Goal: Transaction & Acquisition: Purchase product/service

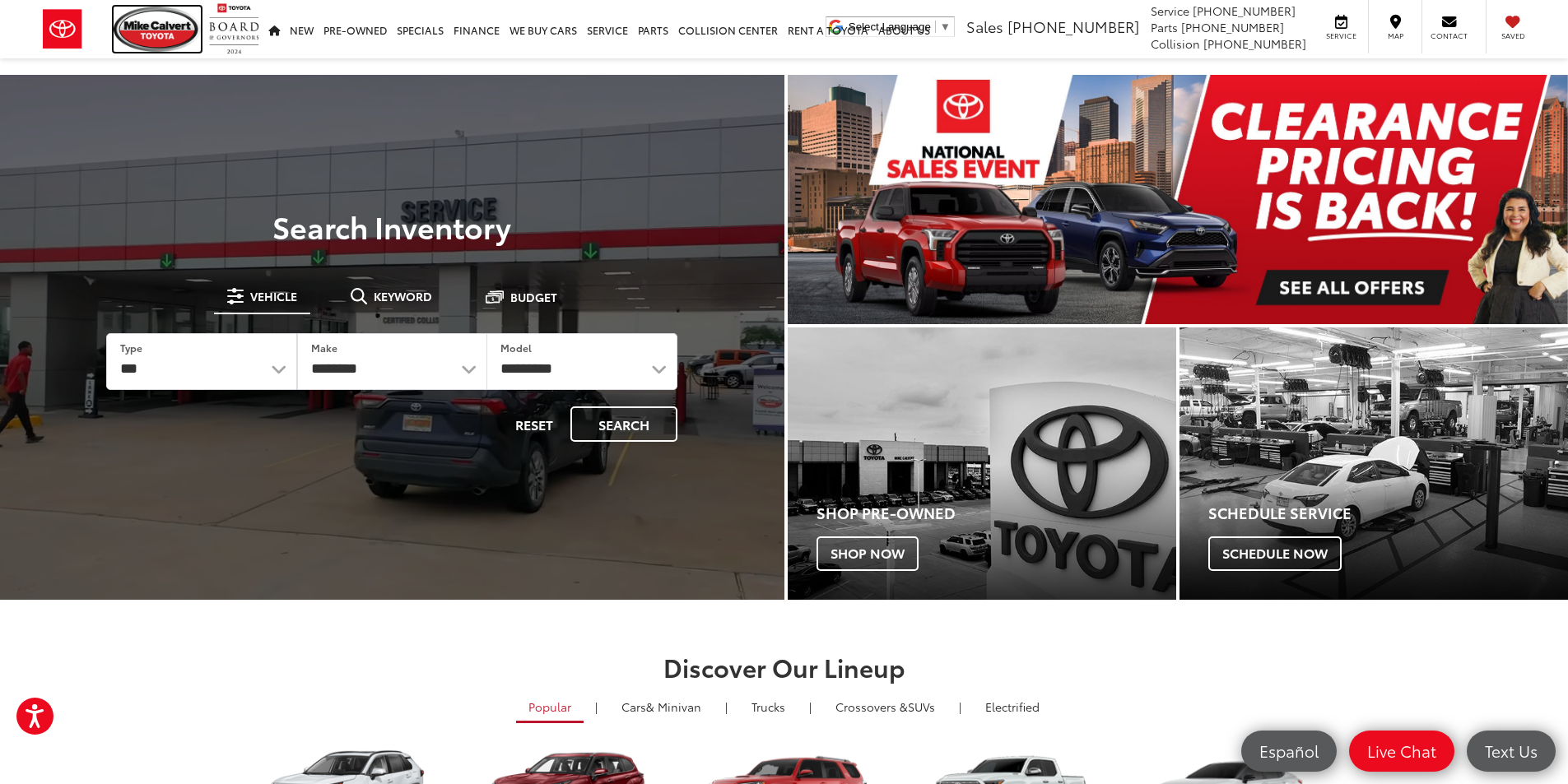
click at [178, 32] on img at bounding box center [157, 29] width 87 height 45
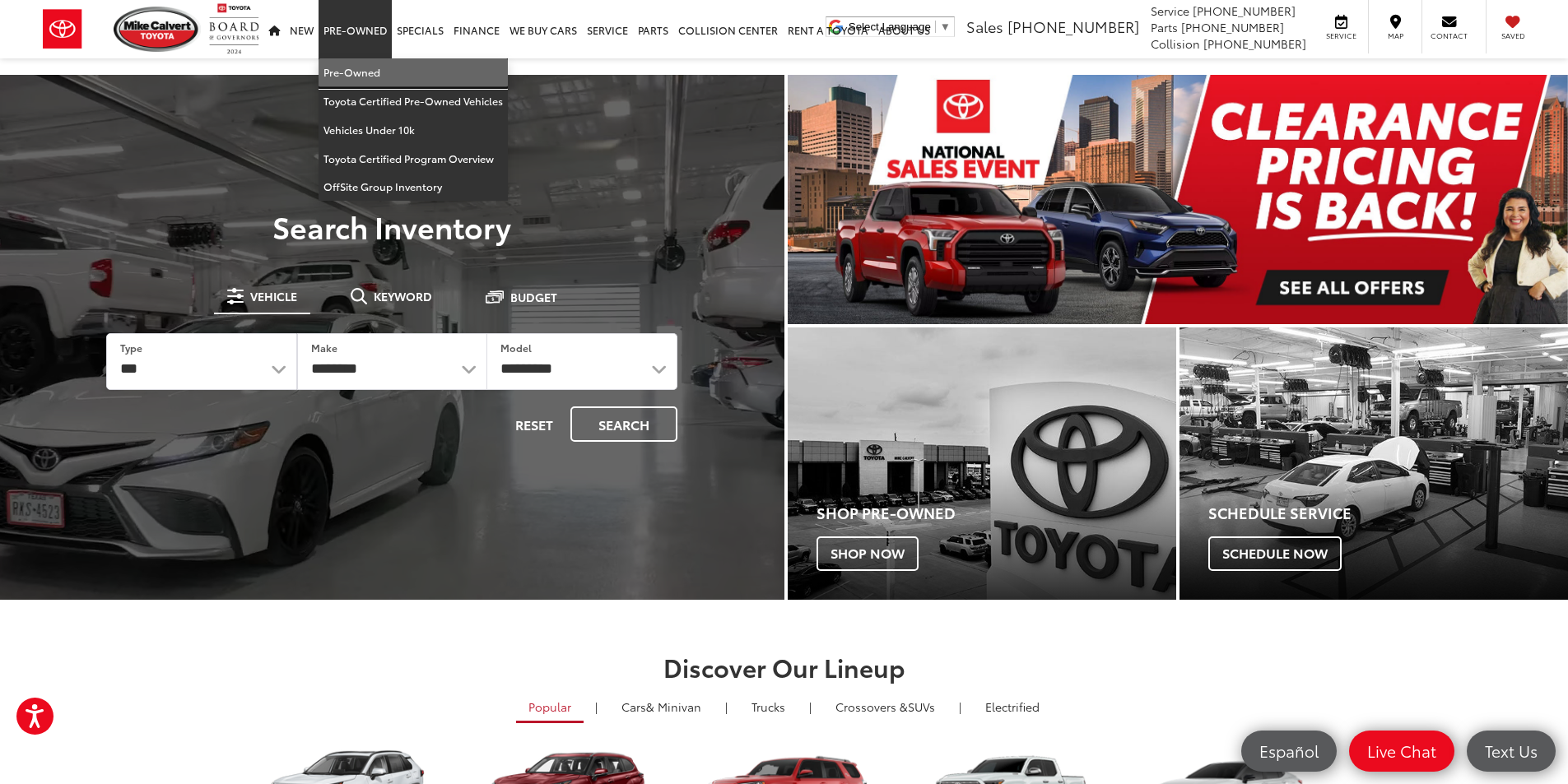
click at [354, 63] on link "Pre-Owned" at bounding box center [413, 73] width 190 height 29
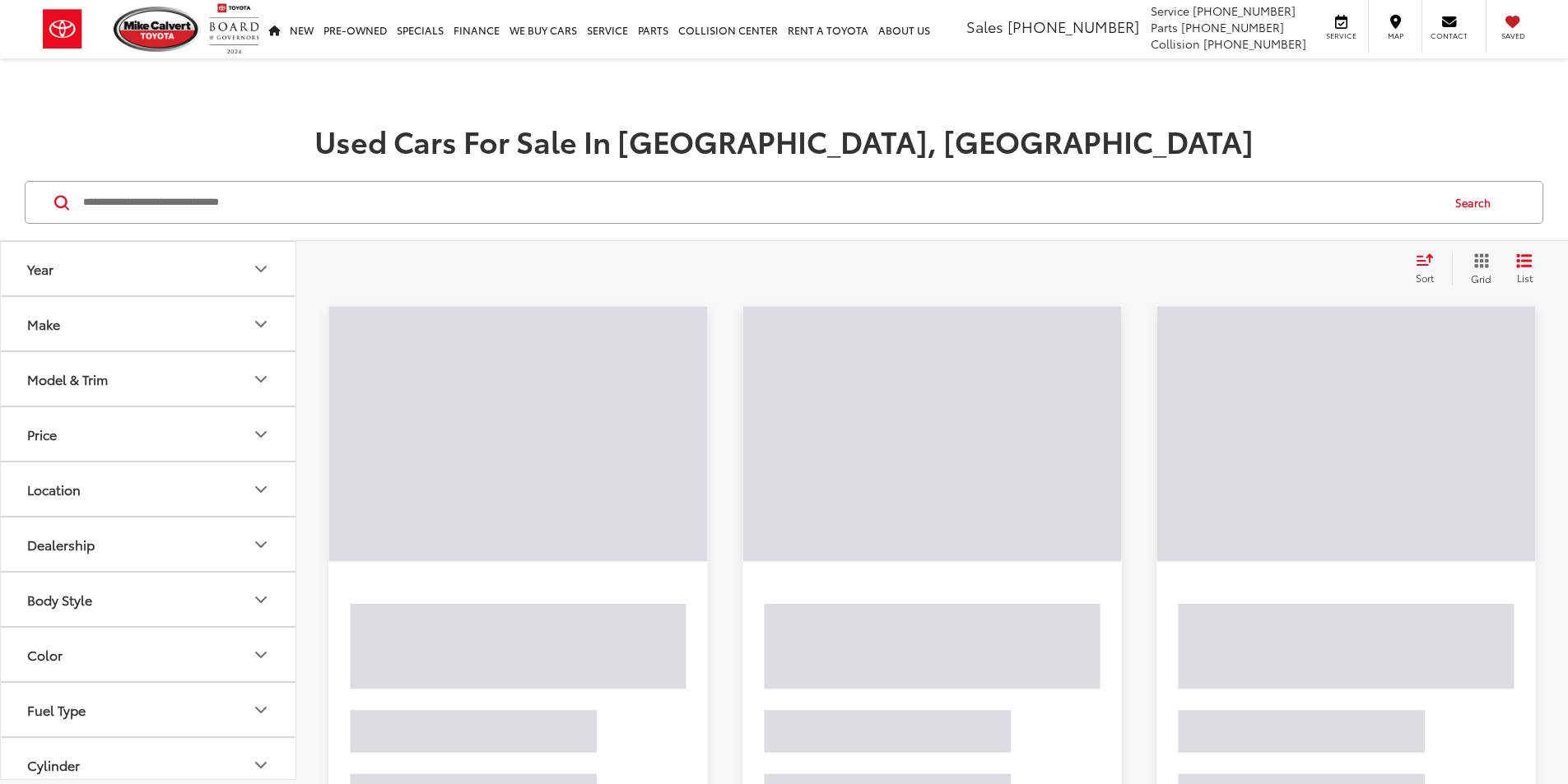
click at [255, 211] on input "Search by Make, Model, or Keyword" at bounding box center [760, 202] width 1358 height 39
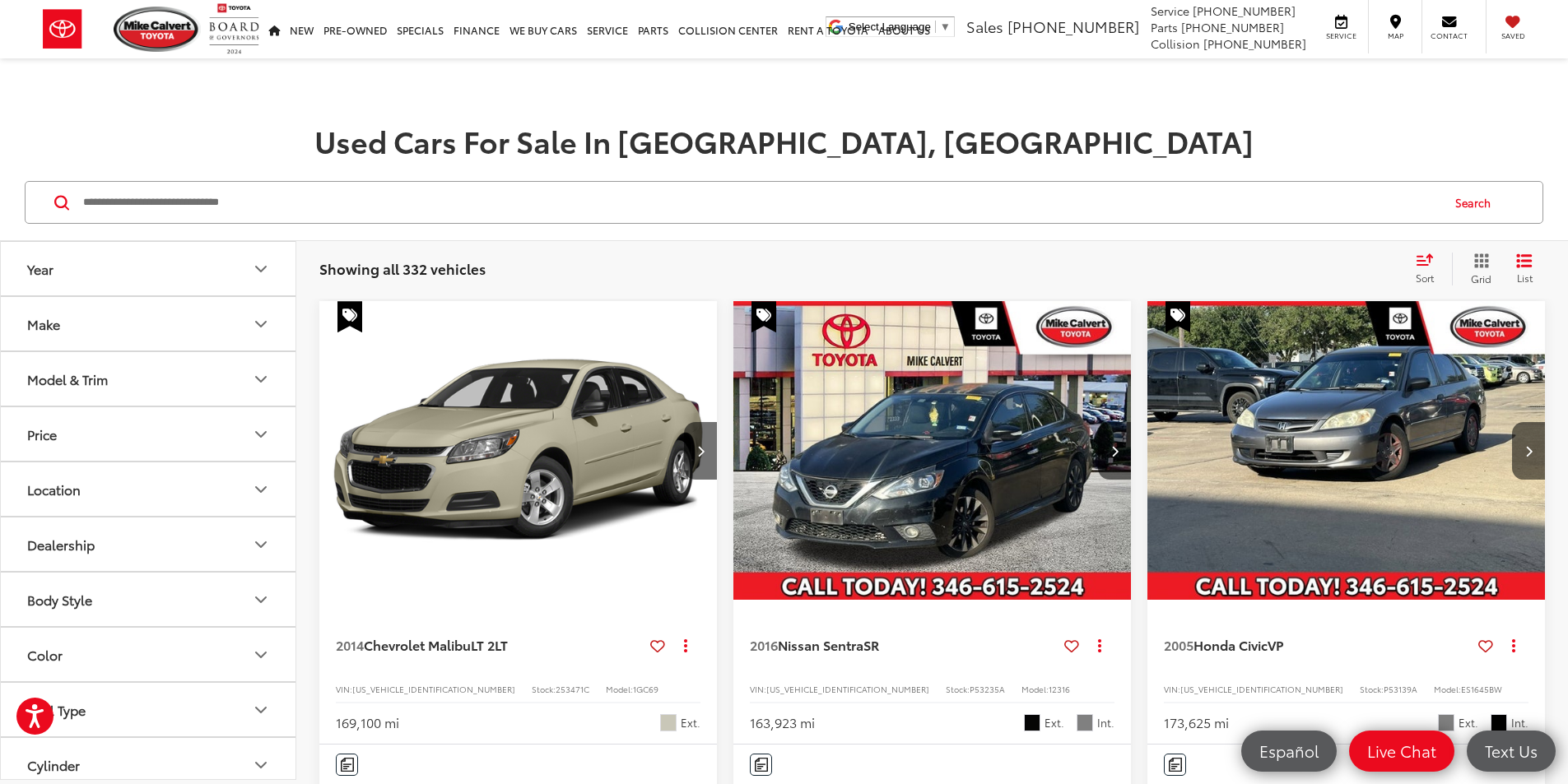
click at [294, 209] on input "Search by Make, Model, or Keyword" at bounding box center [760, 202] width 1358 height 39
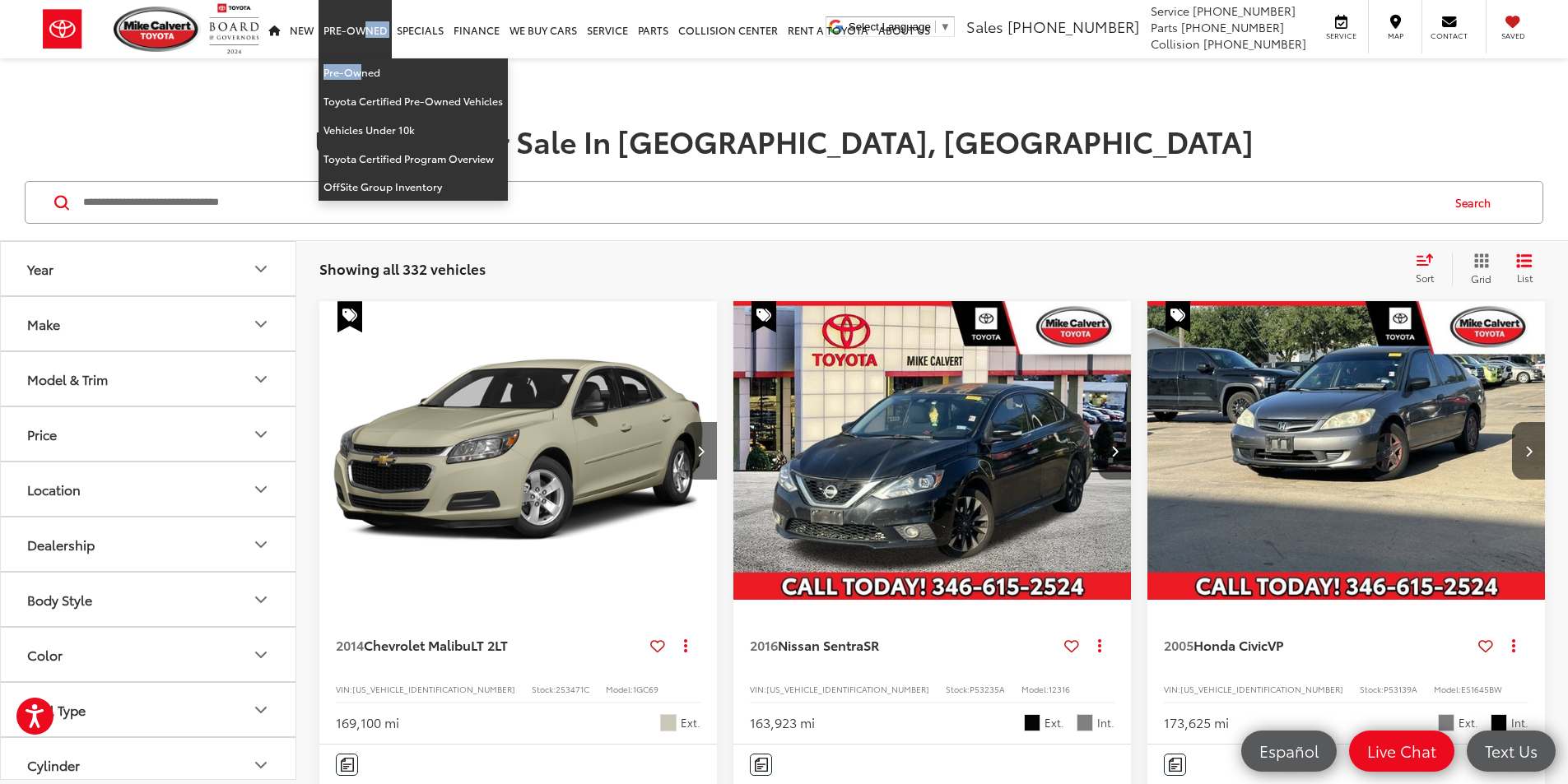
drag, startPoint x: 354, startPoint y: 56, endPoint x: 354, endPoint y: 67, distance: 11.0
click at [354, 58] on li "Pre-Owned Pre-Owned Toyota Certified Pre-Owned Vehicles Vehicles Under 10k Toyo…" at bounding box center [355, 29] width 73 height 58
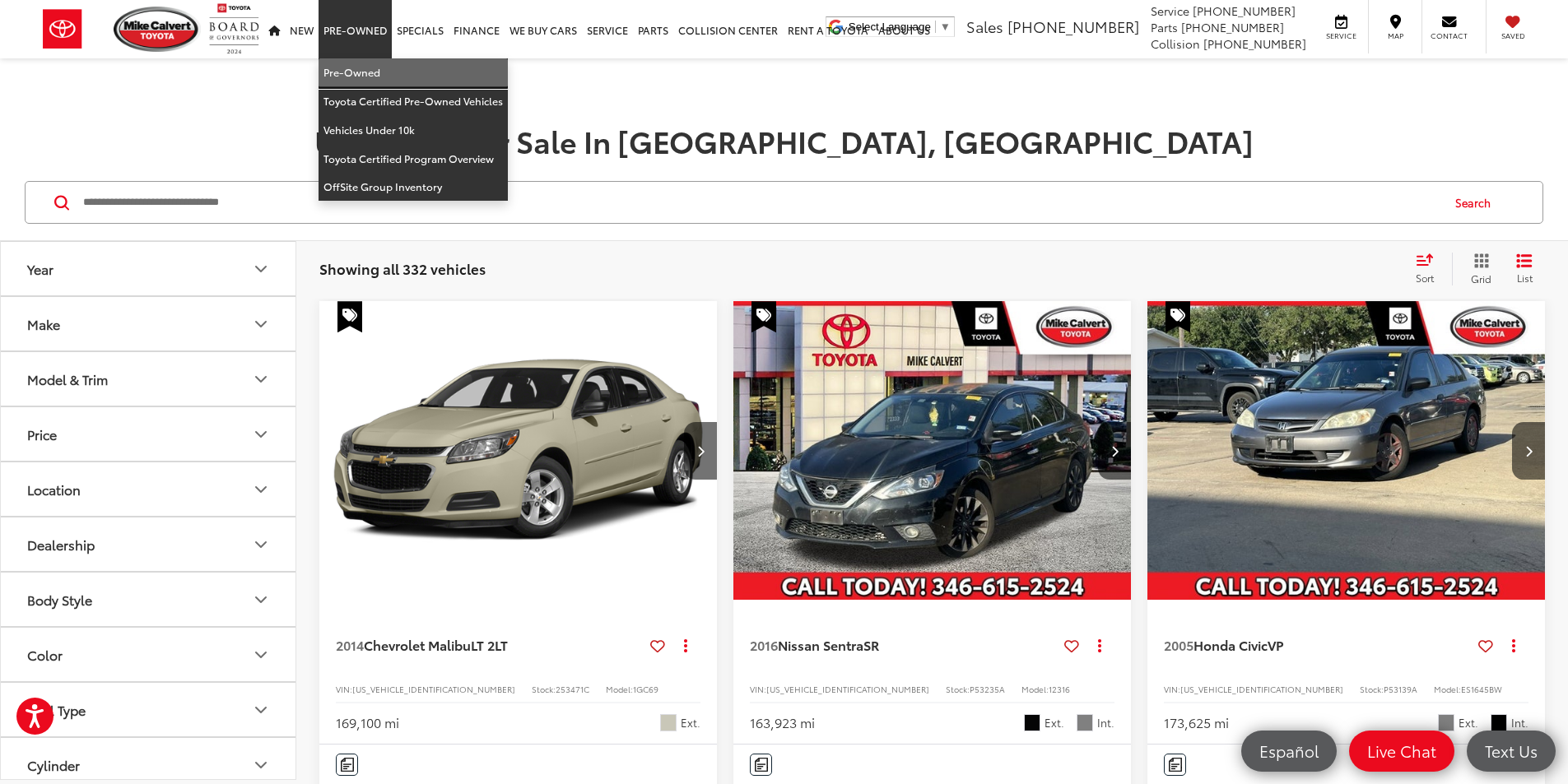
click at [345, 68] on link "Pre-Owned" at bounding box center [413, 73] width 190 height 29
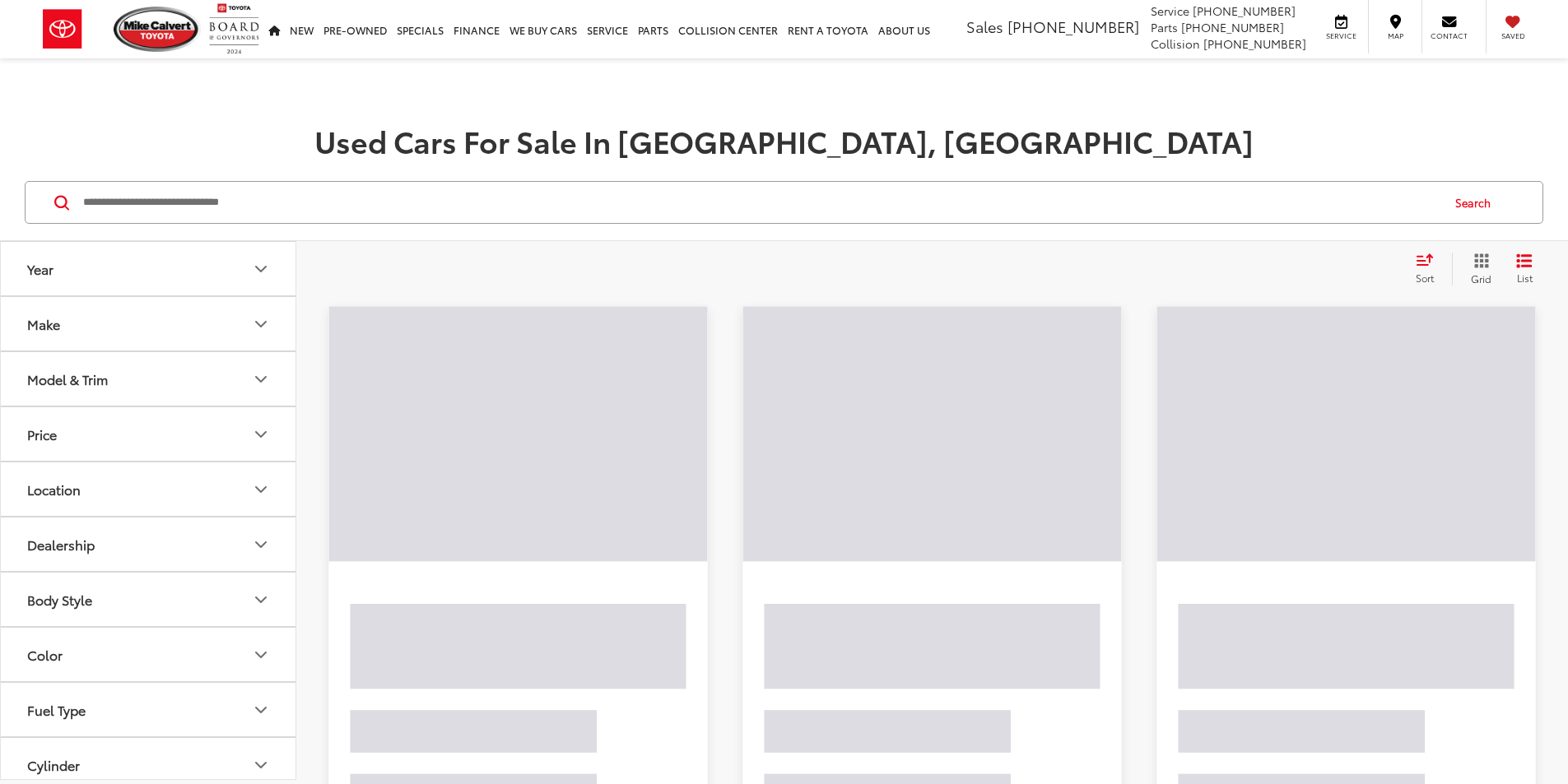
click at [148, 196] on input "Search by Make, Model, or Keyword" at bounding box center [760, 202] width 1358 height 39
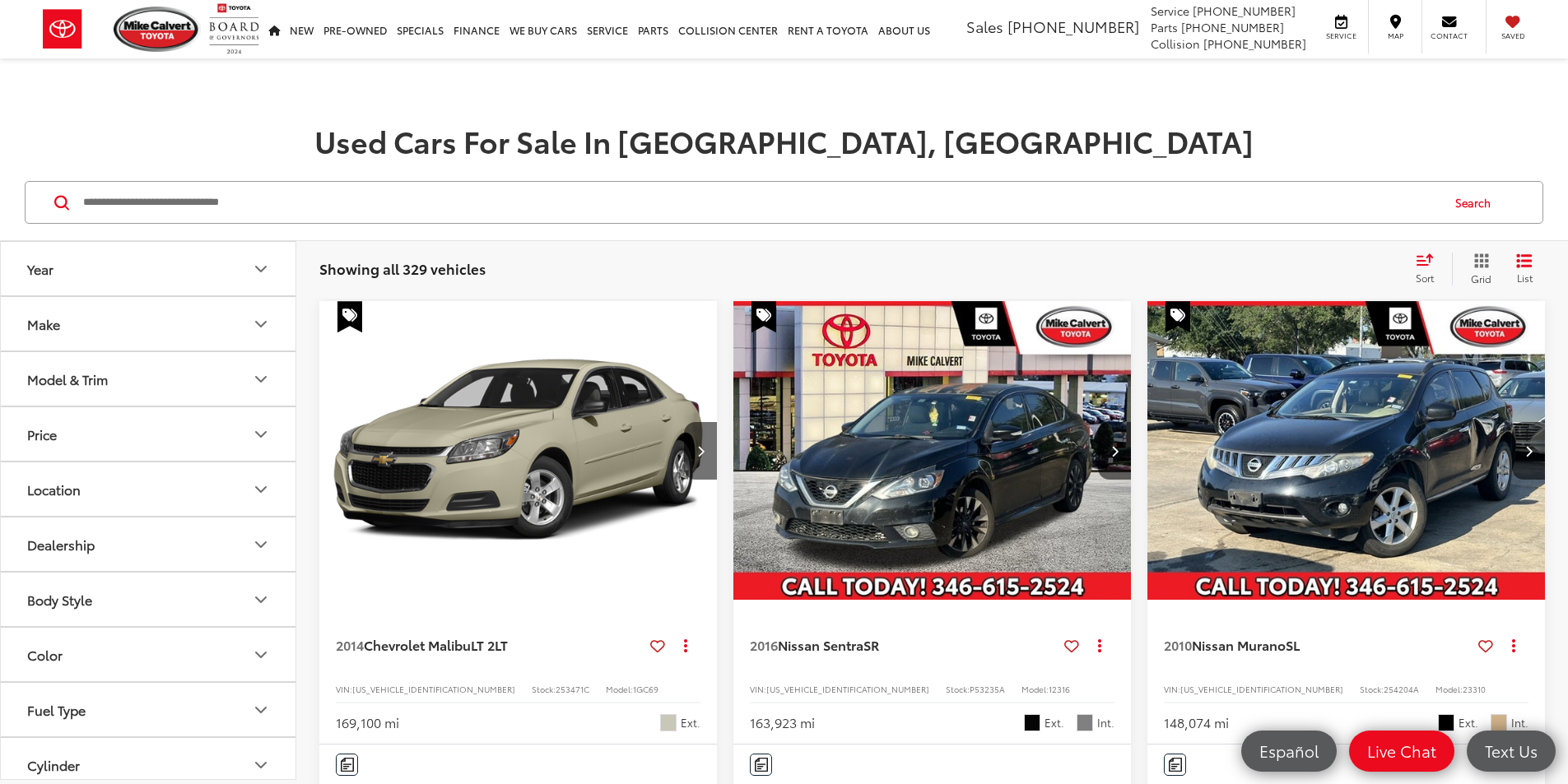
type input "*"
type input "******"
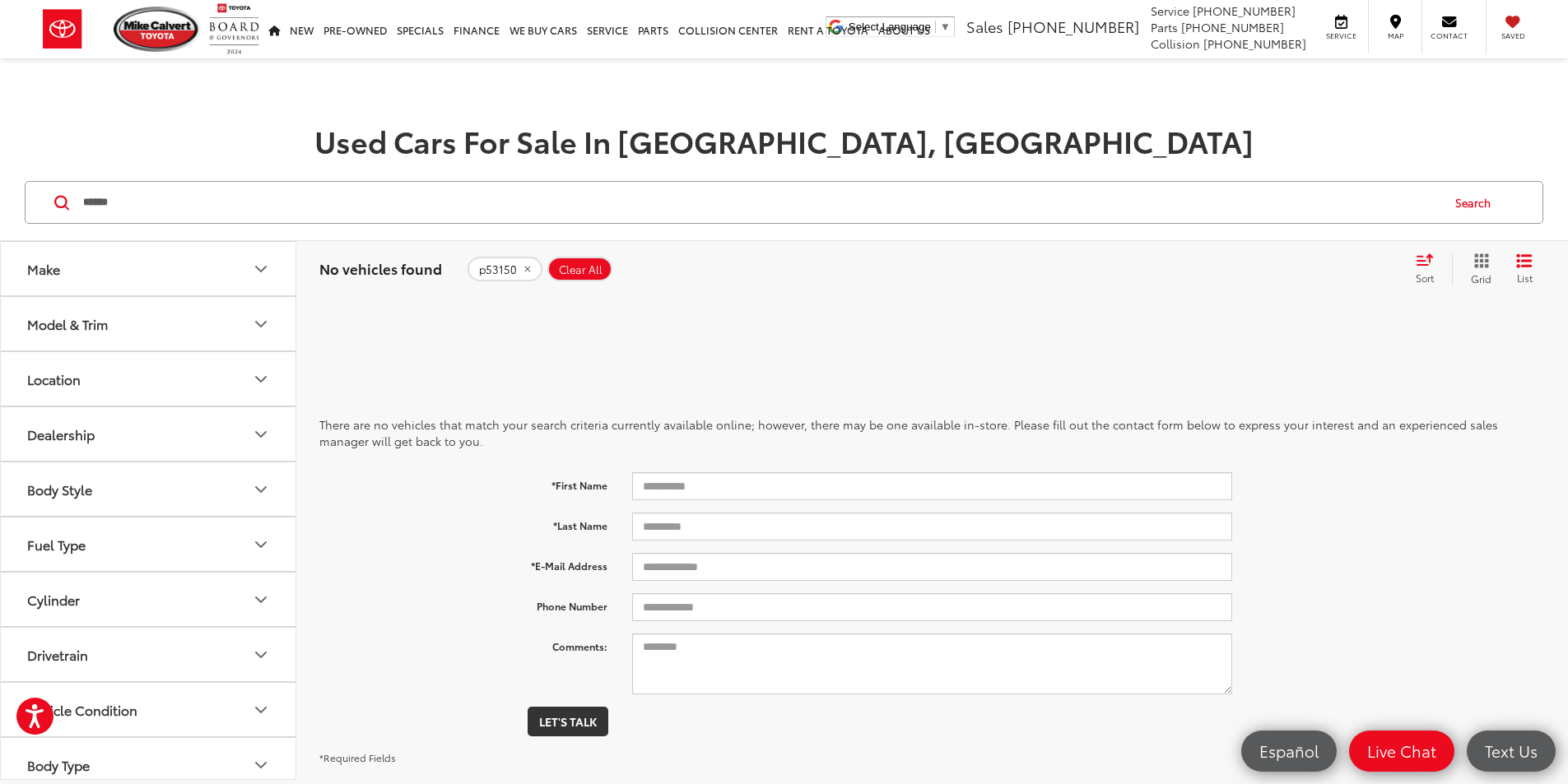
drag, startPoint x: 135, startPoint y: 204, endPoint x: 67, endPoint y: 217, distance: 69.2
click at [67, 217] on div "****** ****** Search" at bounding box center [784, 202] width 1518 height 43
type input "******"
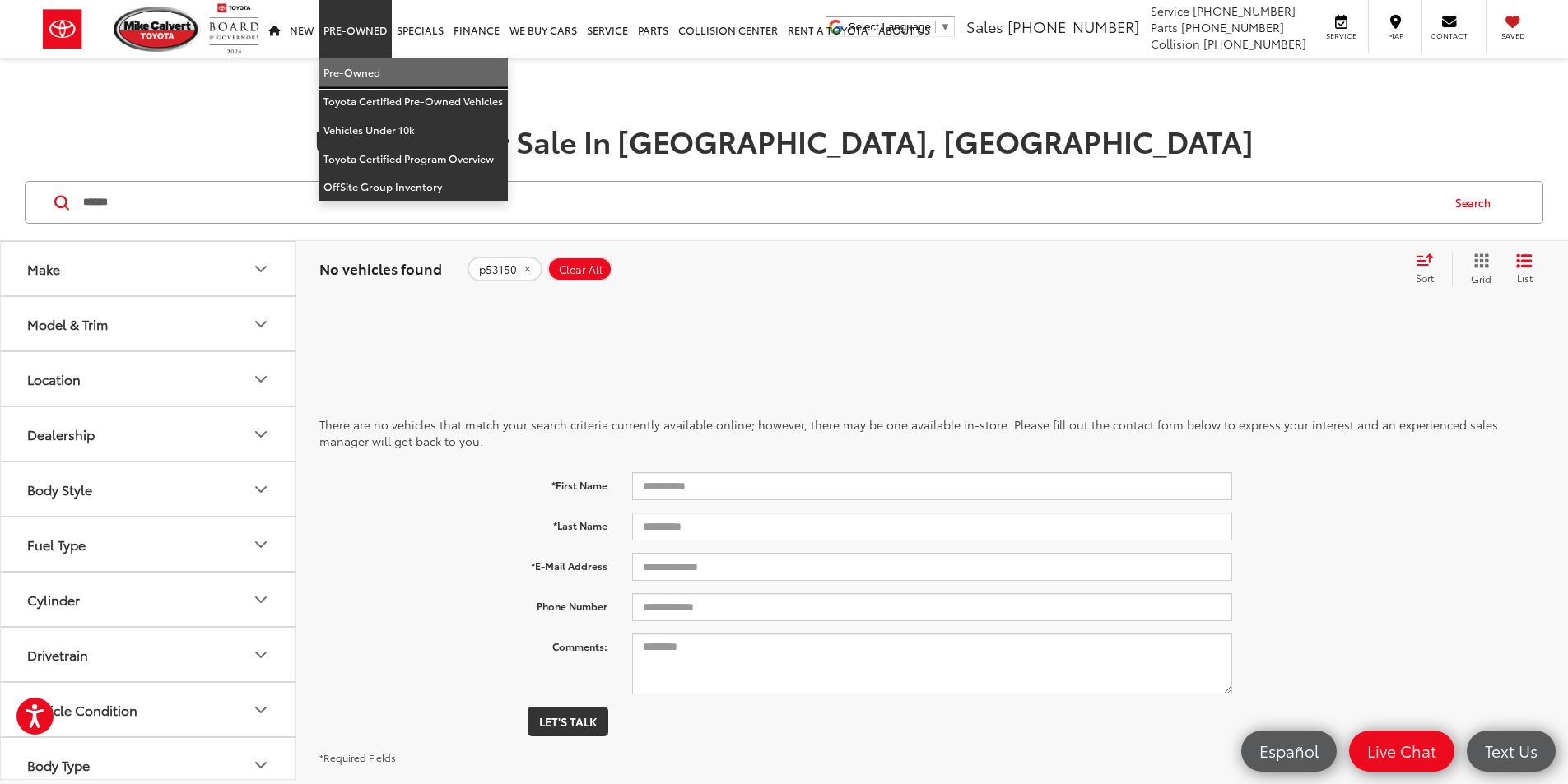
click at [368, 65] on link "Pre-Owned" at bounding box center [413, 73] width 190 height 29
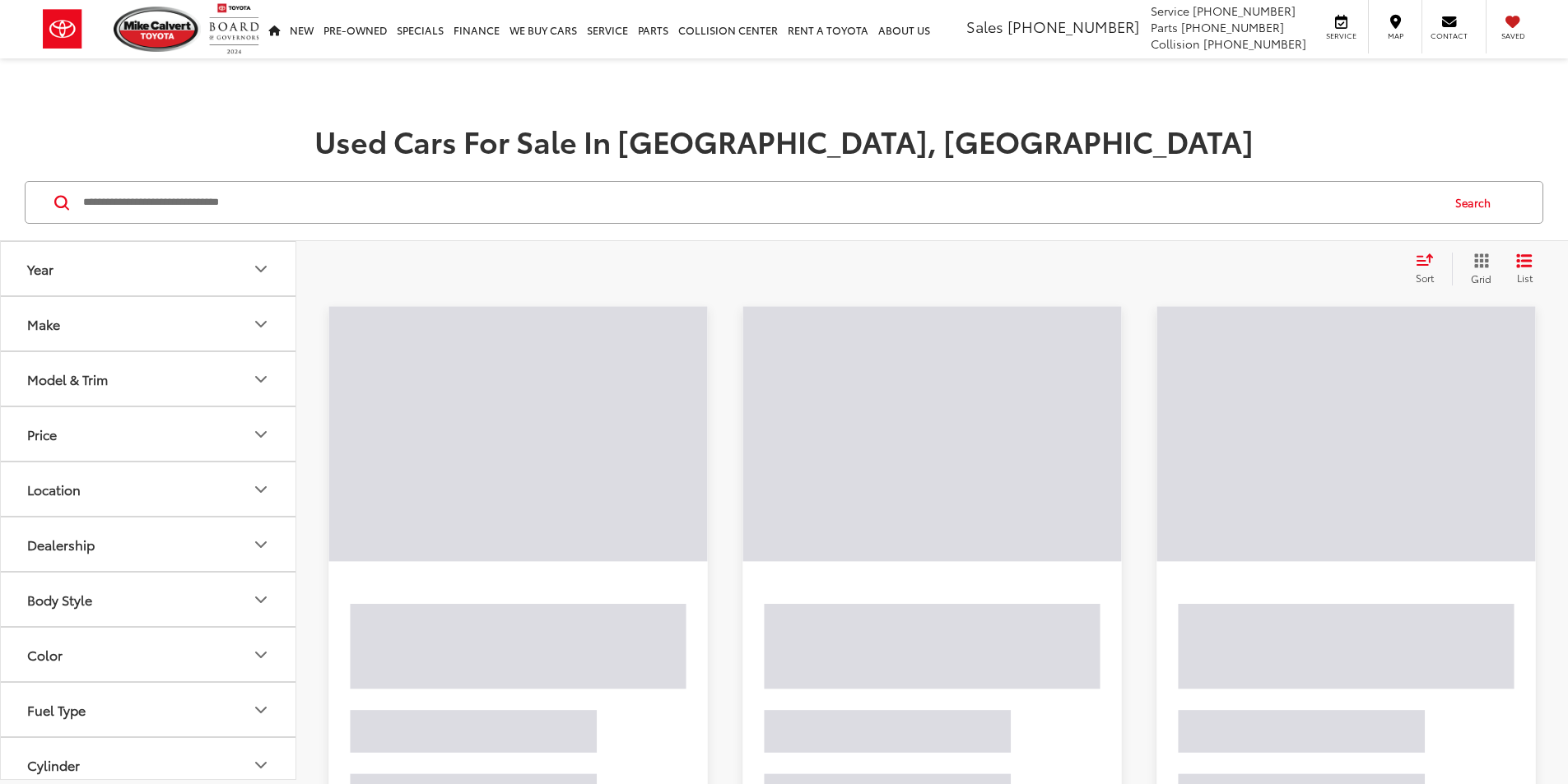
click at [91, 202] on input "Search by Make, Model, or Keyword" at bounding box center [760, 202] width 1358 height 39
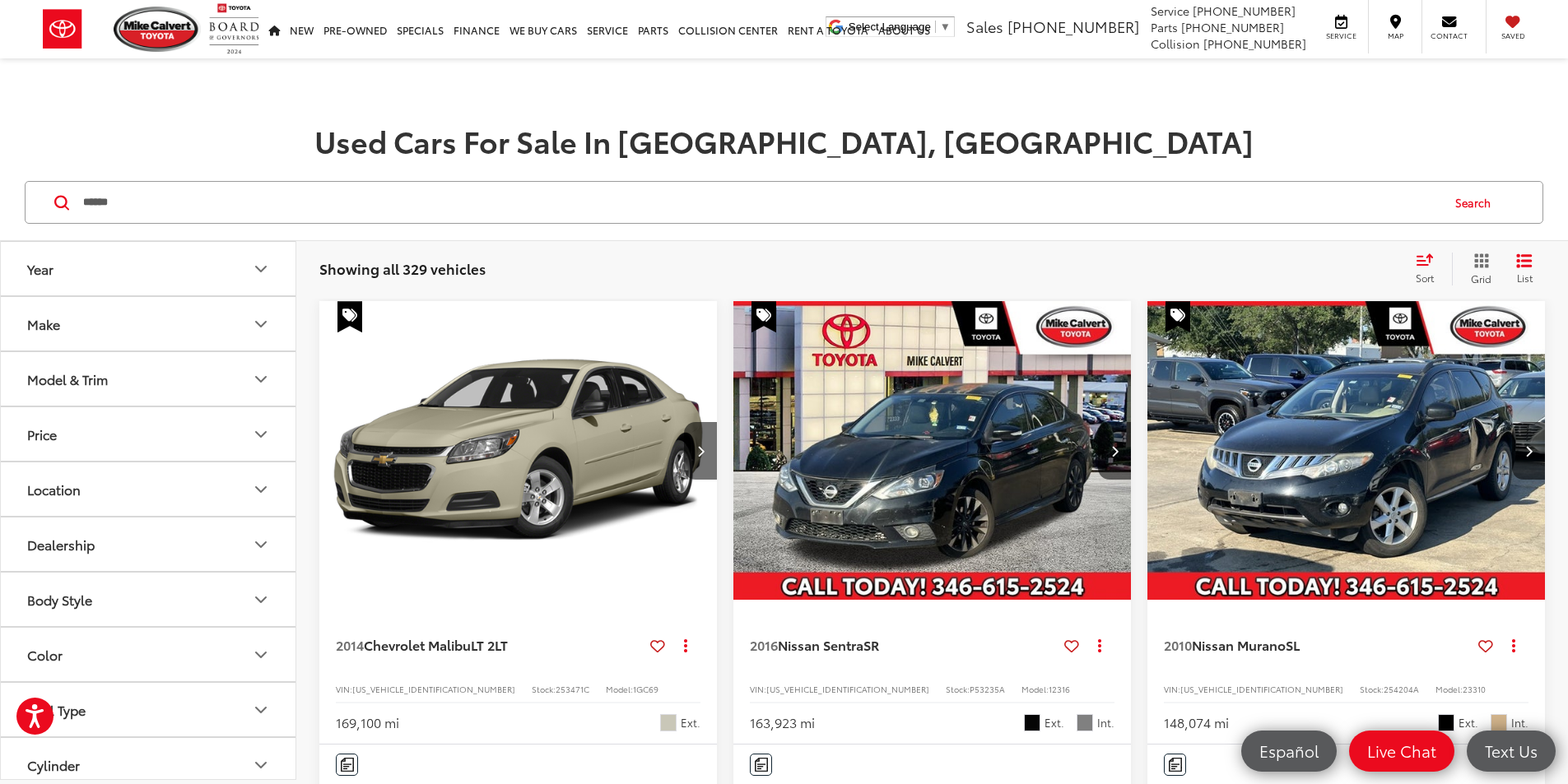
type input "******"
click at [1474, 199] on button "Search" at bounding box center [1477, 202] width 75 height 41
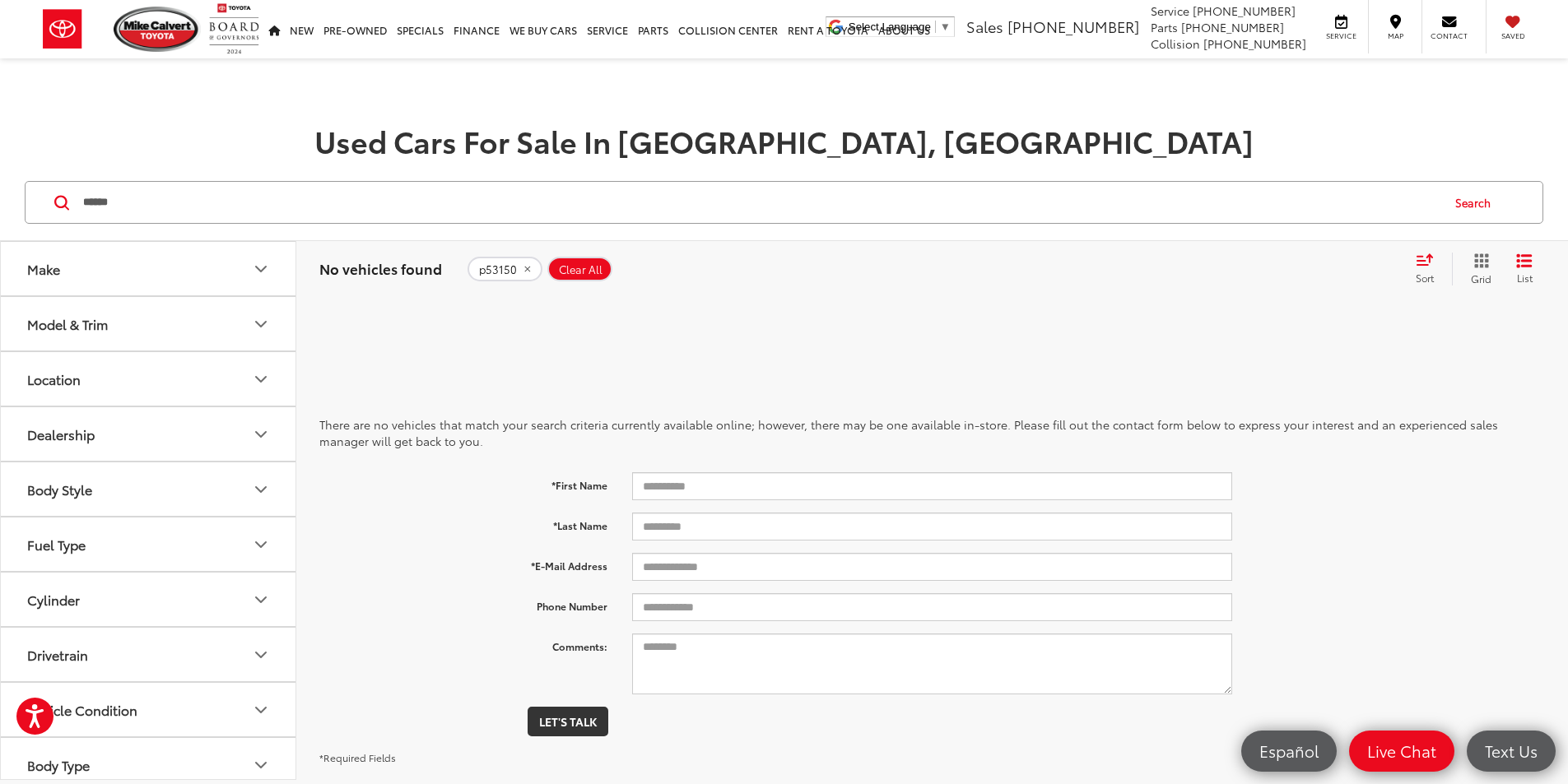
drag, startPoint x: 258, startPoint y: 203, endPoint x: 0, endPoint y: 196, distance: 258.1
click at [0, 196] on div "****** ****** Search" at bounding box center [784, 203] width 1568 height 77
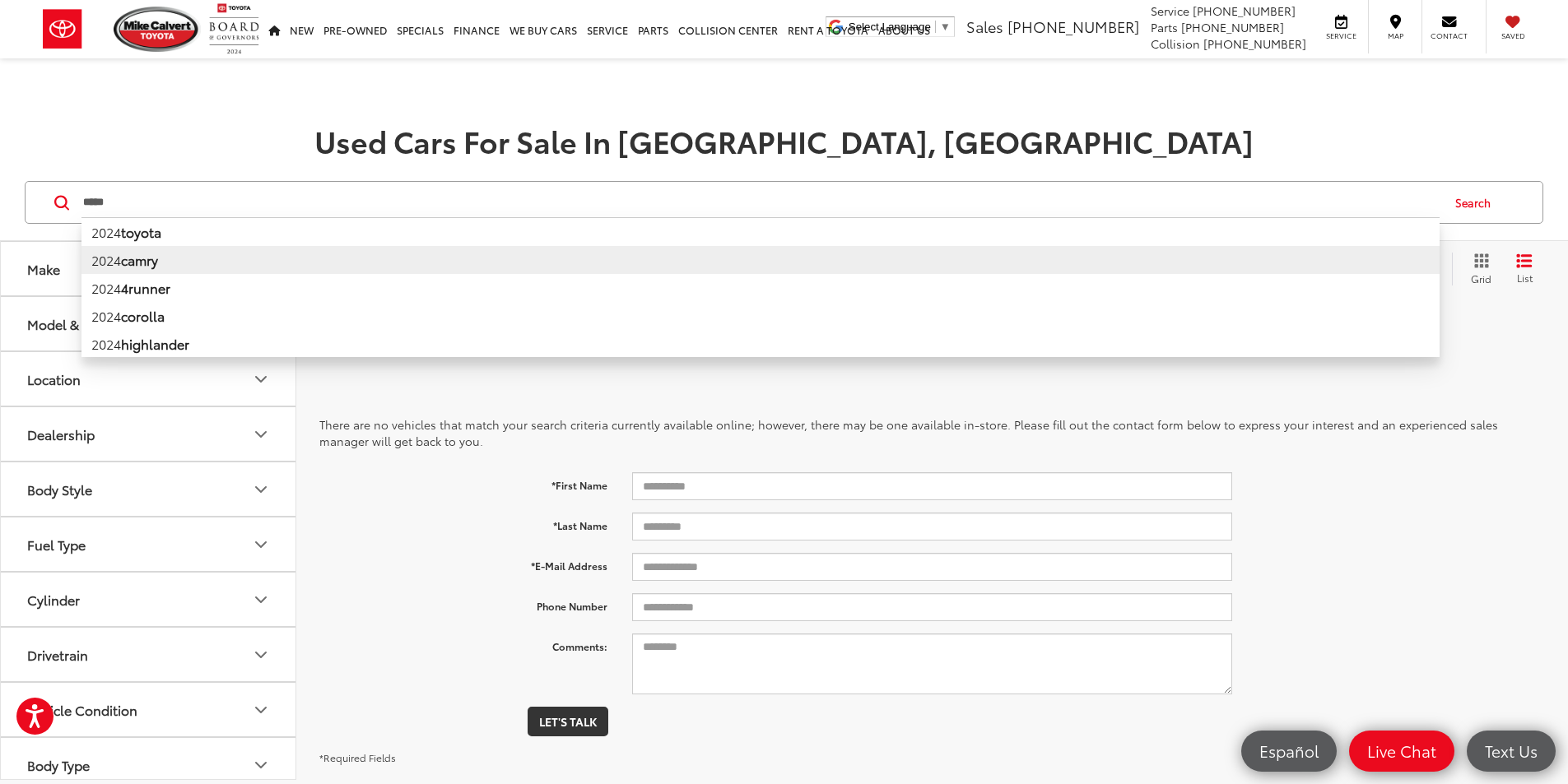
click at [187, 249] on li "2024 camry" at bounding box center [760, 260] width 1358 height 28
type input "**********"
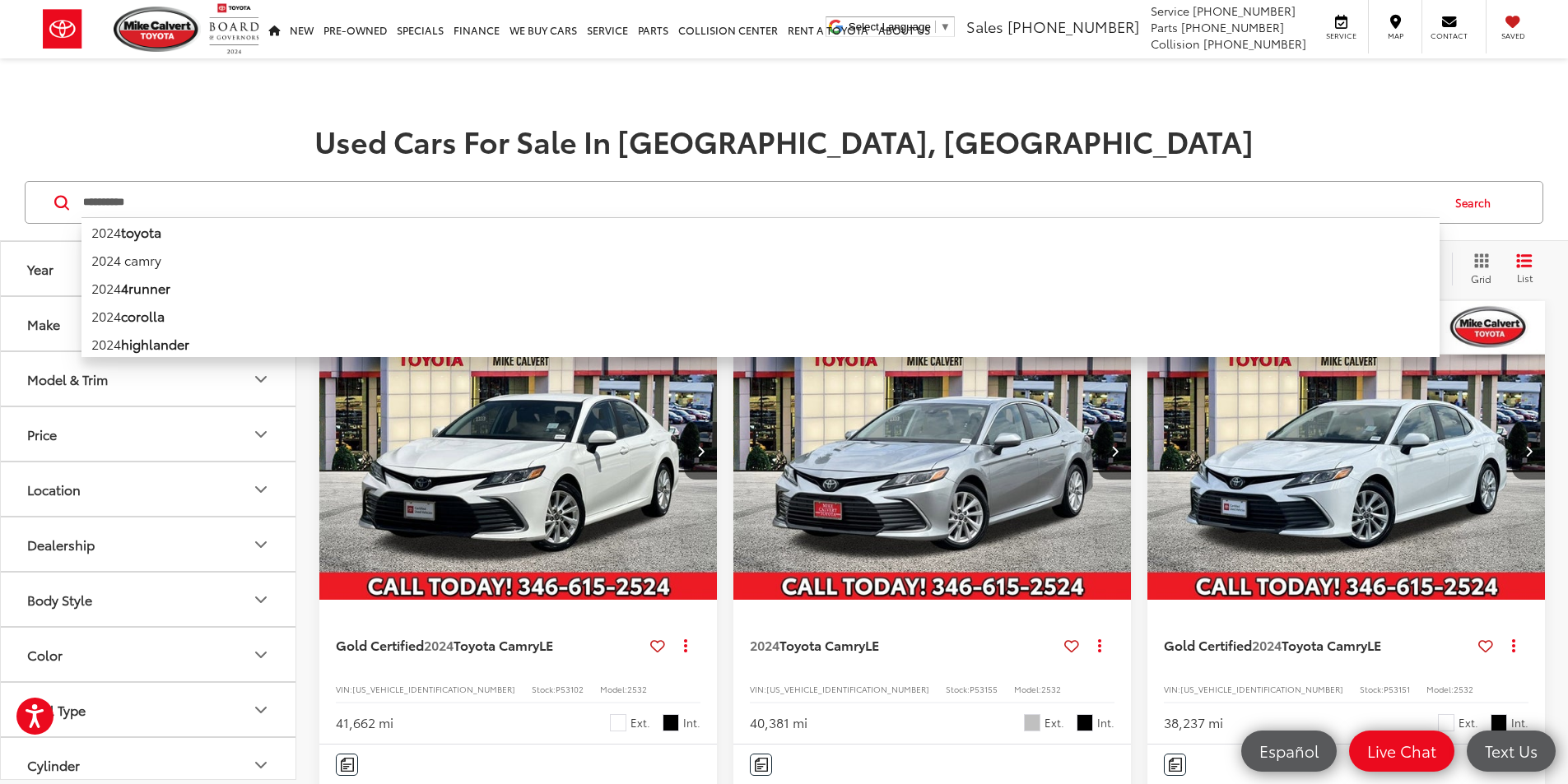
drag, startPoint x: 211, startPoint y: 202, endPoint x: 0, endPoint y: 192, distance: 211.2
click at [0, 192] on div "**********" at bounding box center [784, 203] width 1568 height 77
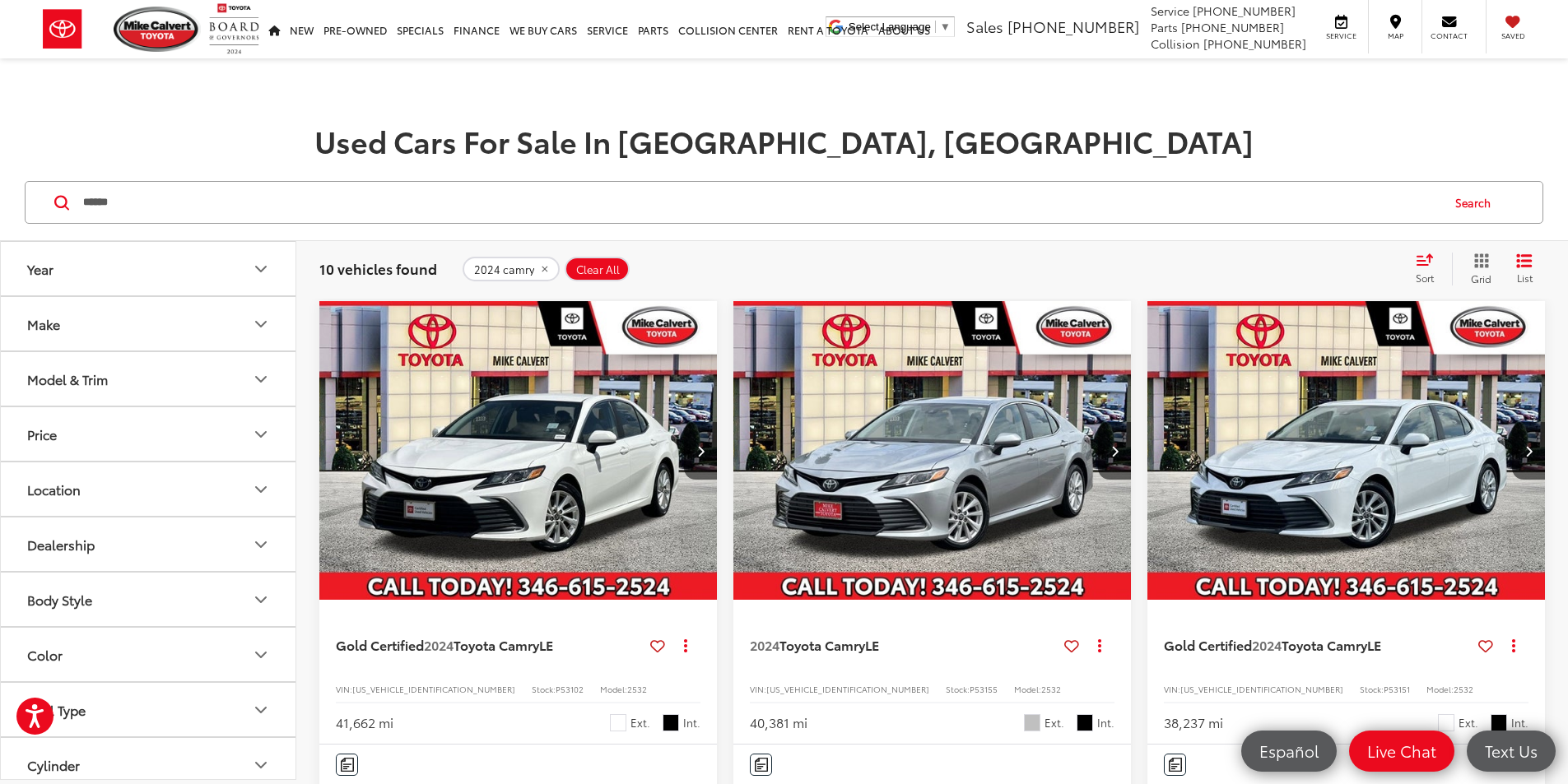
type input "******"
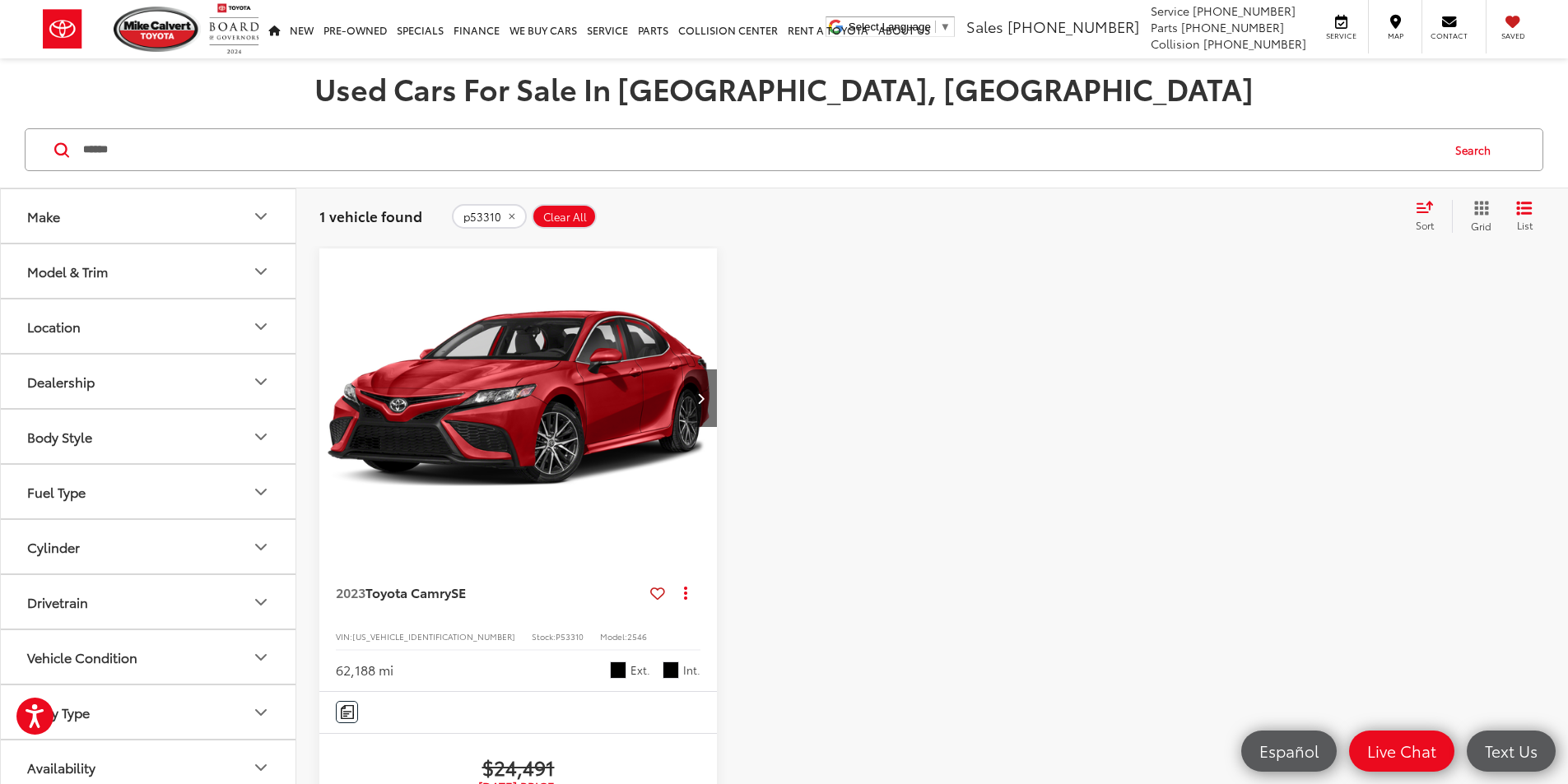
scroll to position [82, 0]
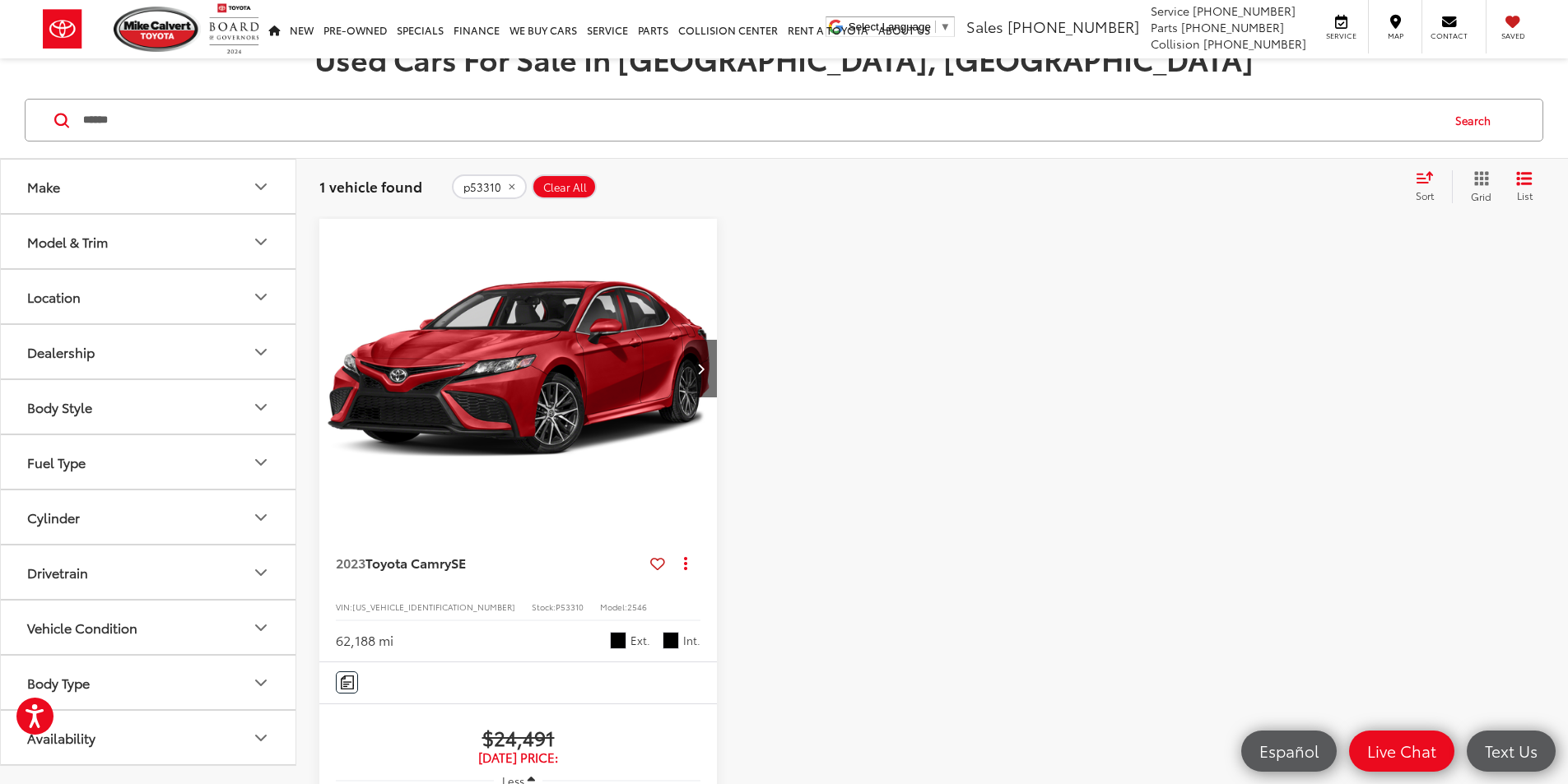
drag, startPoint x: 158, startPoint y: 122, endPoint x: 20, endPoint y: 122, distance: 138.0
click at [1, 122] on div "****** ****** Search" at bounding box center [784, 120] width 1568 height 77
click at [1074, 372] on div "2023 Toyota Camry SE Copy Link Share Print View Details VIN: [US_VEHICLE_IDENTI…" at bounding box center [932, 676] width 1226 height 914
drag, startPoint x: 178, startPoint y: 114, endPoint x: 0, endPoint y: 114, distance: 178.0
click at [0, 114] on div "****** ****** Search" at bounding box center [784, 120] width 1568 height 77
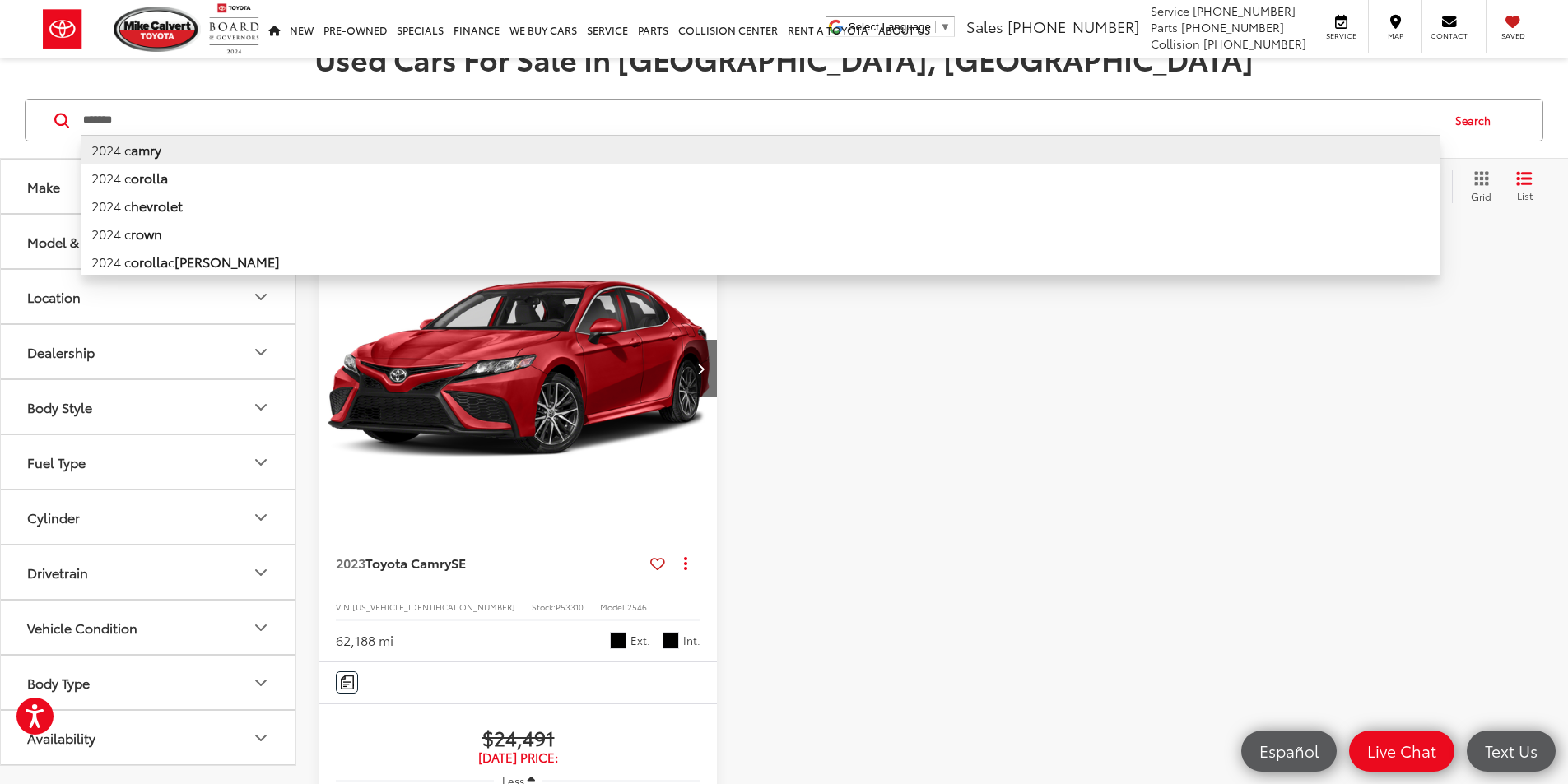
click at [235, 150] on li "2024 c amry" at bounding box center [760, 149] width 1358 height 29
type input "**********"
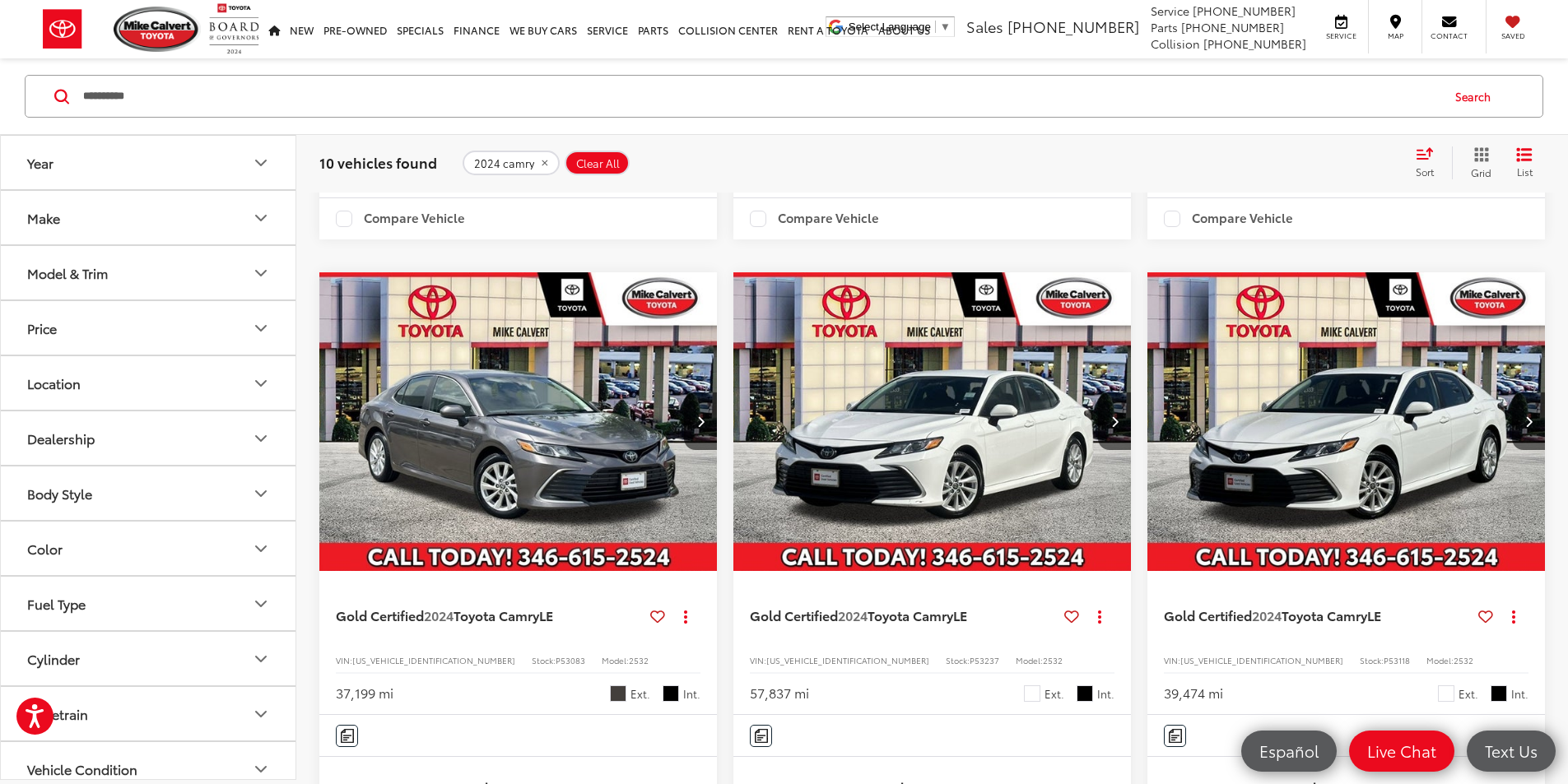
scroll to position [942, 0]
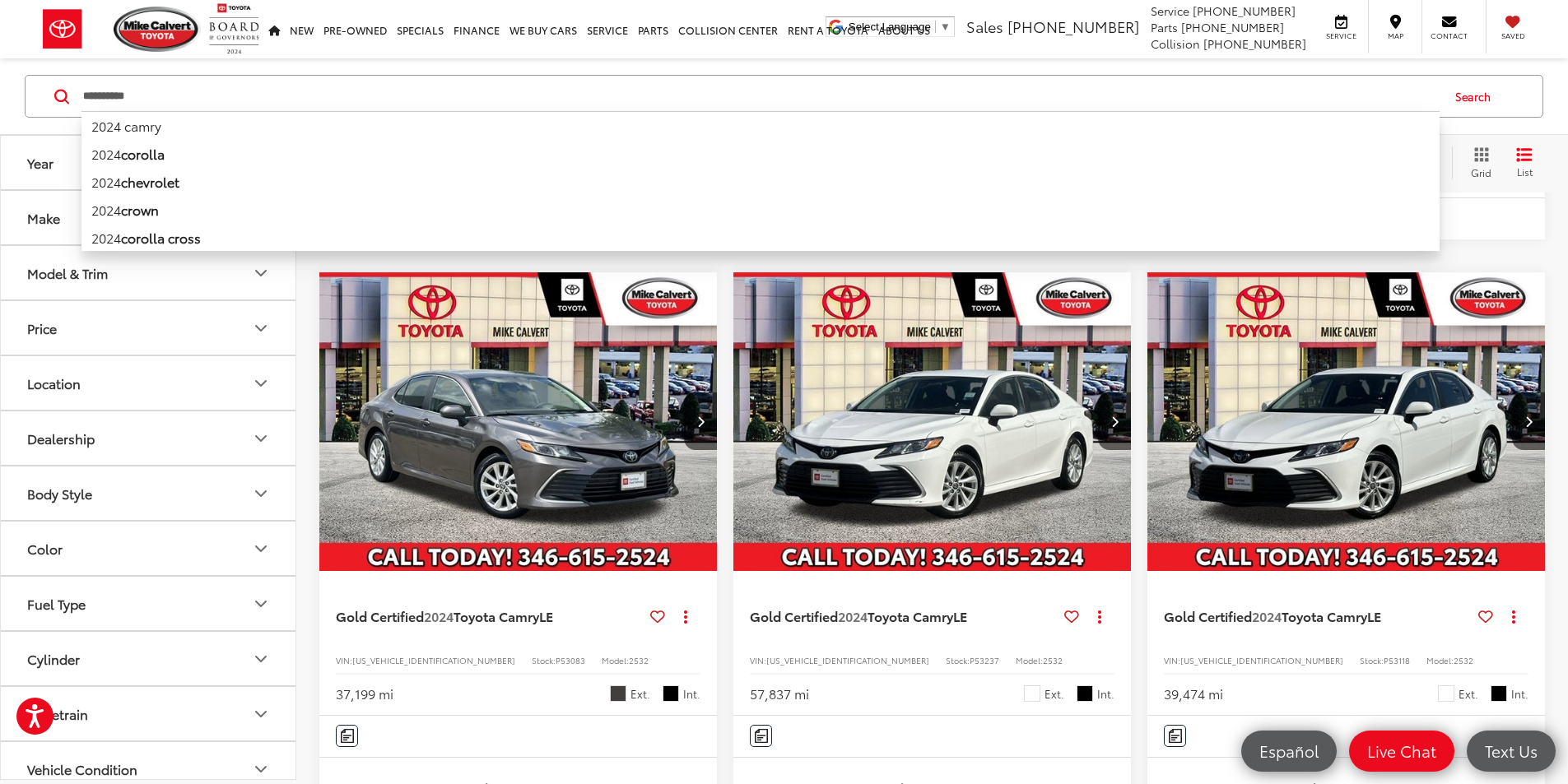
drag, startPoint x: 162, startPoint y: 92, endPoint x: 0, endPoint y: 95, distance: 162.0
click at [0, 95] on div "**********" at bounding box center [784, 97] width 1568 height 77
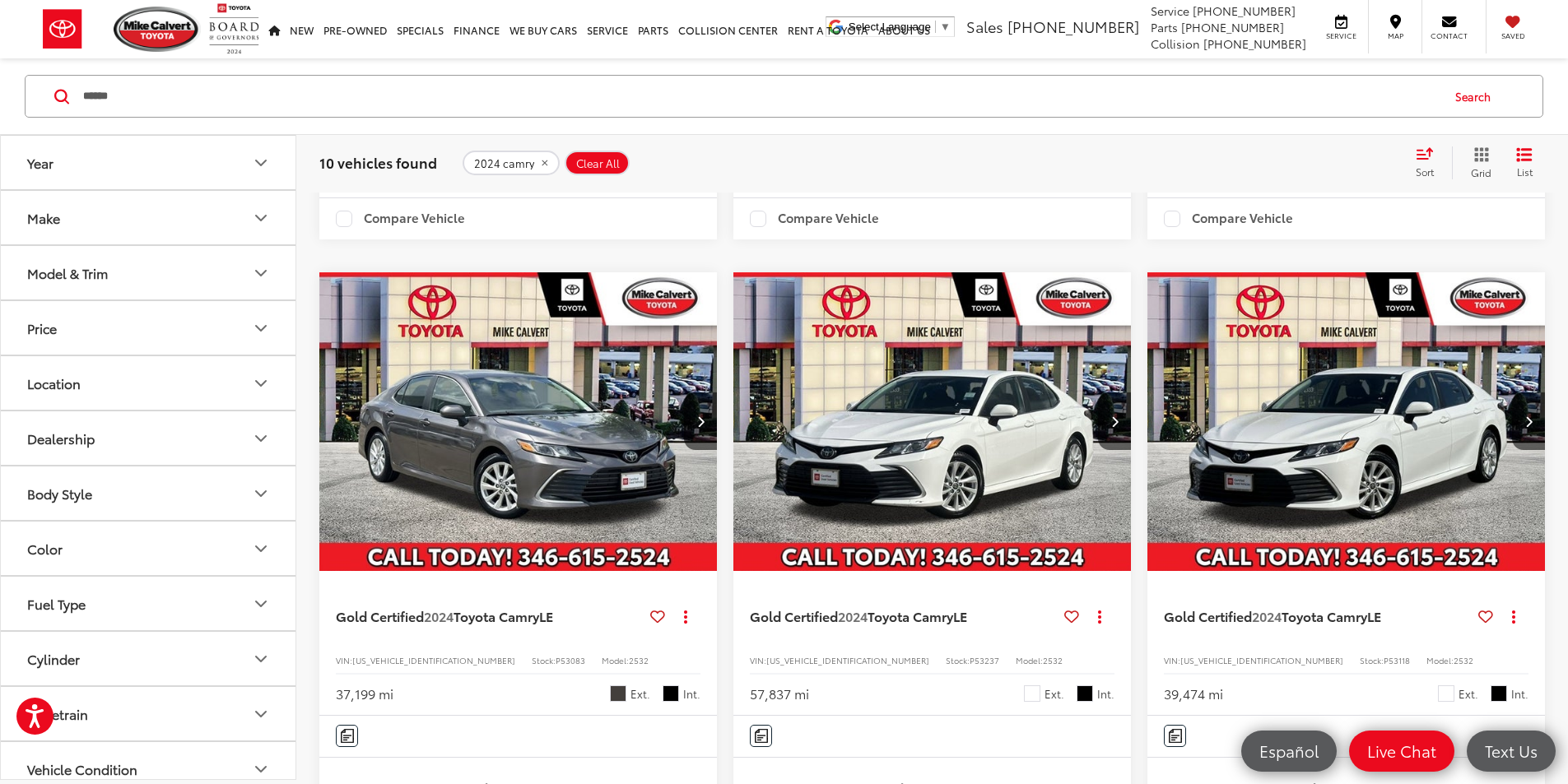
type input "******"
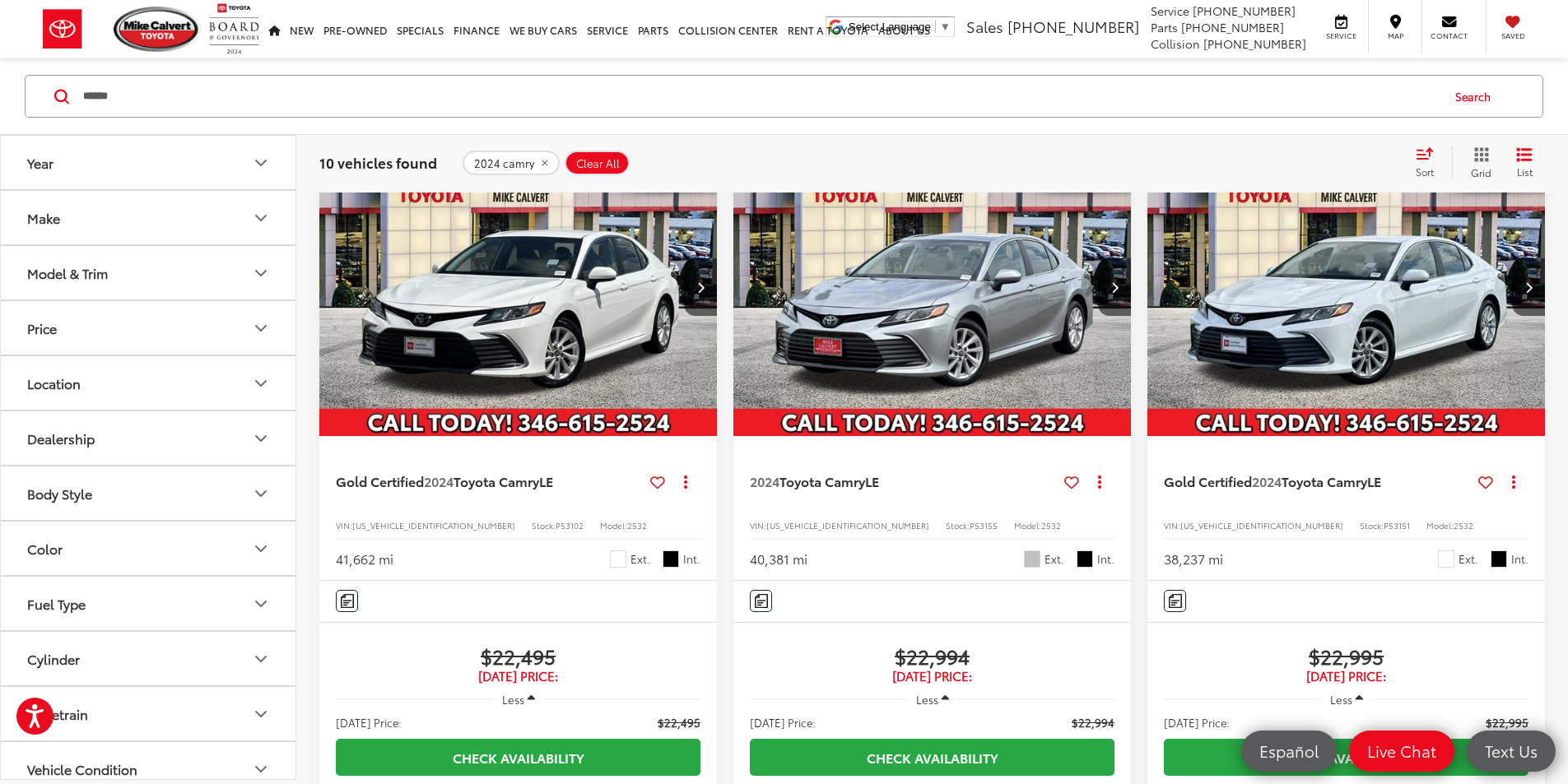
scroll to position [106, 0]
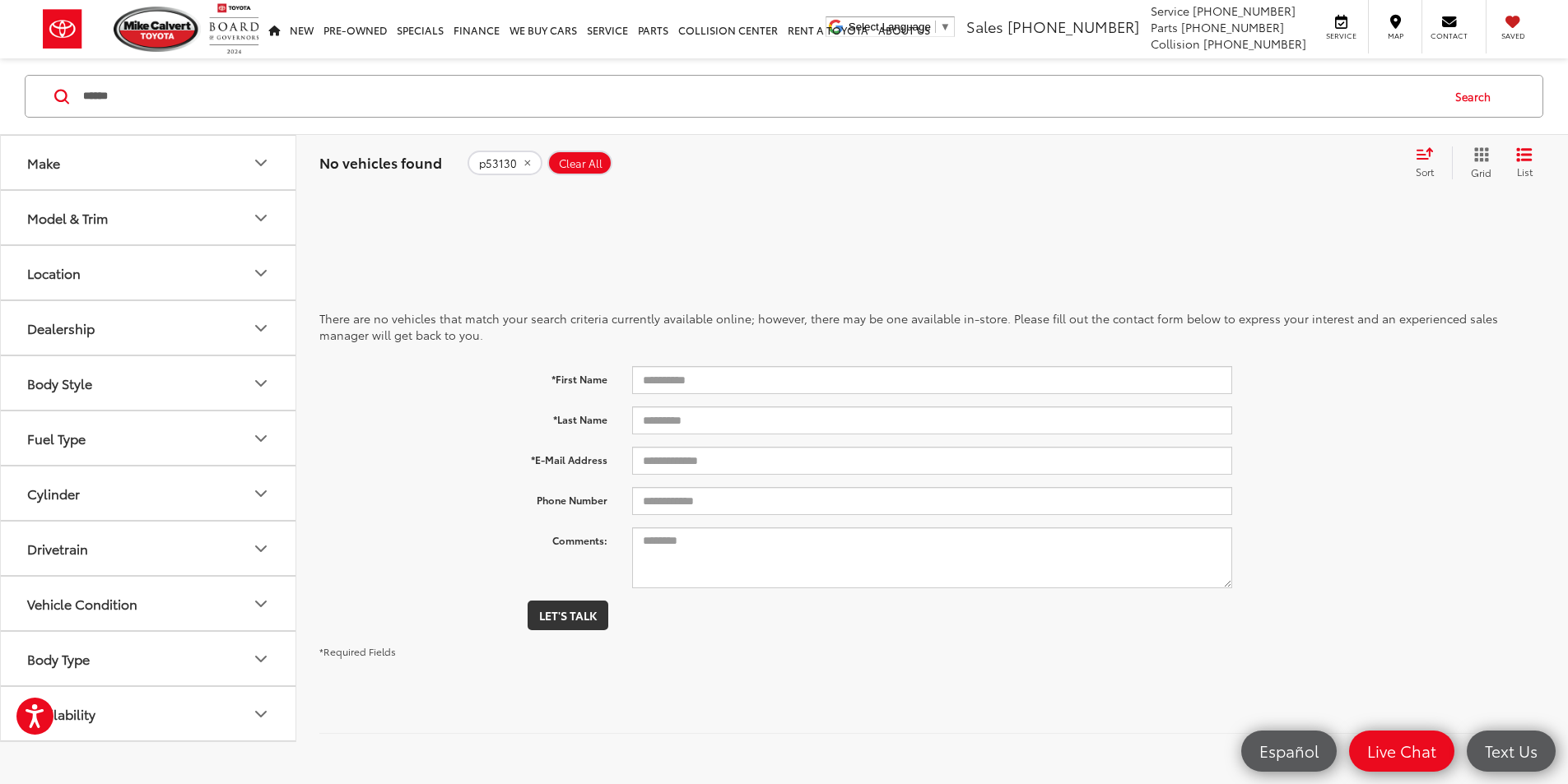
click at [132, 100] on input "******" at bounding box center [760, 97] width 1358 height 39
drag, startPoint x: 173, startPoint y: 96, endPoint x: 51, endPoint y: 96, distance: 122.0
click at [51, 96] on div "****** ****** Search" at bounding box center [784, 97] width 1518 height 43
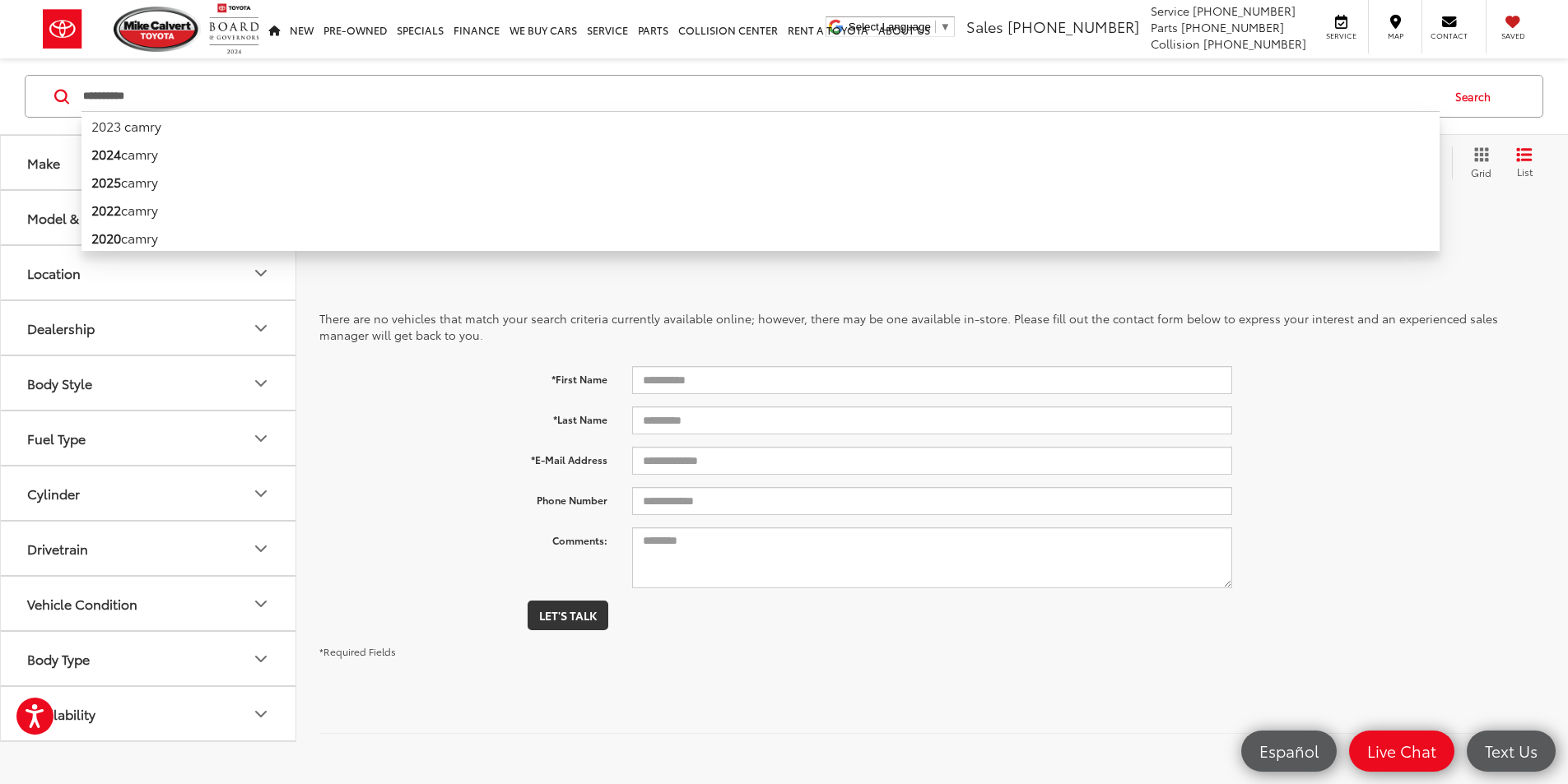
type input "**********"
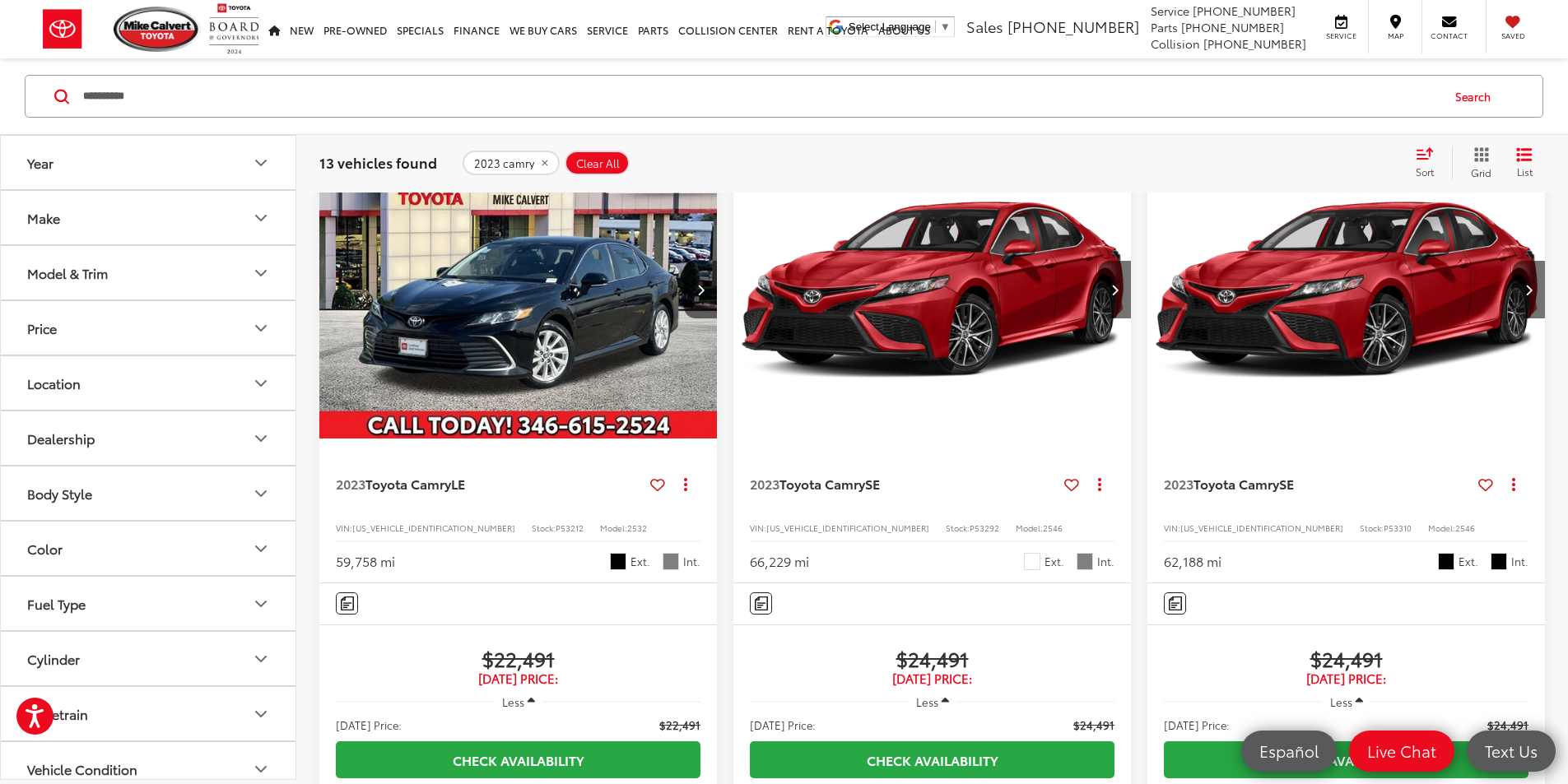
scroll to position [165, 0]
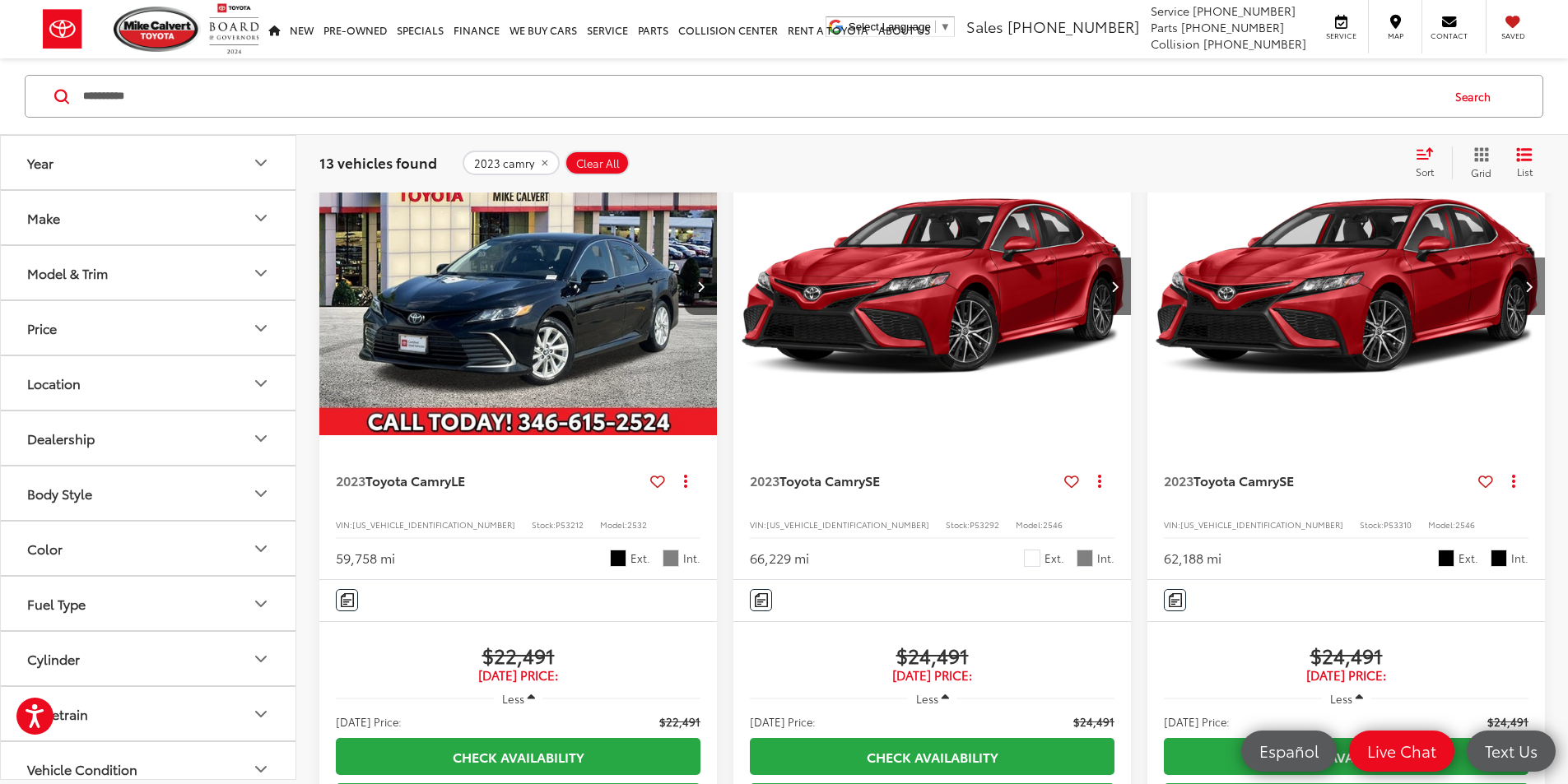
click at [1512, 262] on button "Next image" at bounding box center [1528, 286] width 33 height 57
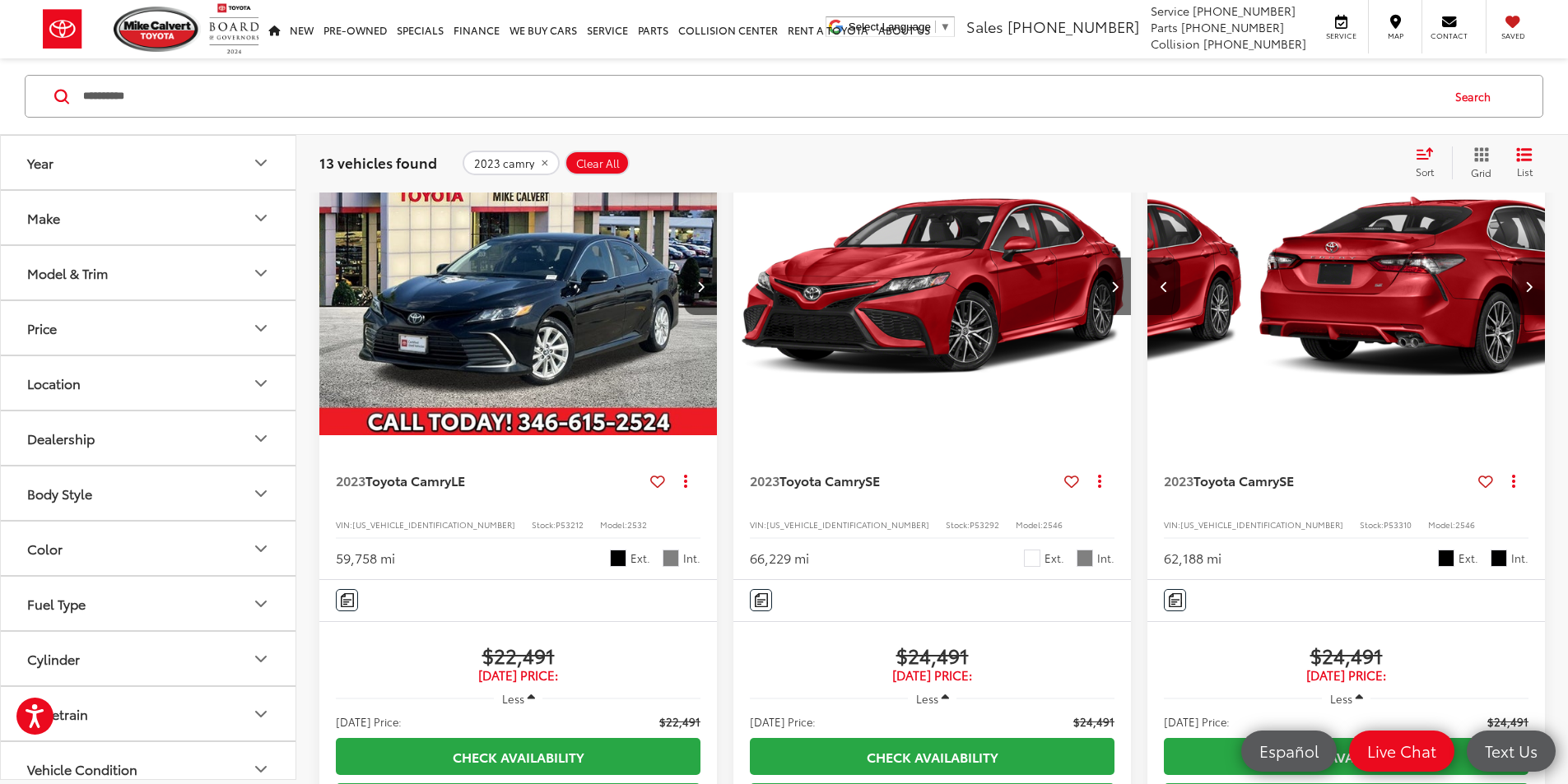
click at [1512, 260] on button "Next image" at bounding box center [1528, 286] width 33 height 57
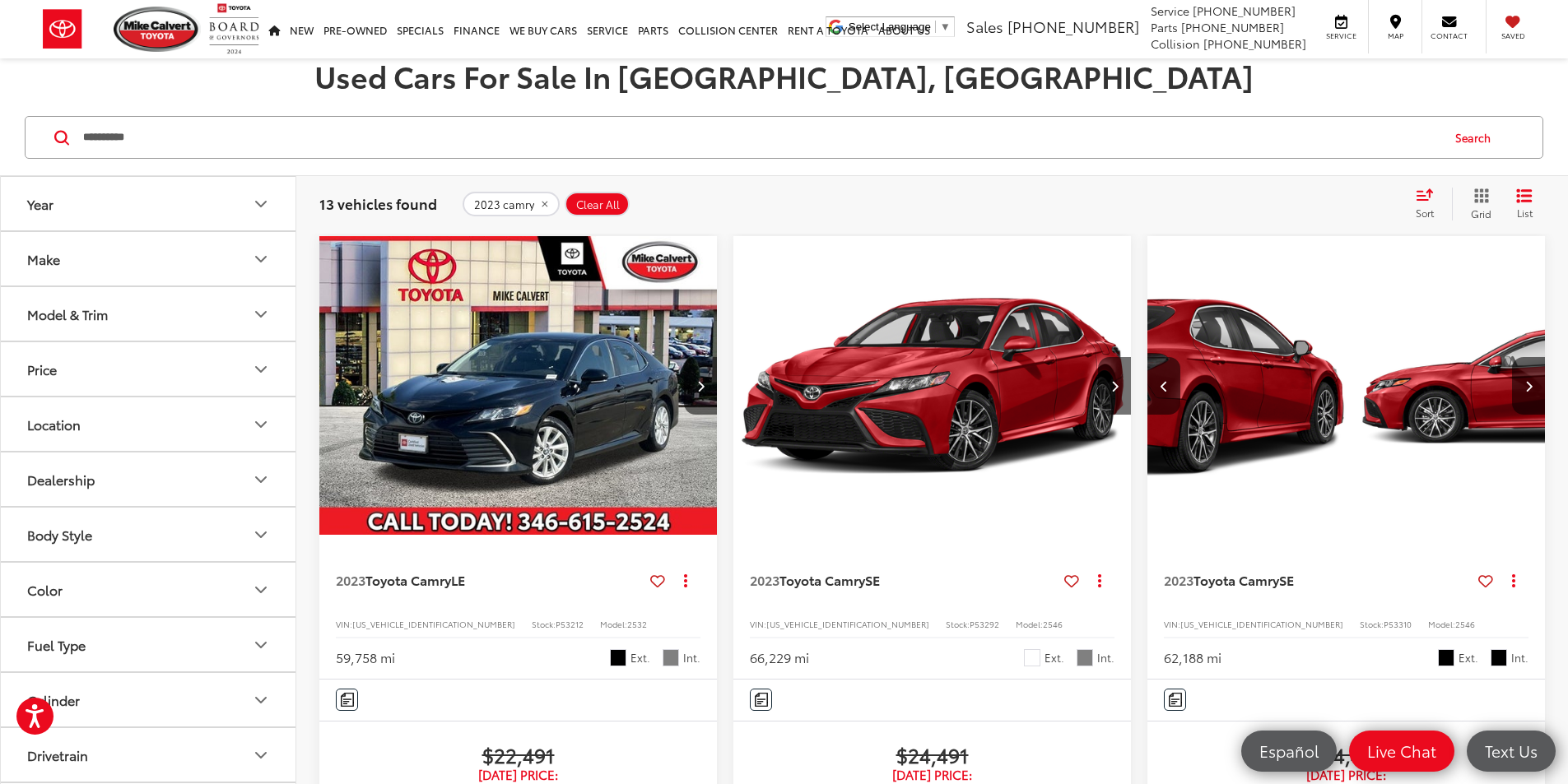
scroll to position [82, 0]
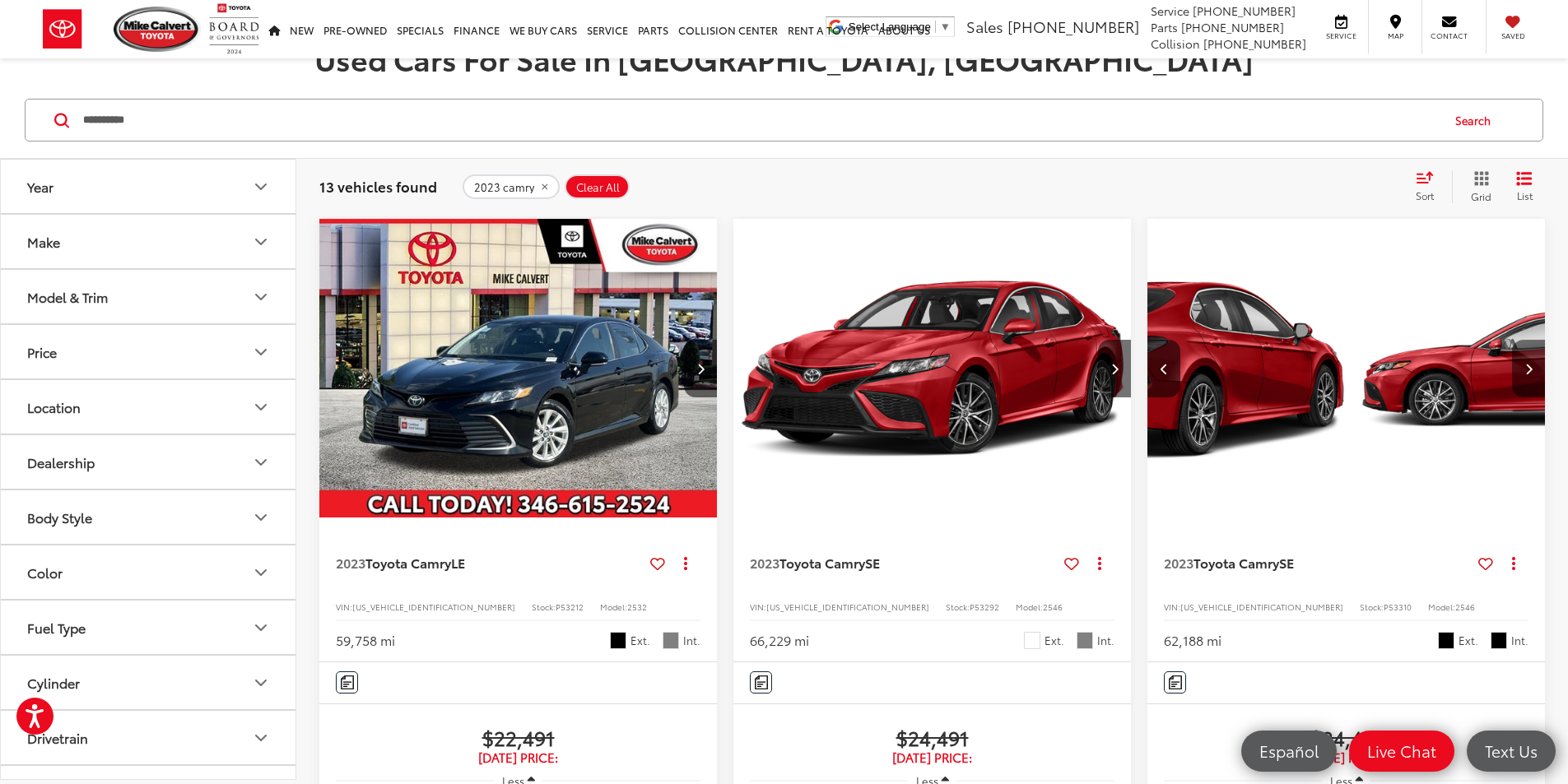
click at [1512, 340] on button "Next image" at bounding box center [1528, 368] width 33 height 57
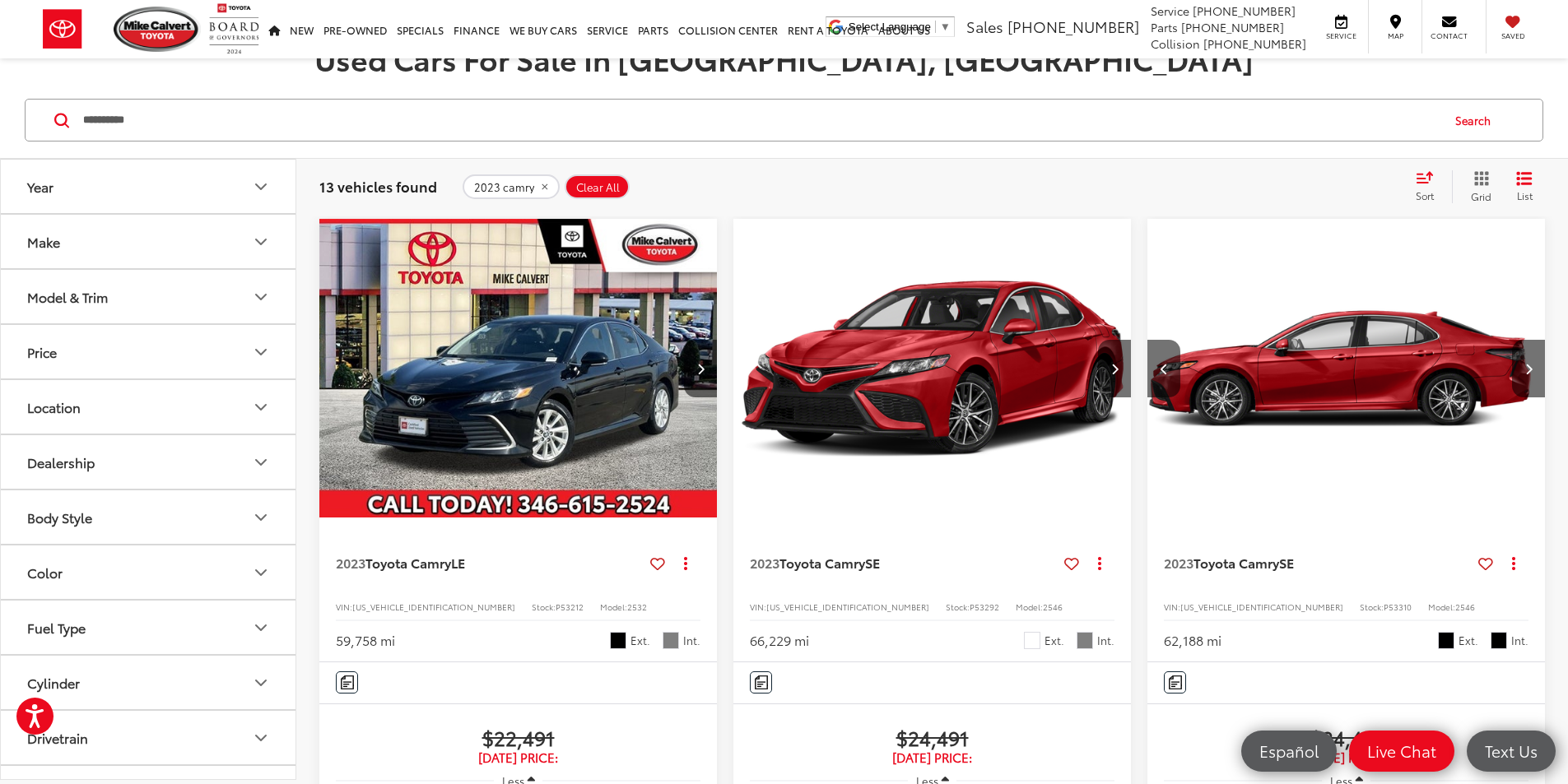
scroll to position [0, 890]
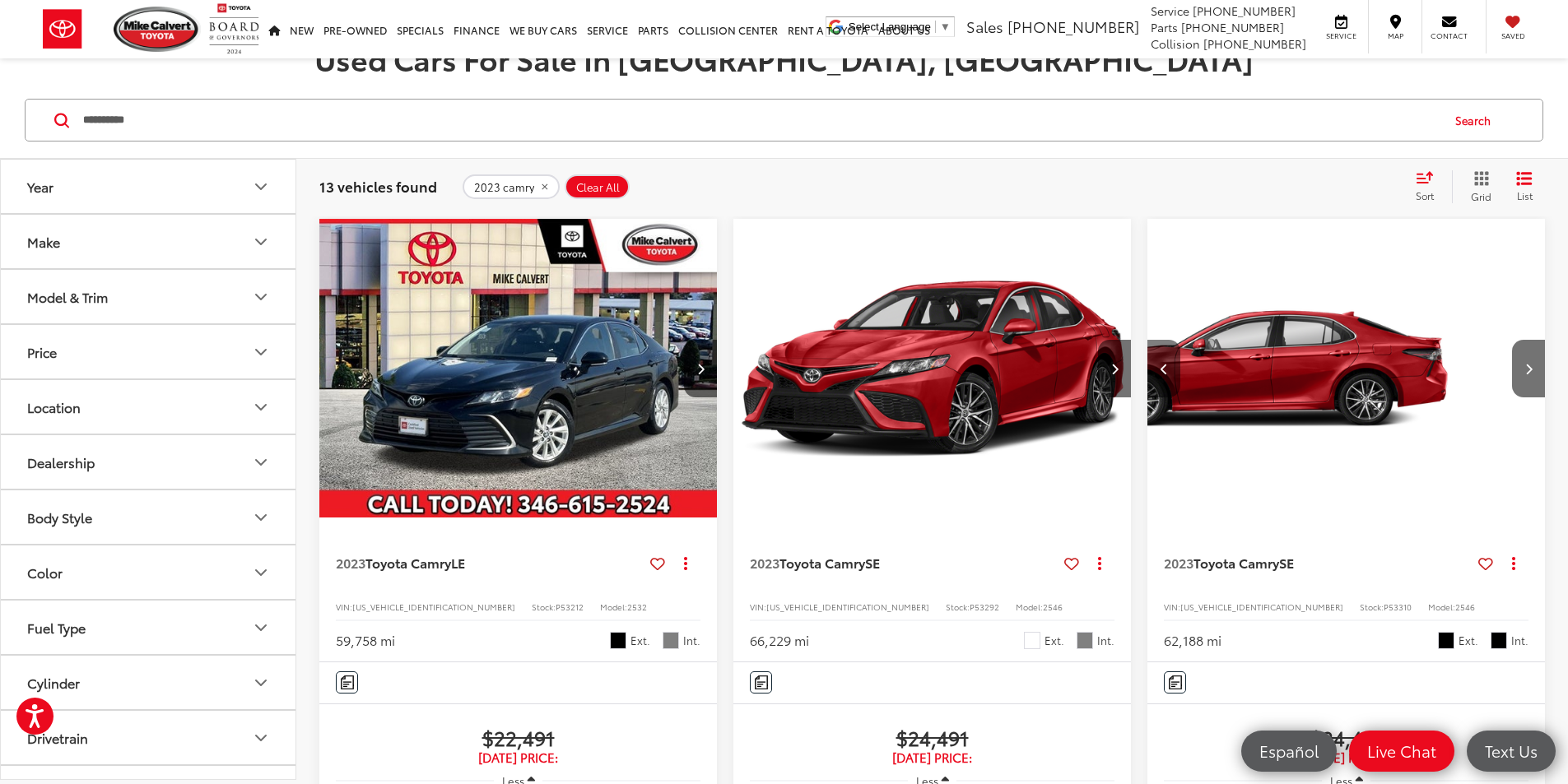
click at [1147, 340] on button "Previous image" at bounding box center [1163, 368] width 33 height 57
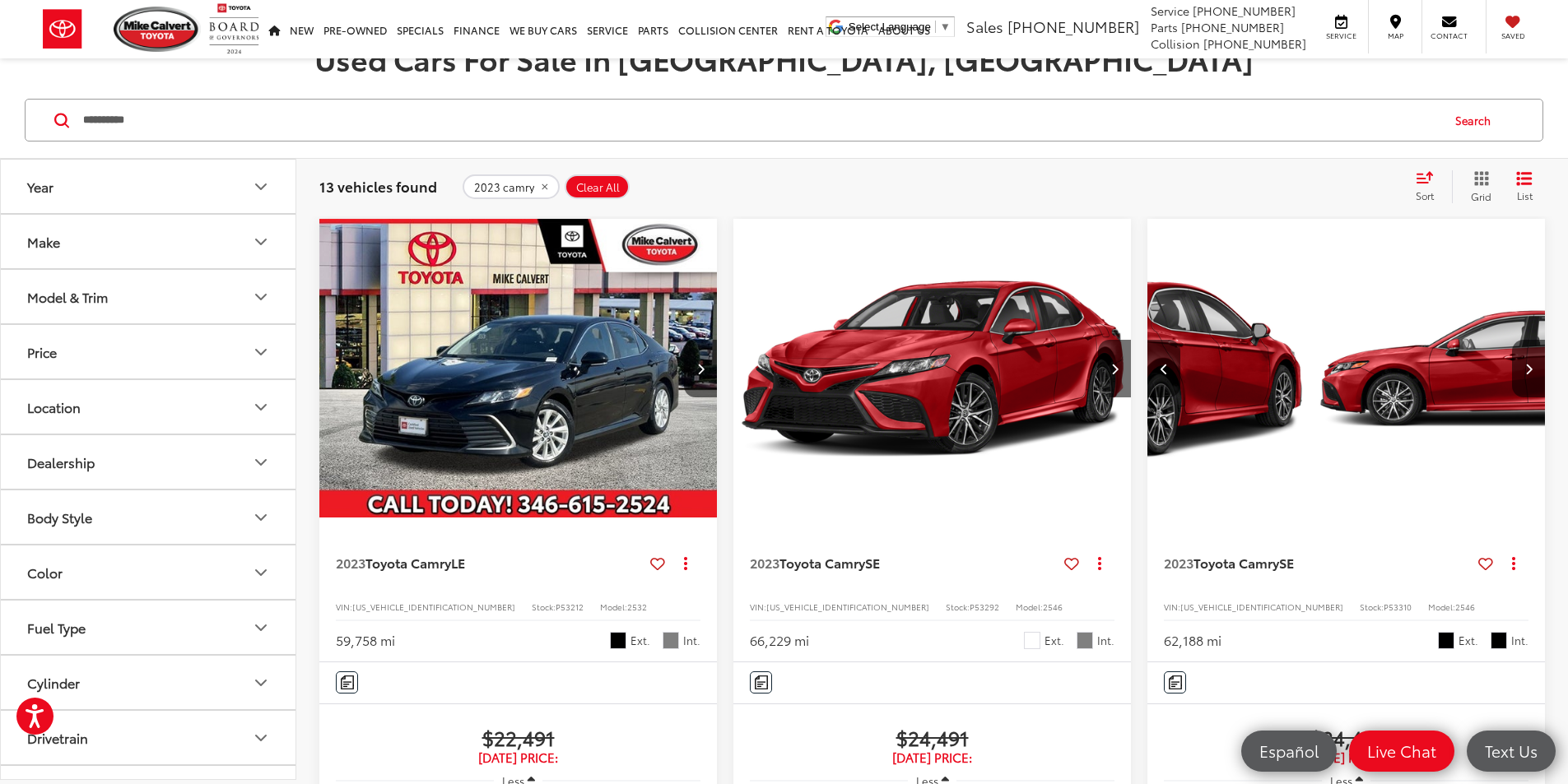
scroll to position [0, 594]
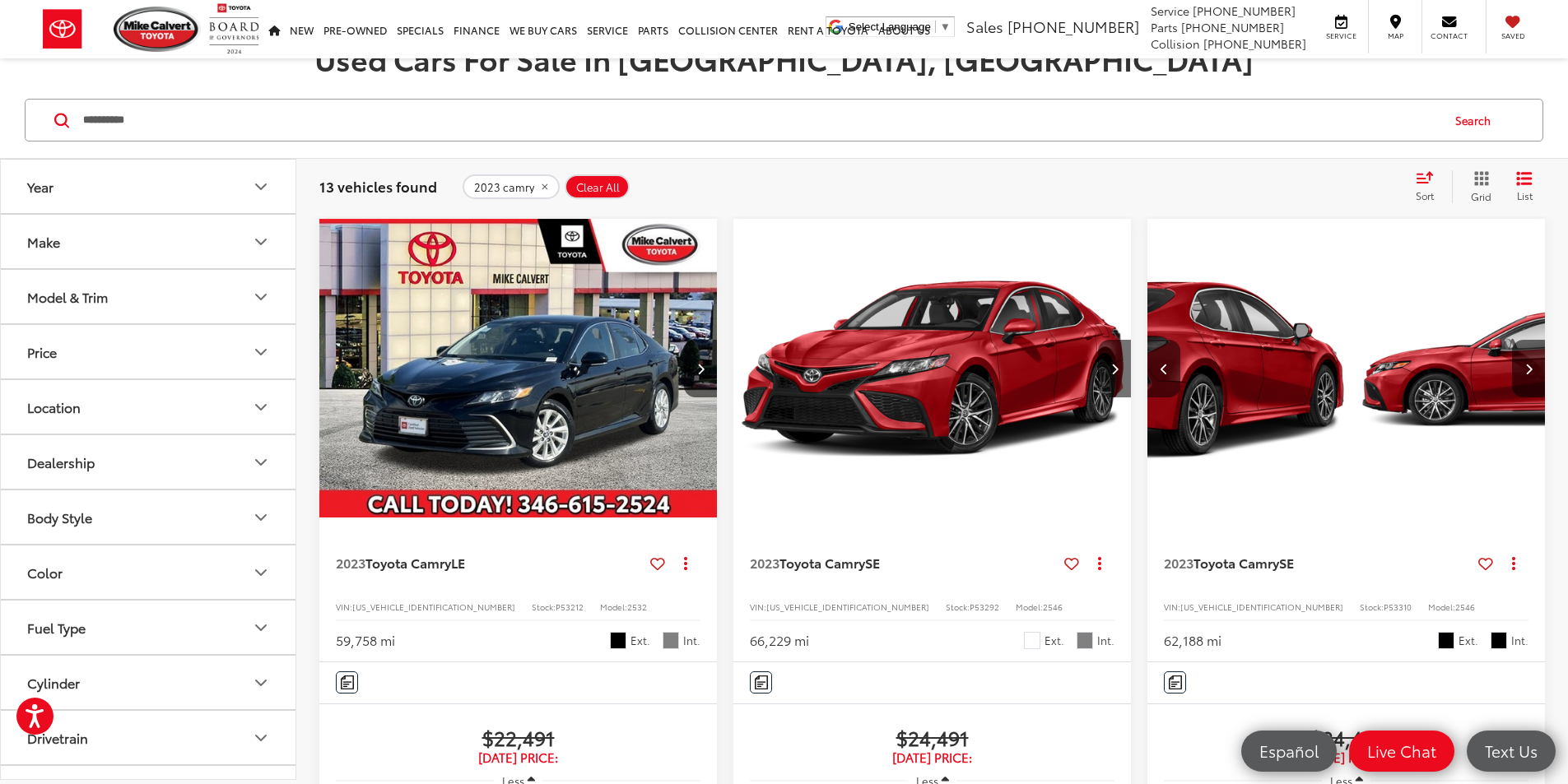
click at [1147, 340] on button "Previous image" at bounding box center [1163, 368] width 33 height 57
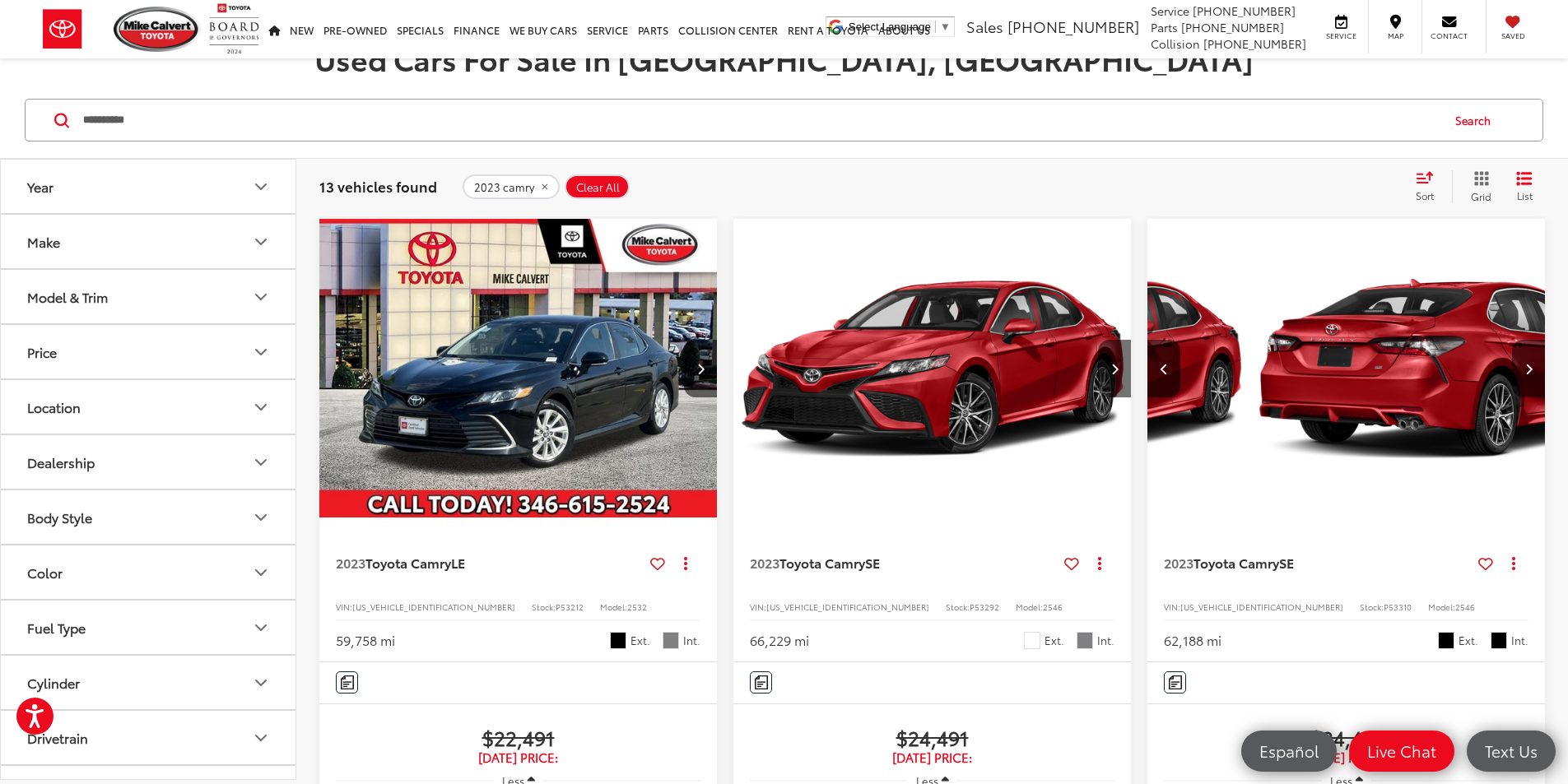
click at [1512, 340] on button "Next image" at bounding box center [1528, 368] width 33 height 57
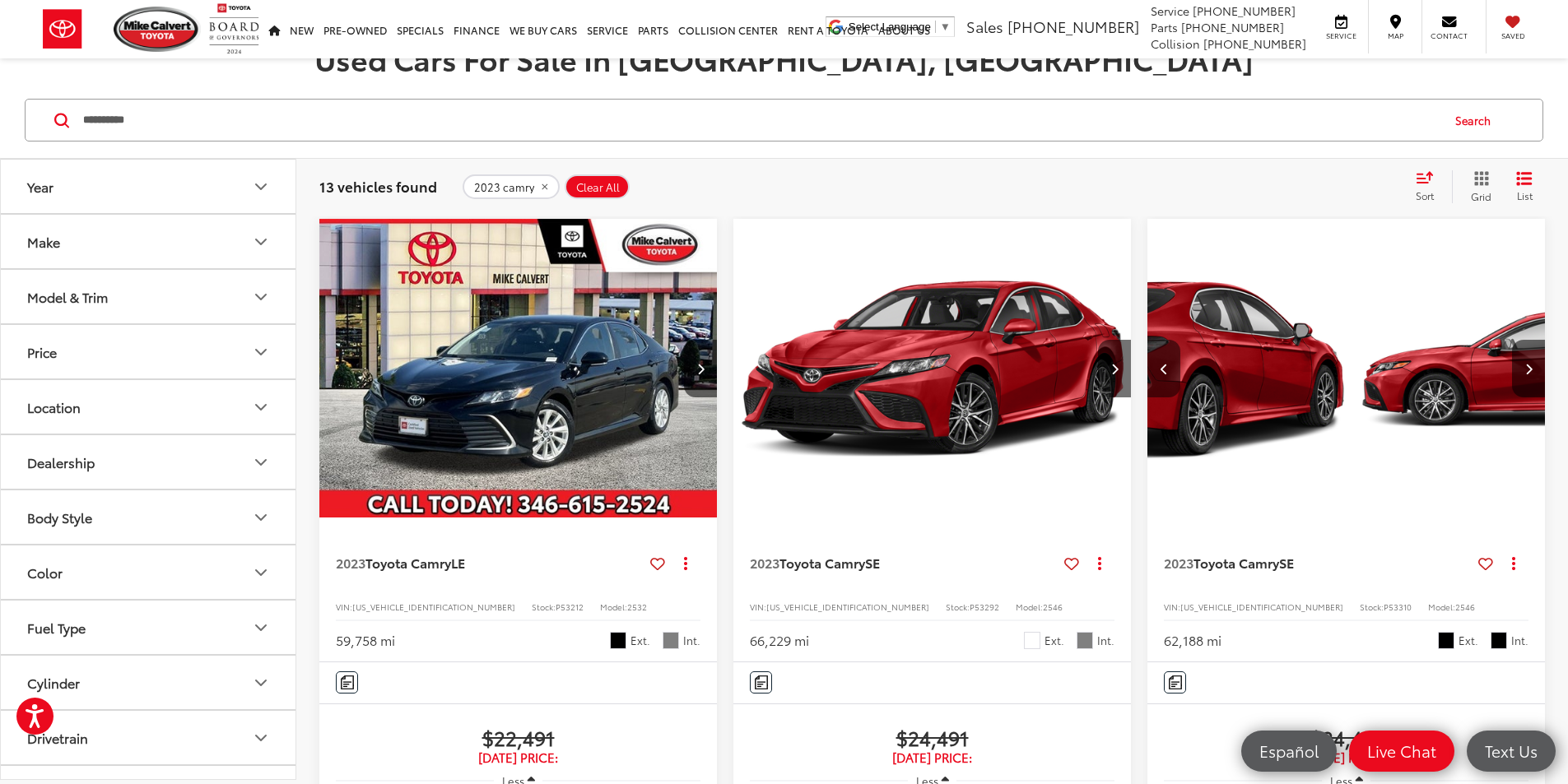
click at [1161, 363] on icon "Previous image" at bounding box center [1164, 368] width 8 height 11
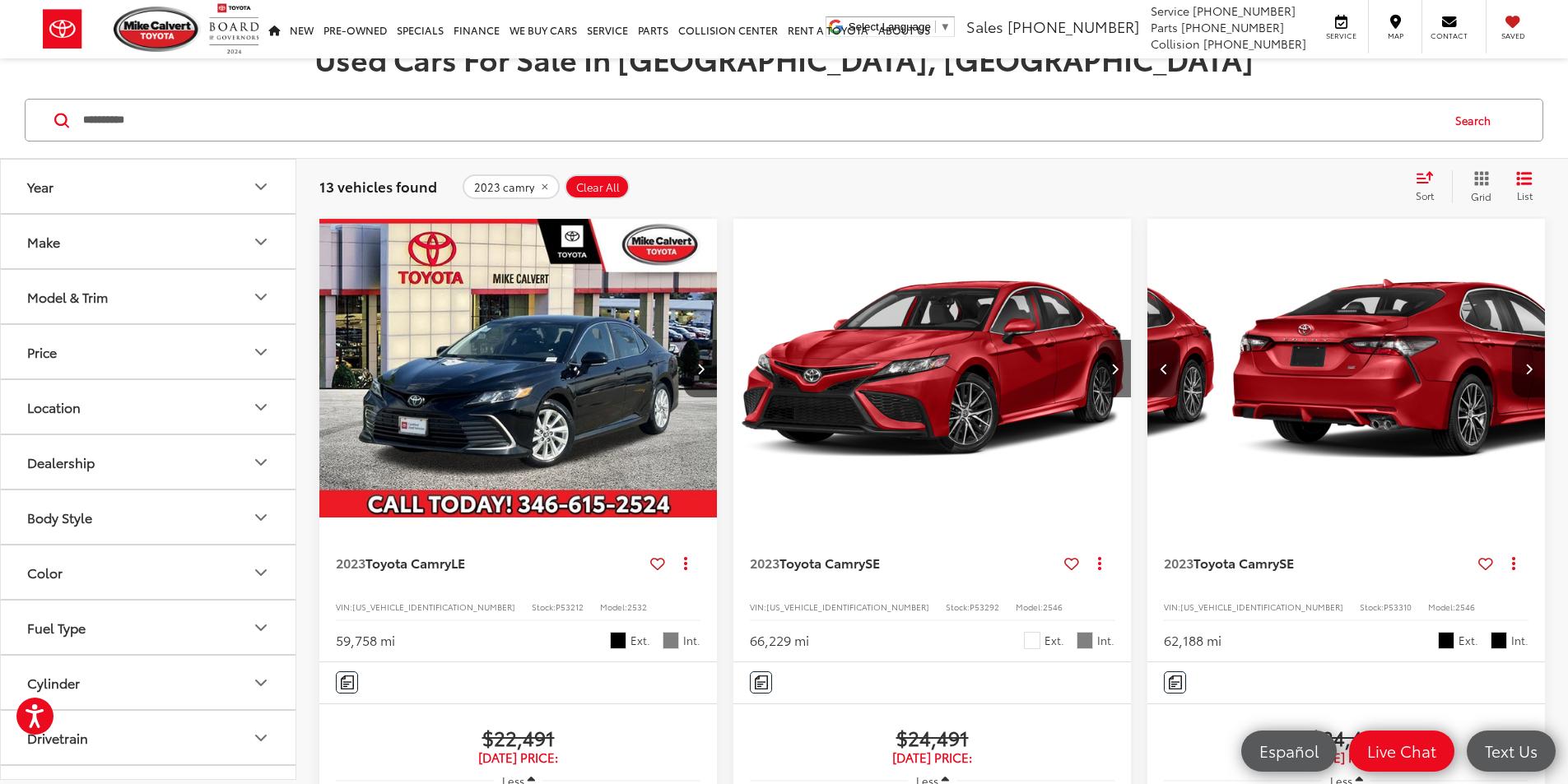
scroll to position [0, 296]
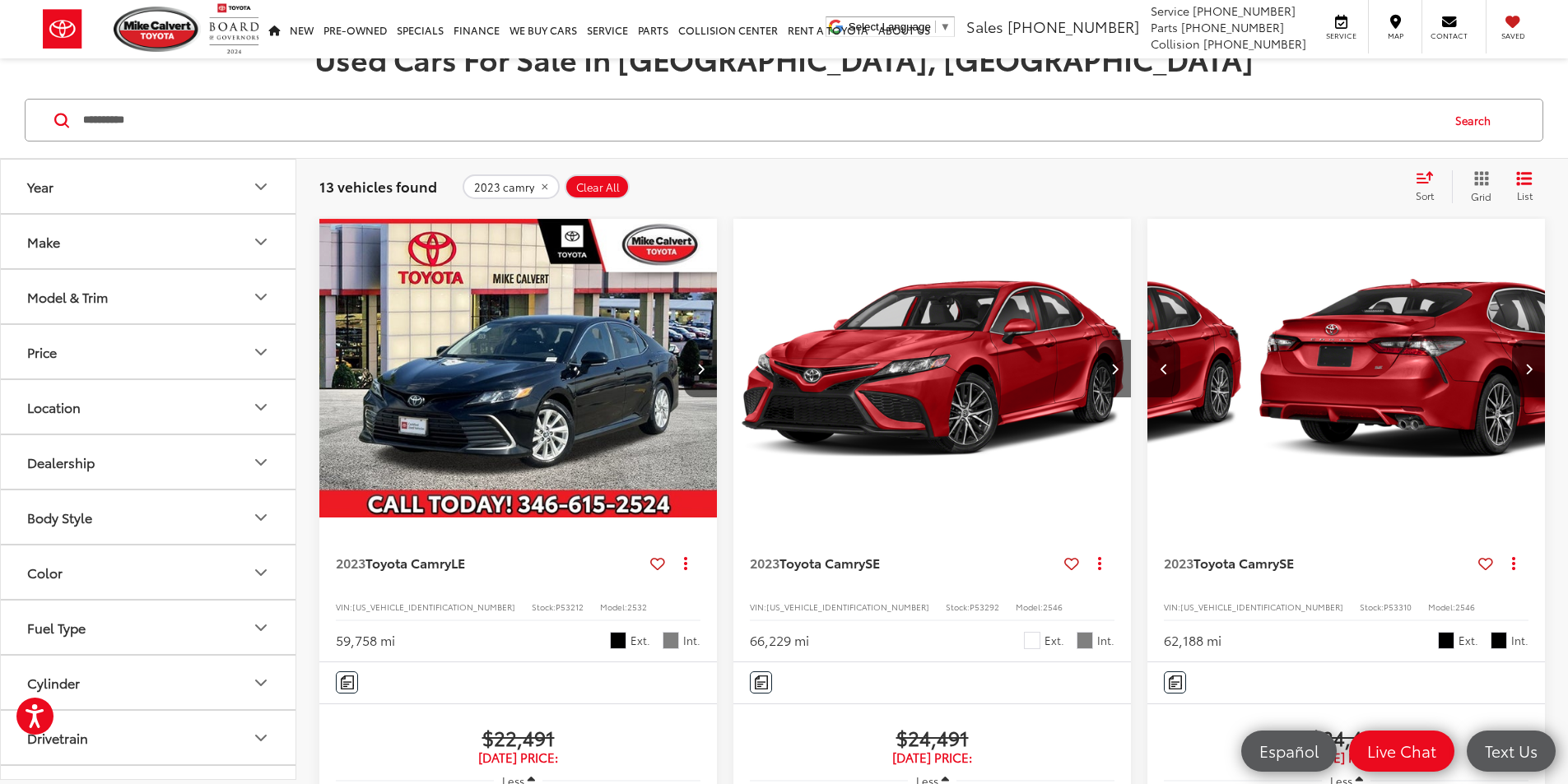
click at [1161, 363] on icon "Previous image" at bounding box center [1164, 368] width 8 height 11
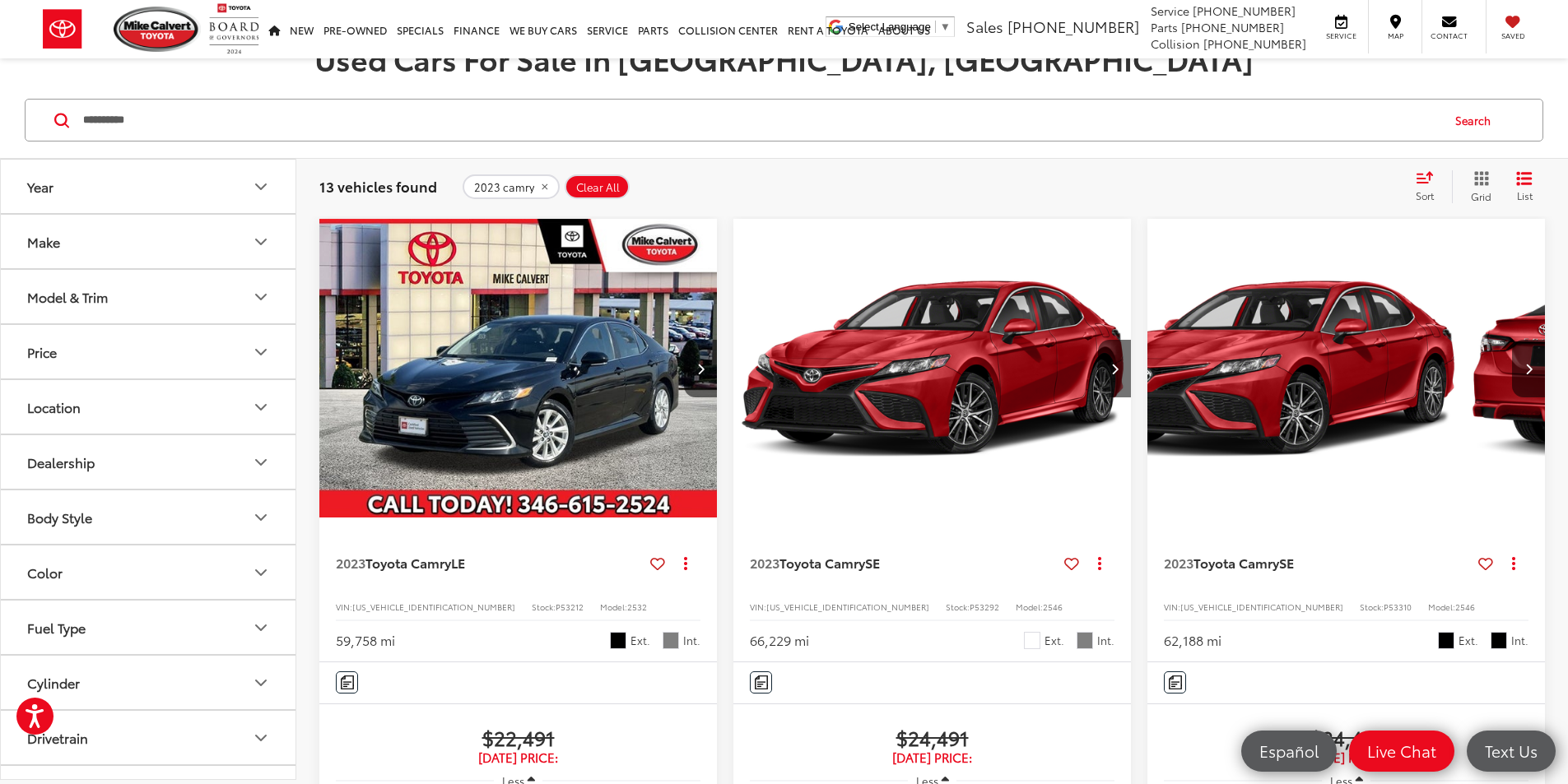
scroll to position [0, 0]
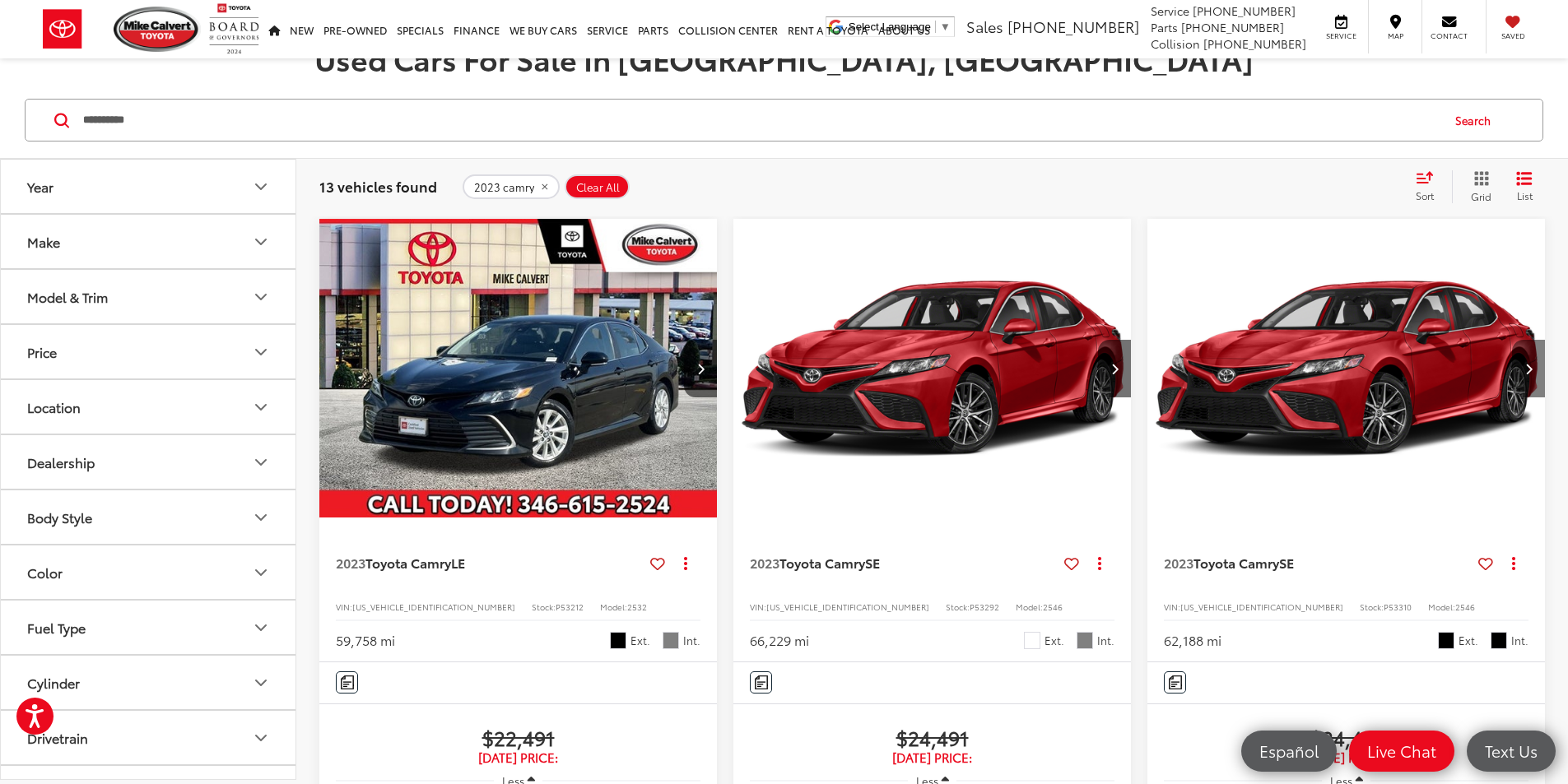
click at [1512, 340] on button "Next image" at bounding box center [1528, 368] width 33 height 57
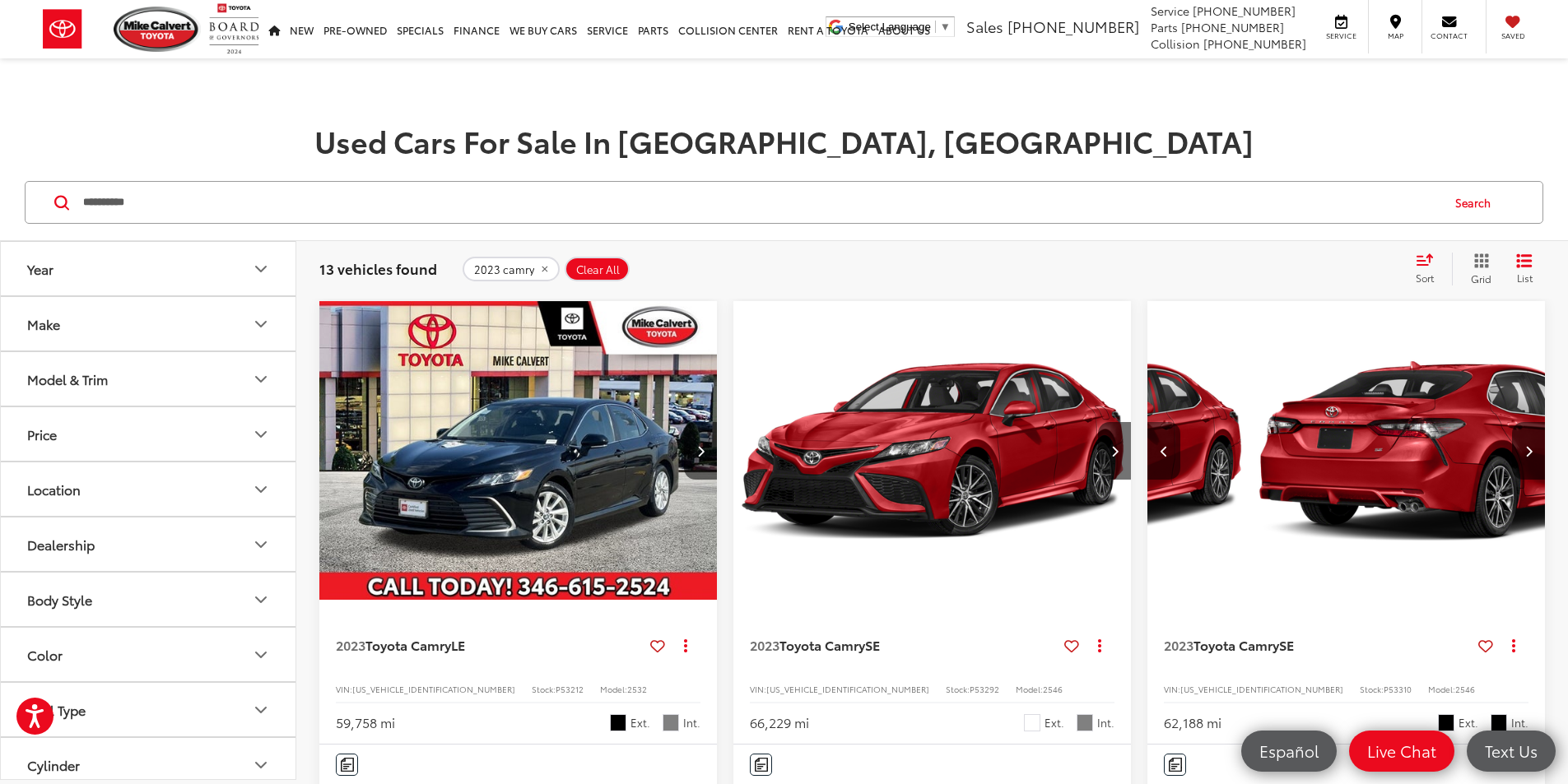
click at [1161, 445] on icon "Previous image" at bounding box center [1164, 450] width 8 height 11
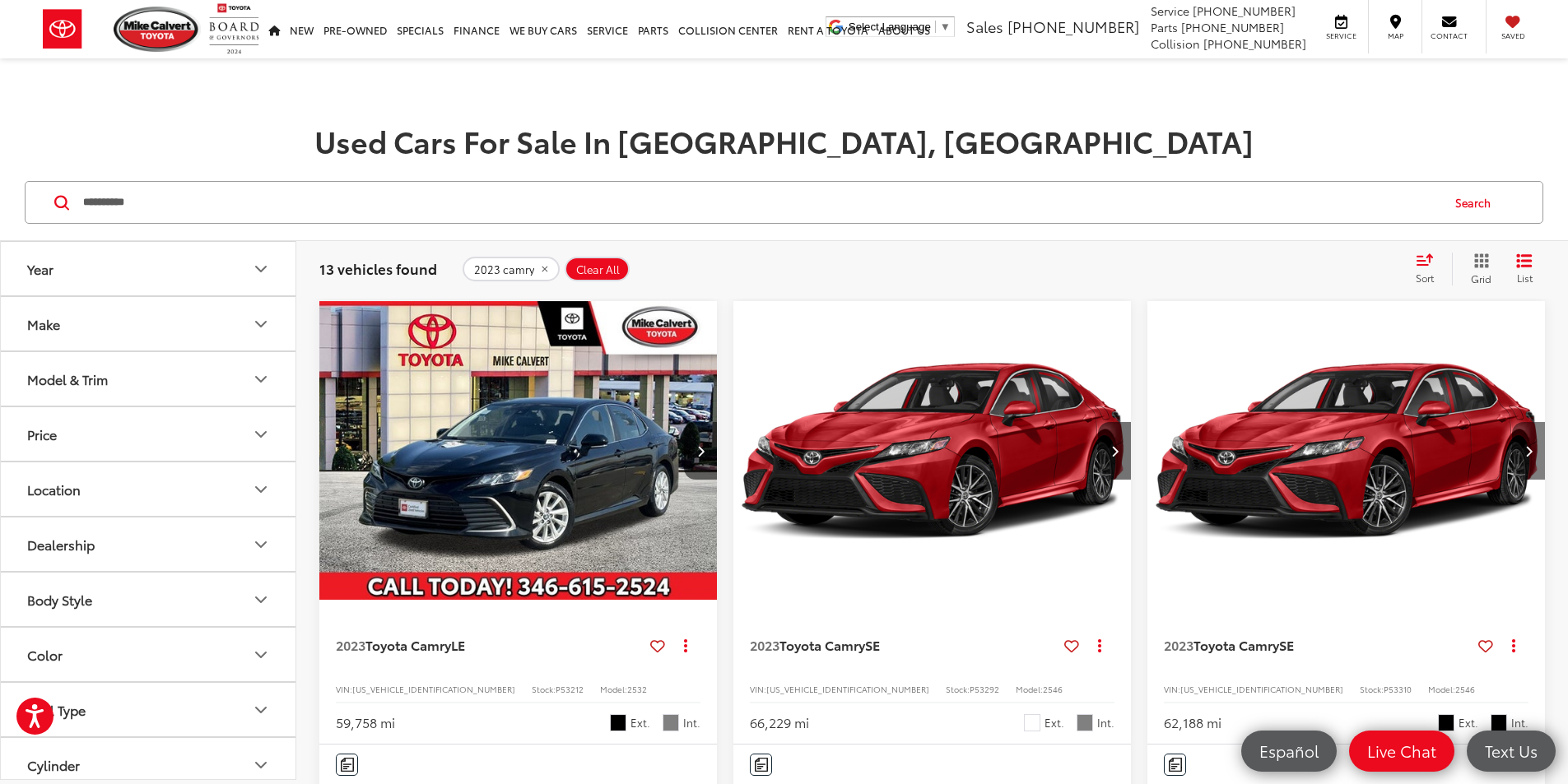
click at [1525, 445] on icon "Next image" at bounding box center [1529, 450] width 8 height 11
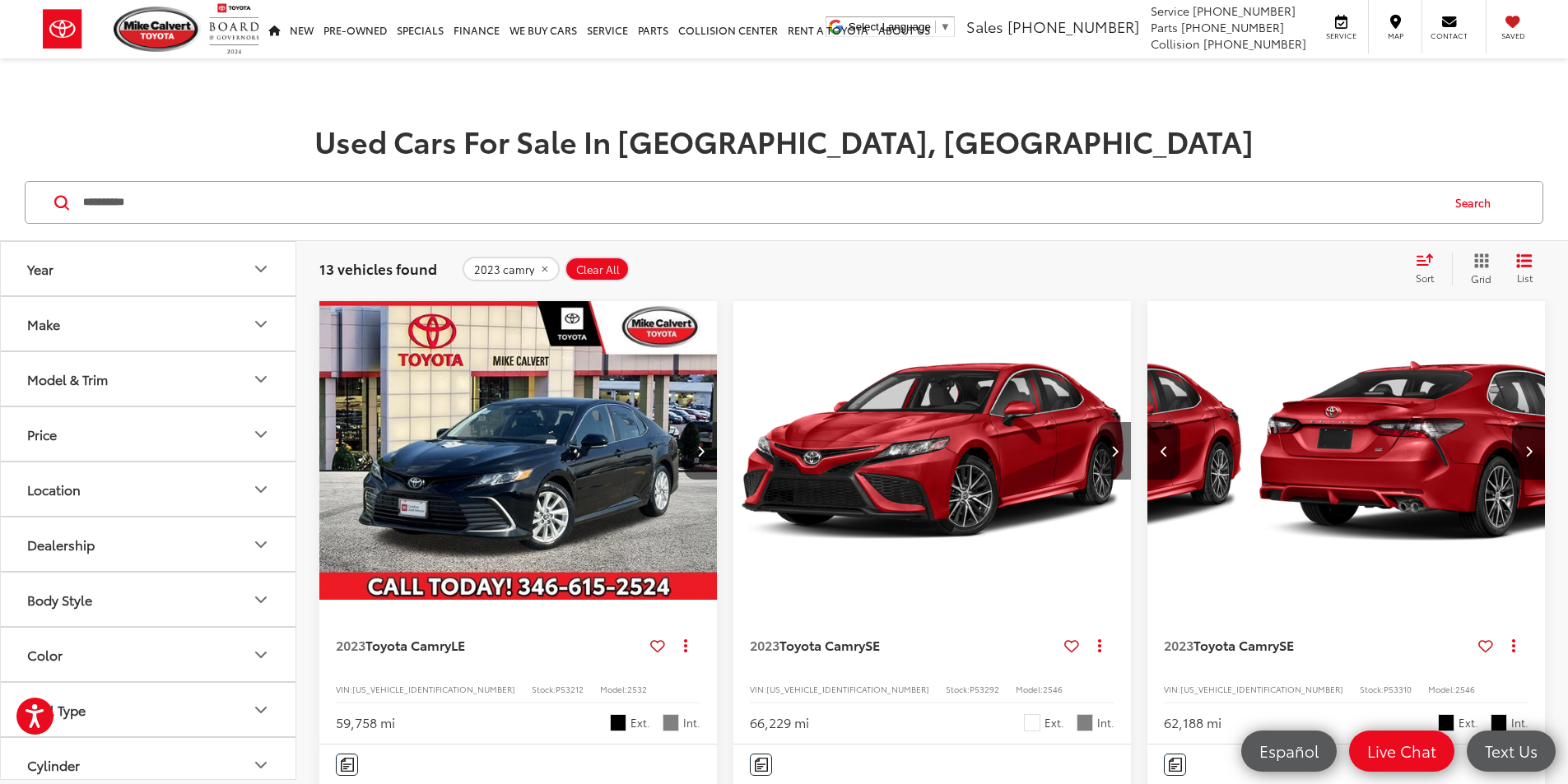
drag, startPoint x: 963, startPoint y: 411, endPoint x: 983, endPoint y: 411, distance: 20.0
click at [1147, 422] on button "Previous image" at bounding box center [1163, 450] width 33 height 57
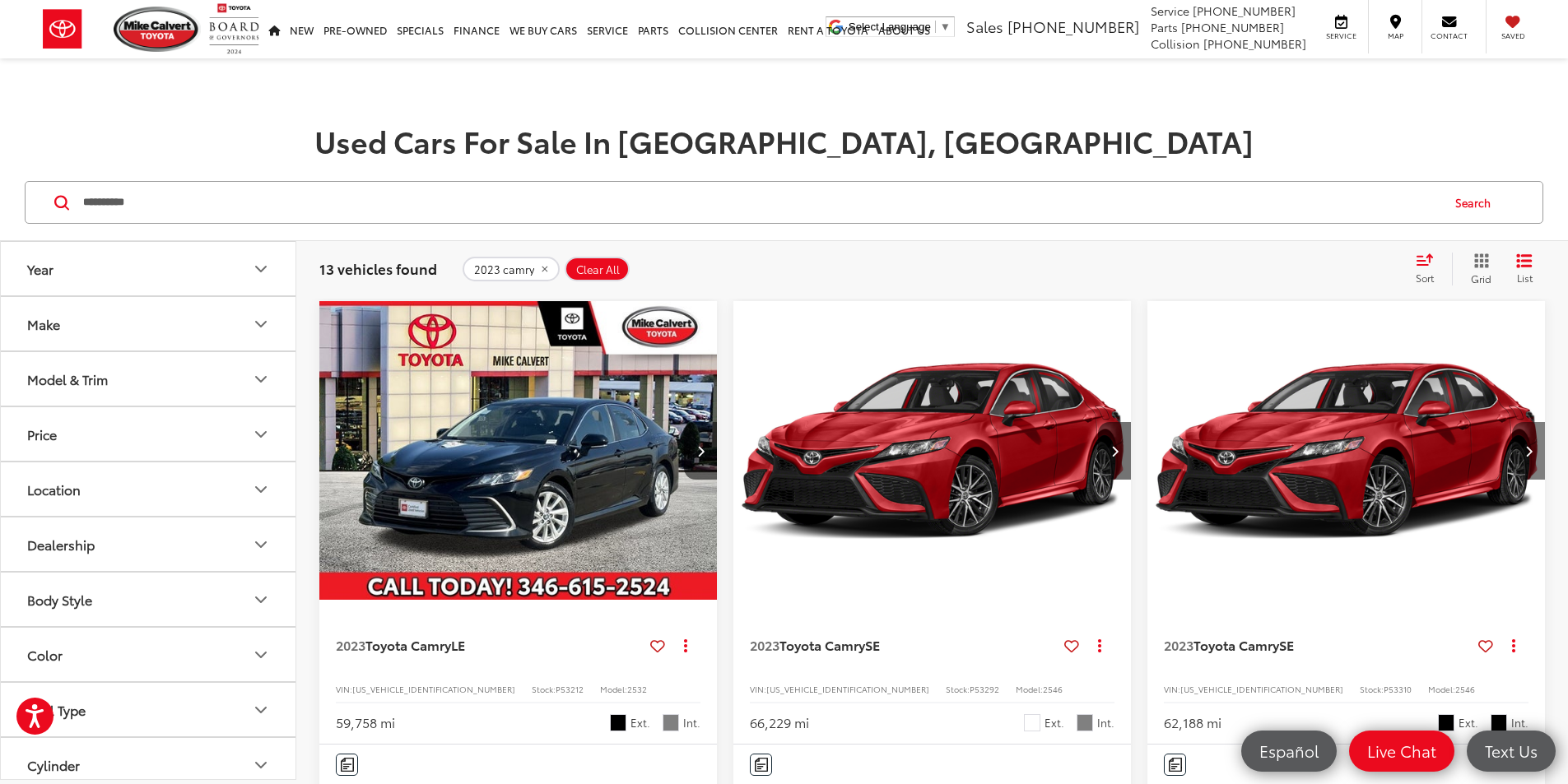
click at [1512, 422] on button "Next image" at bounding box center [1528, 450] width 33 height 57
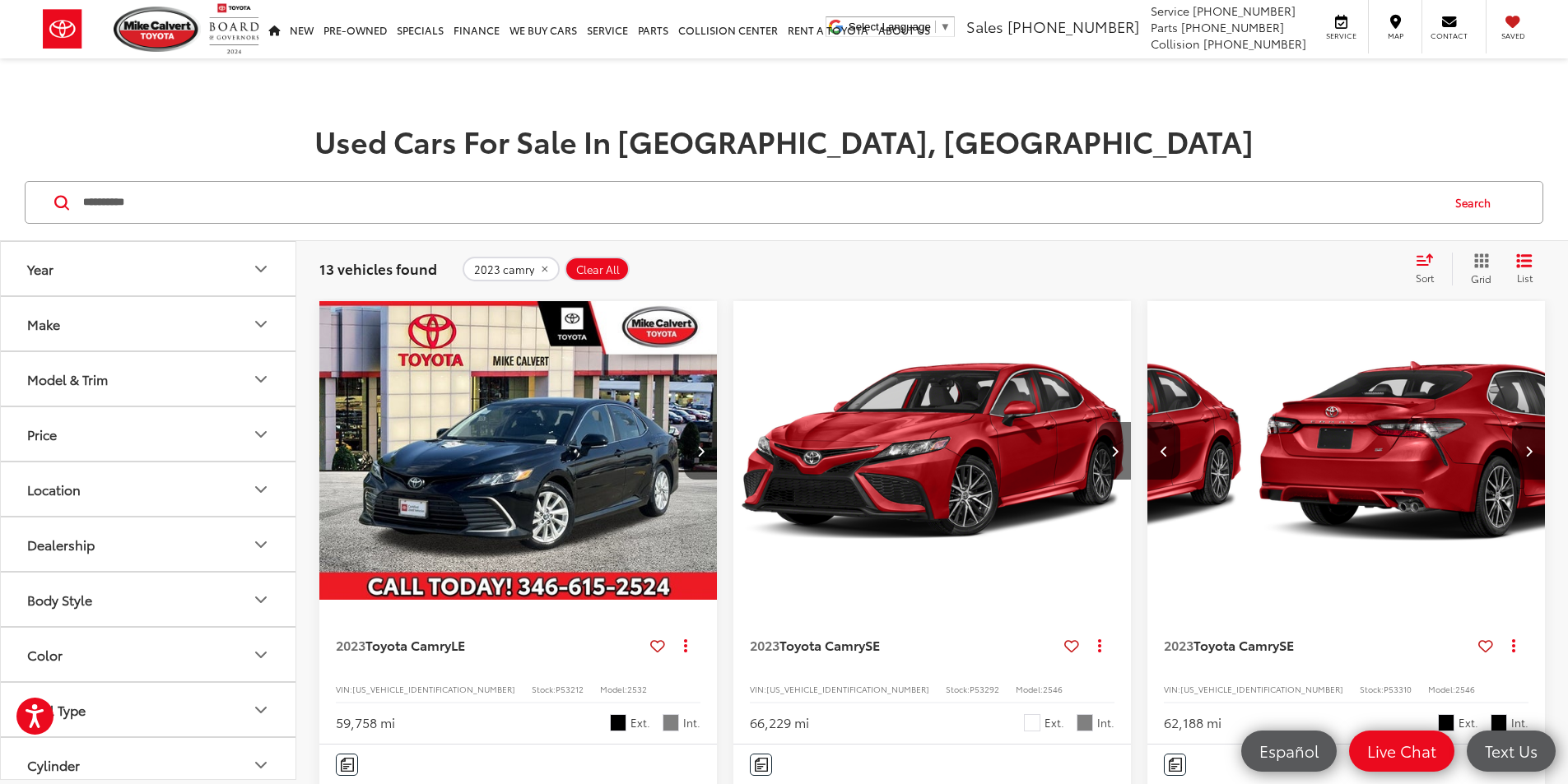
click at [1512, 422] on button "Next image" at bounding box center [1528, 450] width 33 height 57
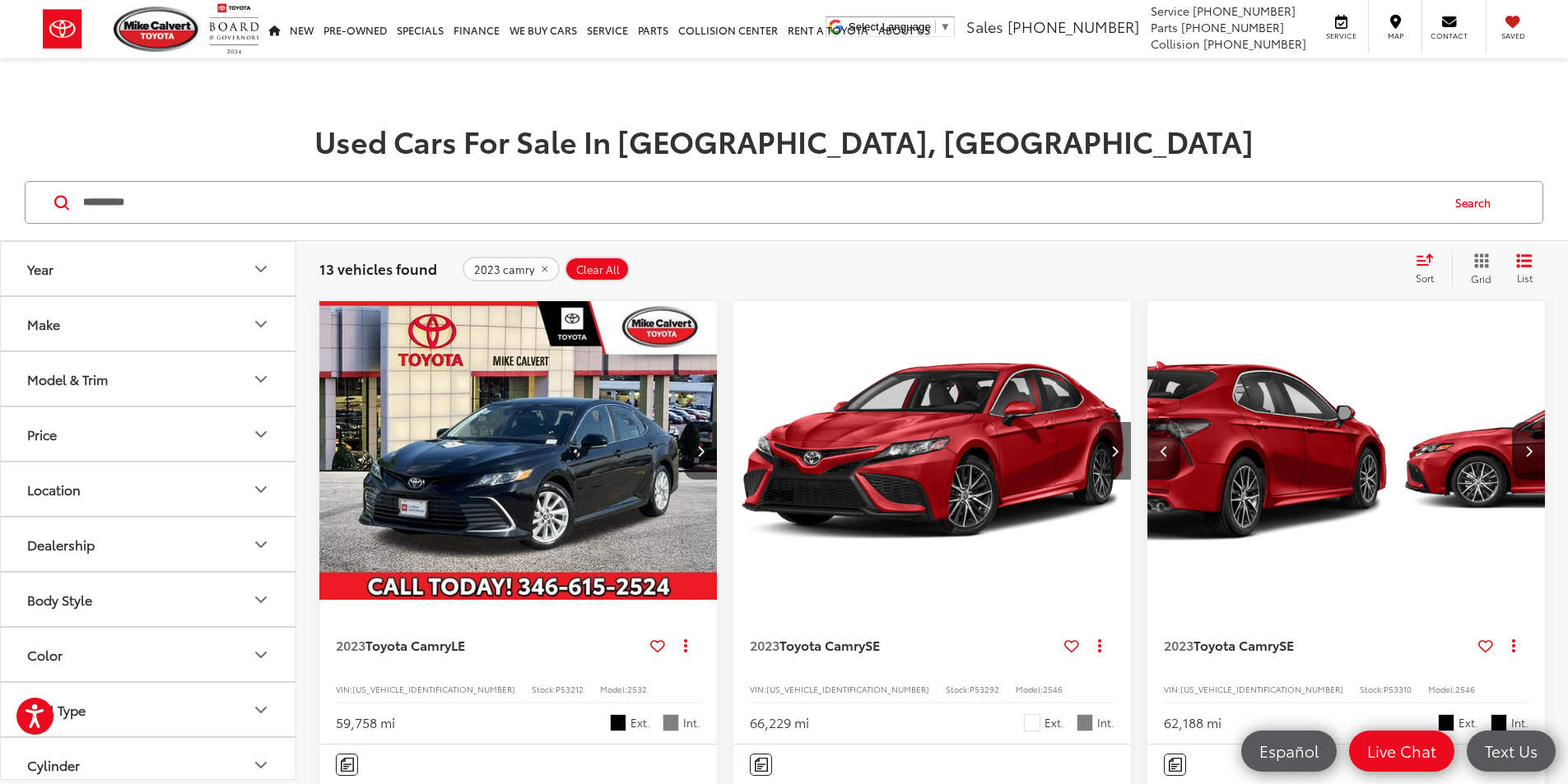
scroll to position [0, 594]
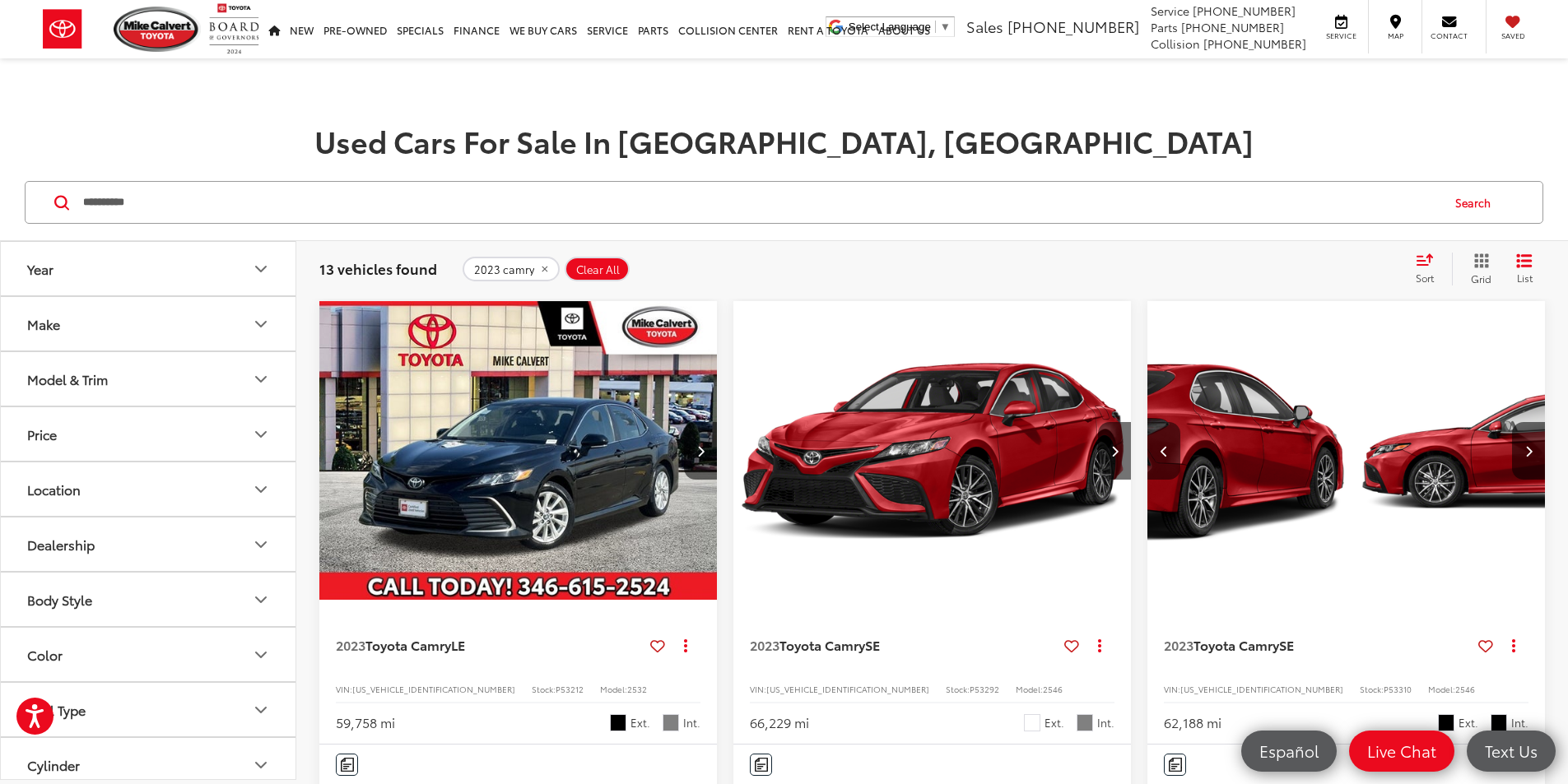
click at [1161, 445] on icon "Previous image" at bounding box center [1164, 450] width 8 height 11
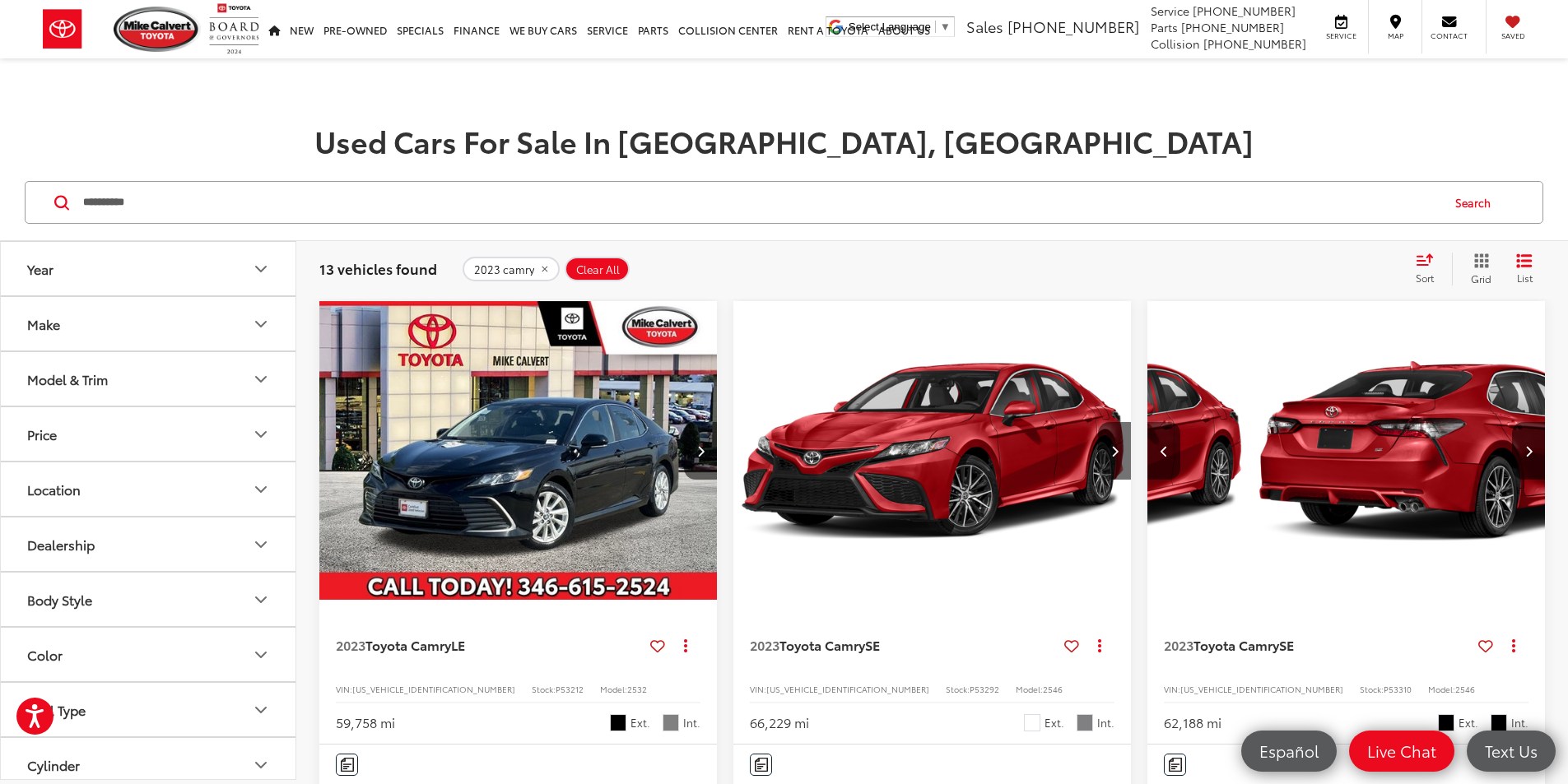
click at [1161, 445] on icon "Previous image" at bounding box center [1164, 450] width 8 height 11
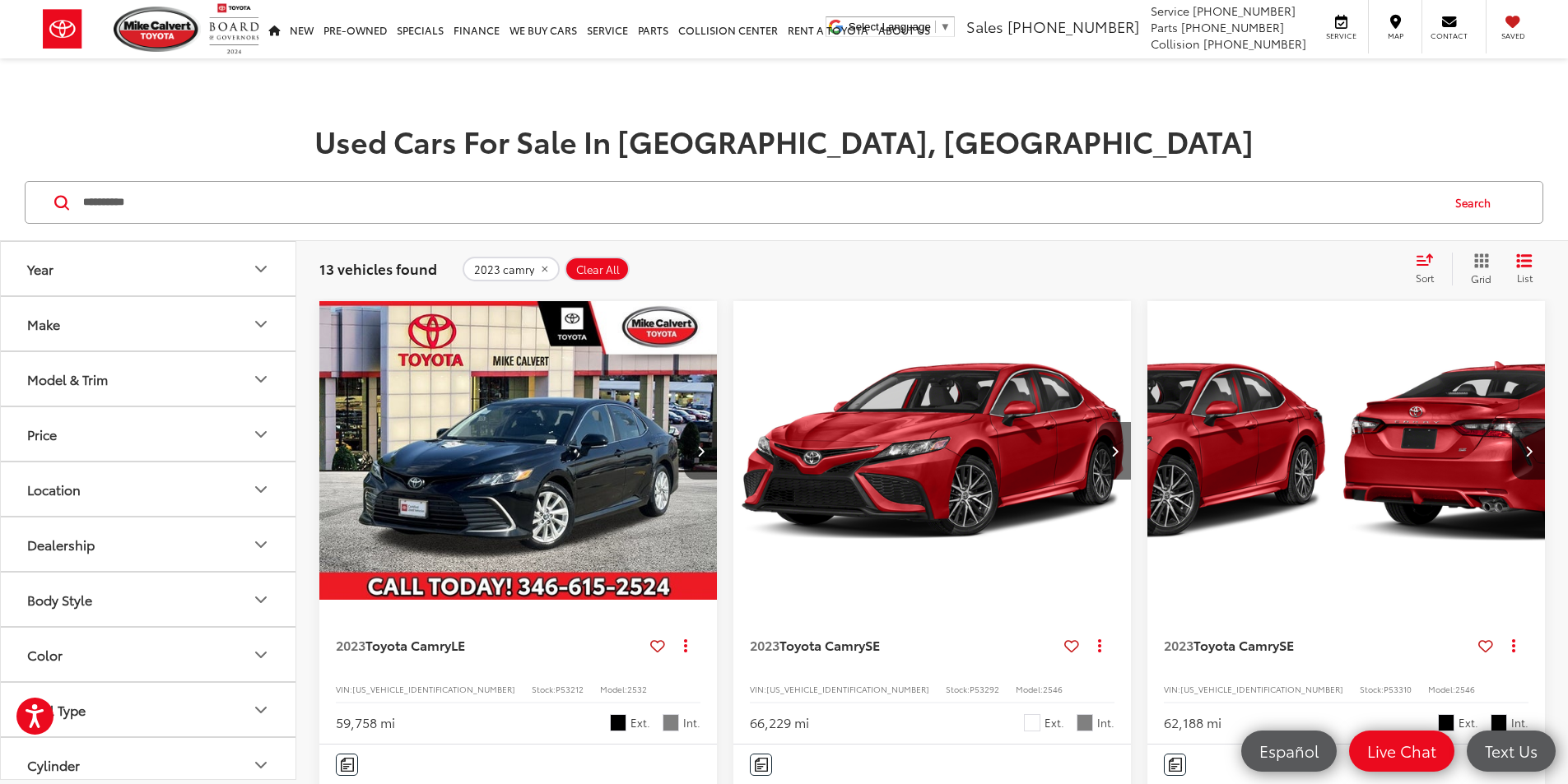
scroll to position [0, 0]
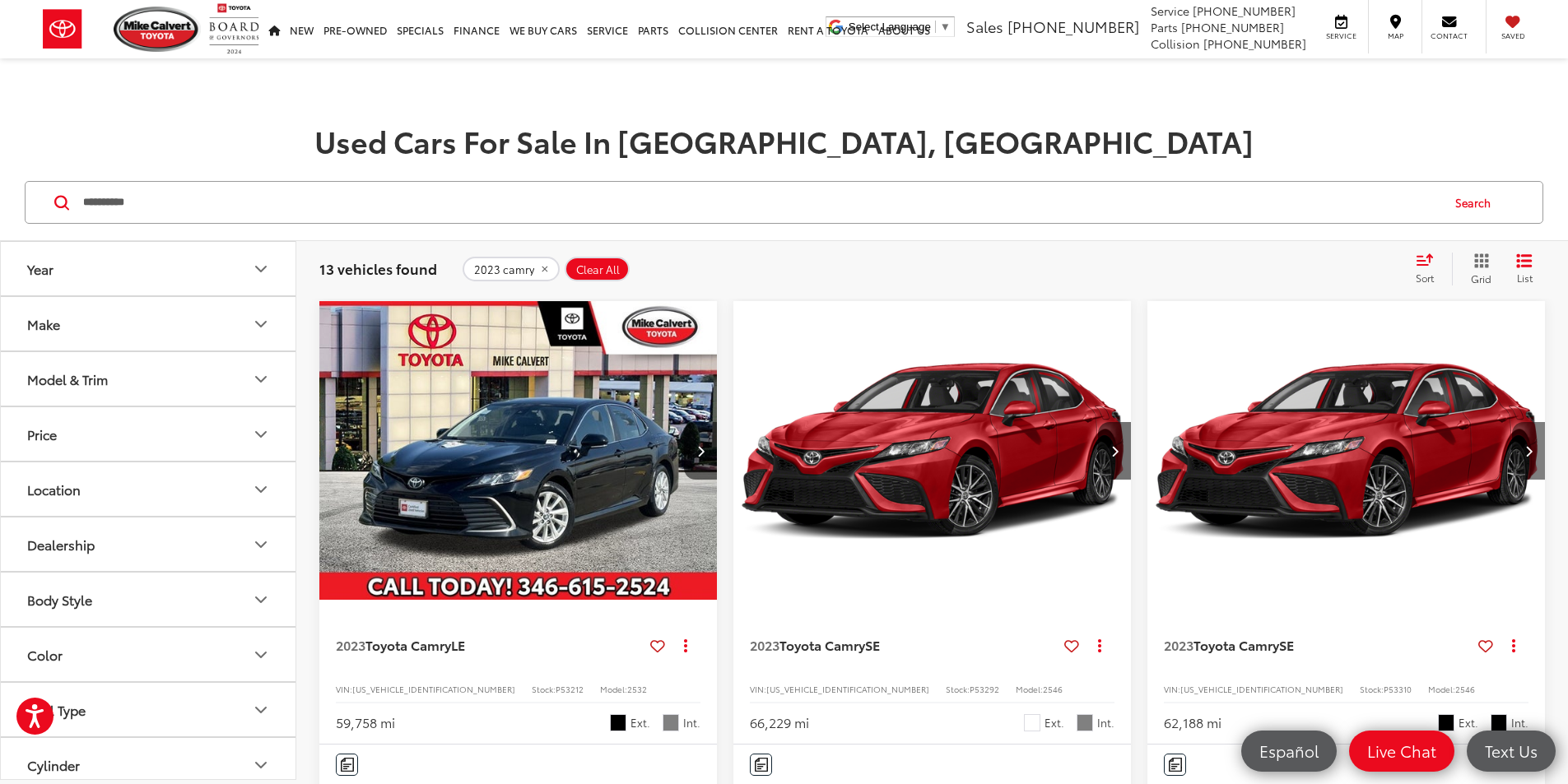
click at [1512, 422] on button "Next image" at bounding box center [1528, 450] width 33 height 57
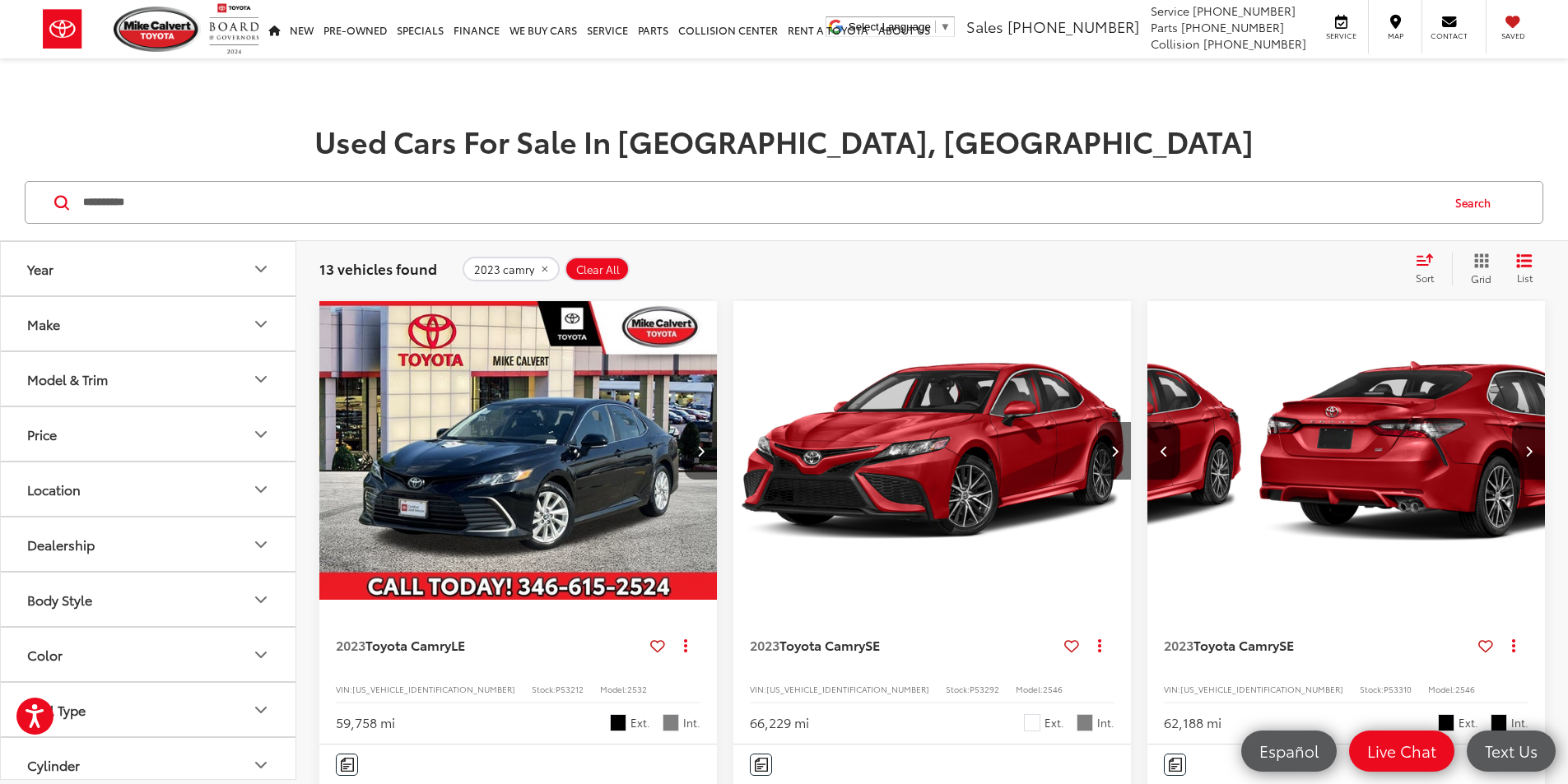
click at [1512, 422] on button "Next image" at bounding box center [1528, 450] width 33 height 57
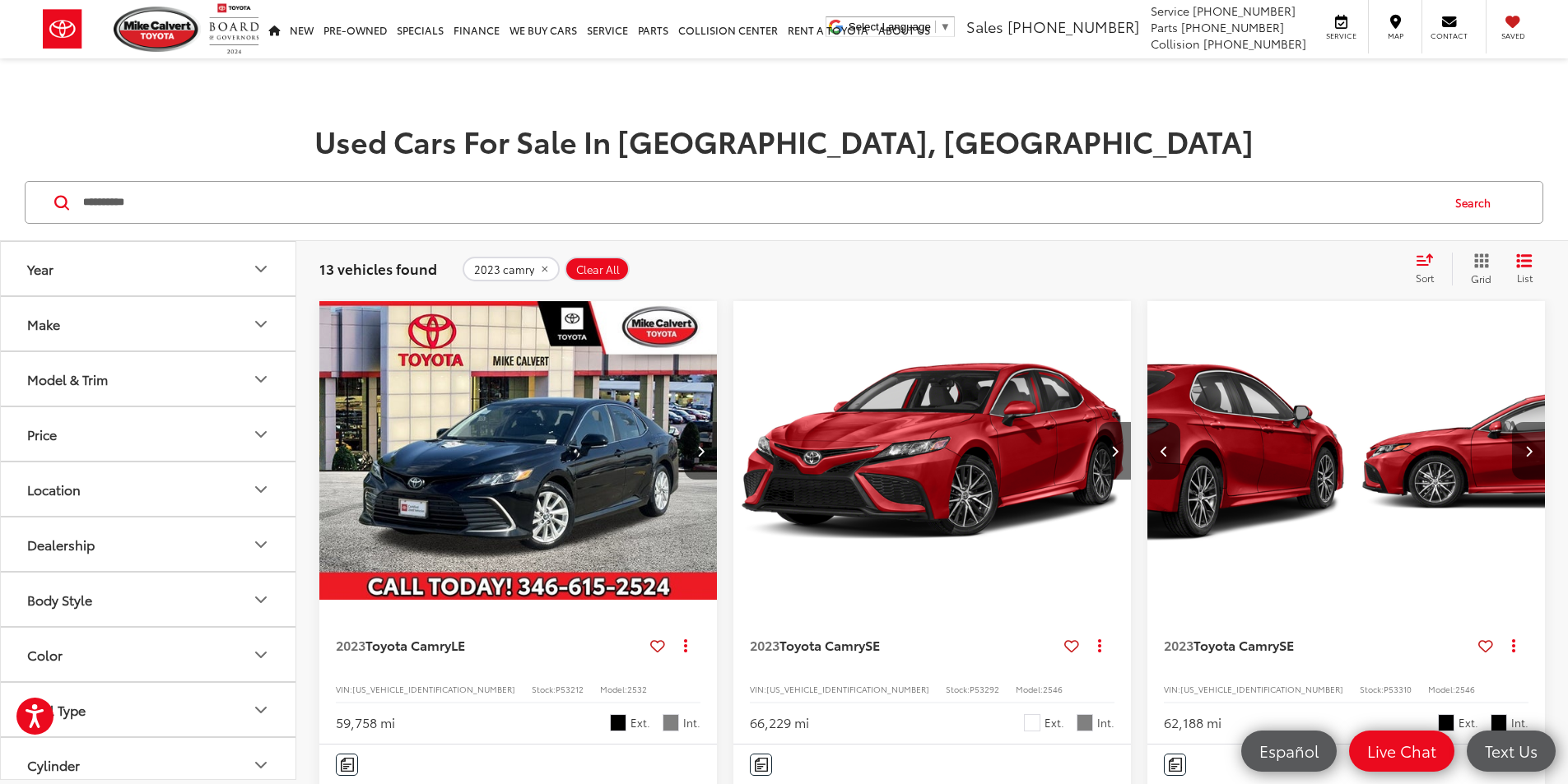
click at [1512, 422] on button "Next image" at bounding box center [1528, 450] width 33 height 57
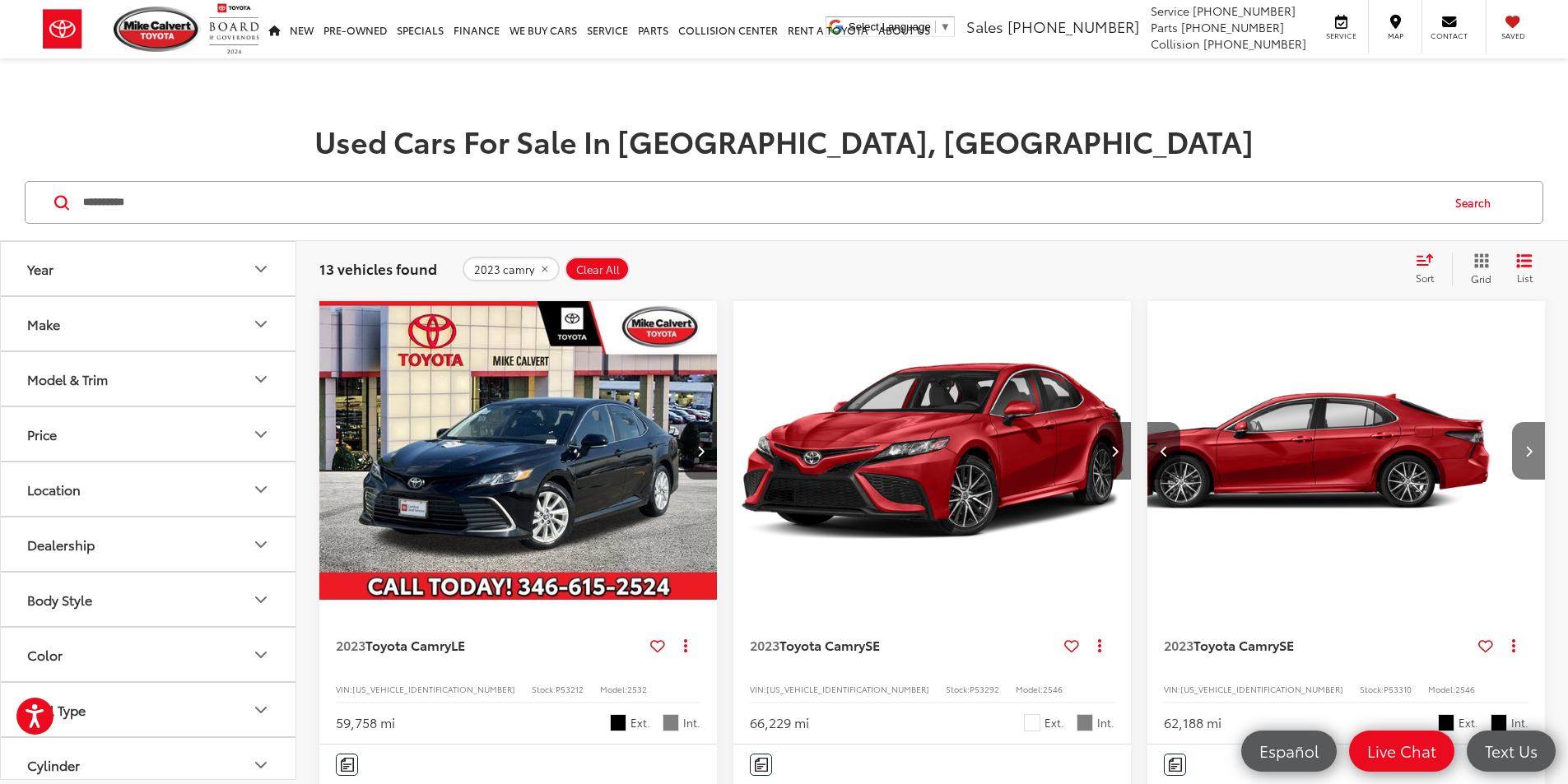
scroll to position [0, 890]
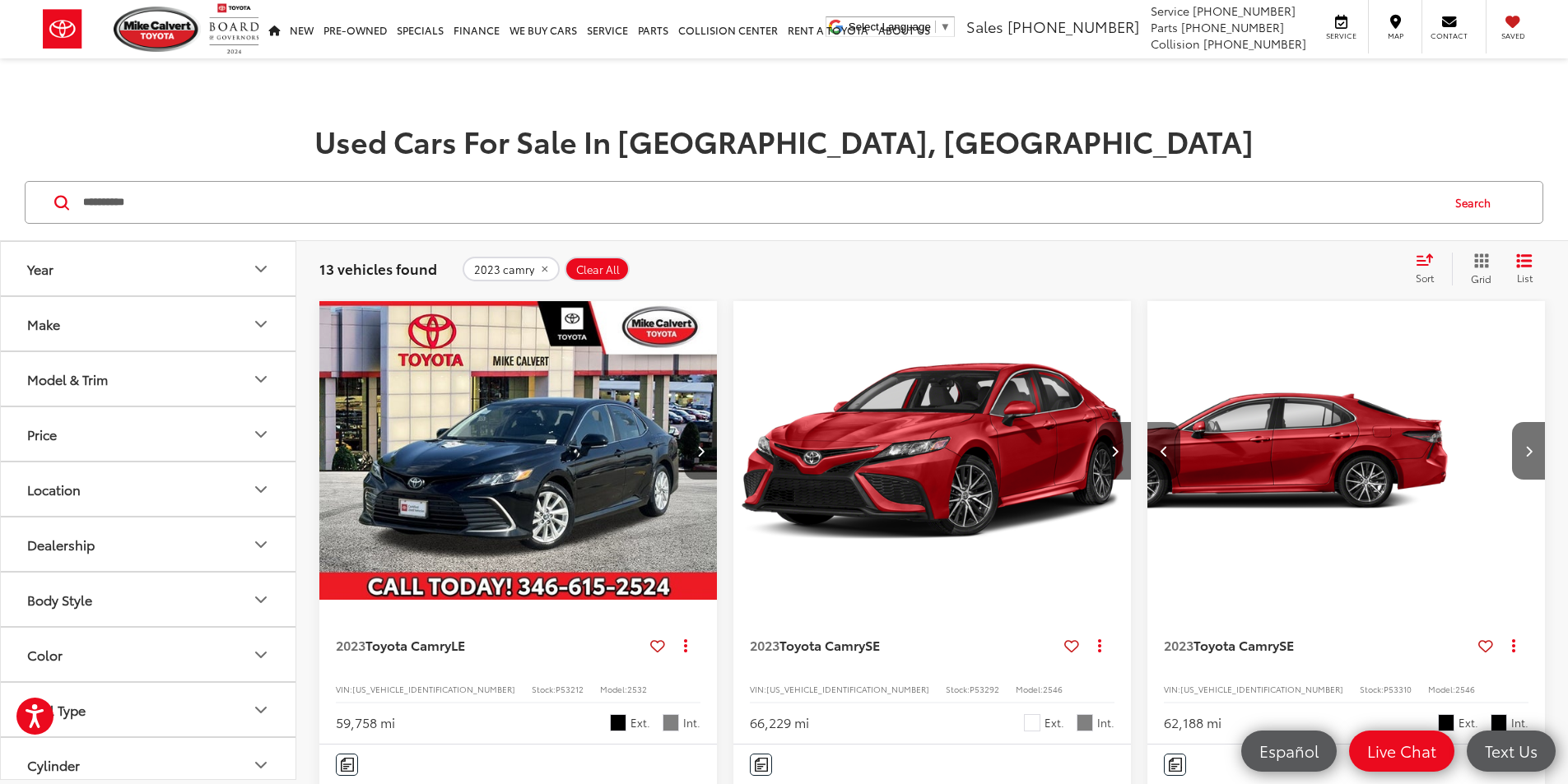
click at [1147, 422] on button "Previous image" at bounding box center [1163, 450] width 33 height 57
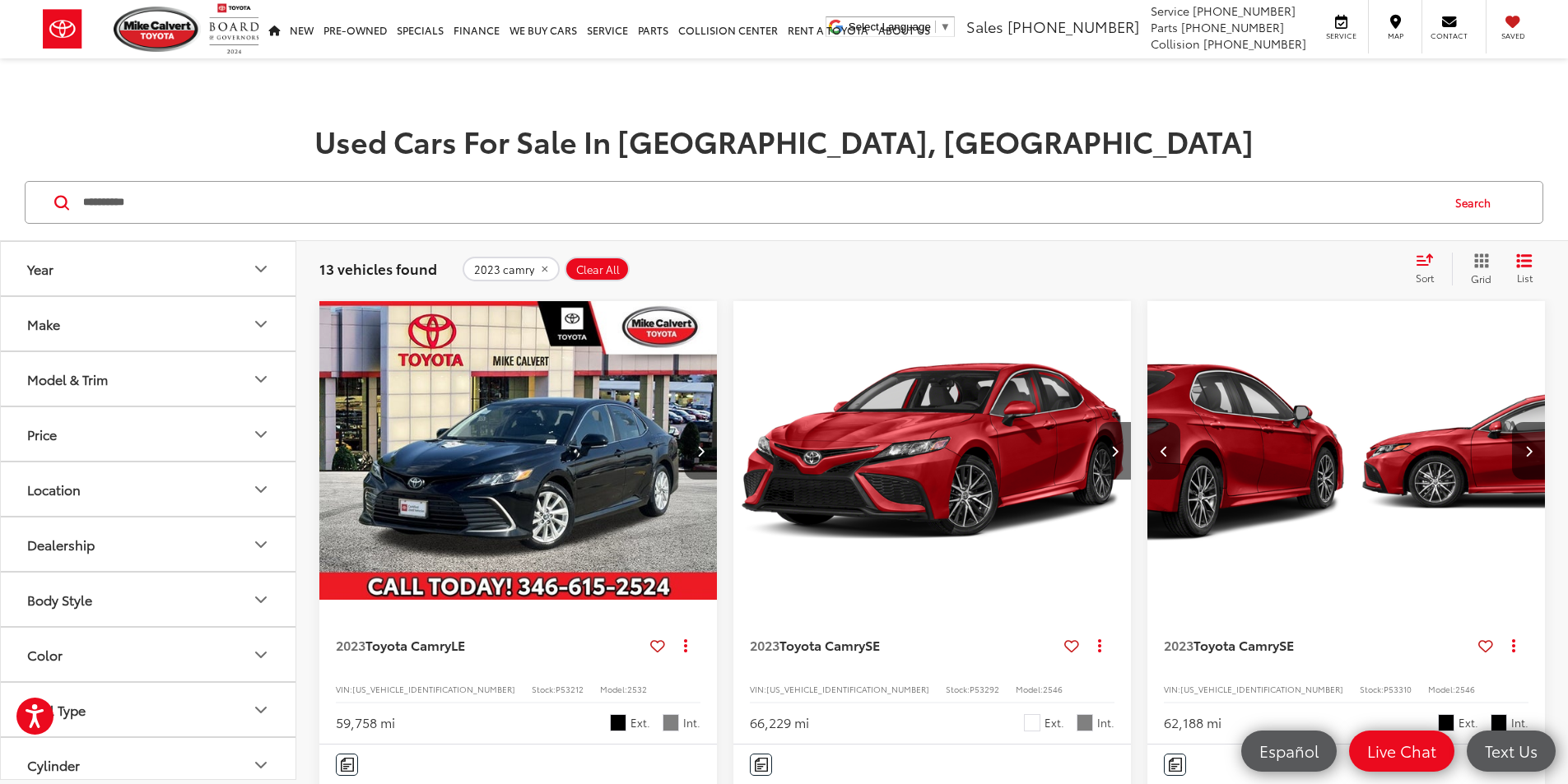
click at [1147, 422] on button "Previous image" at bounding box center [1163, 450] width 33 height 57
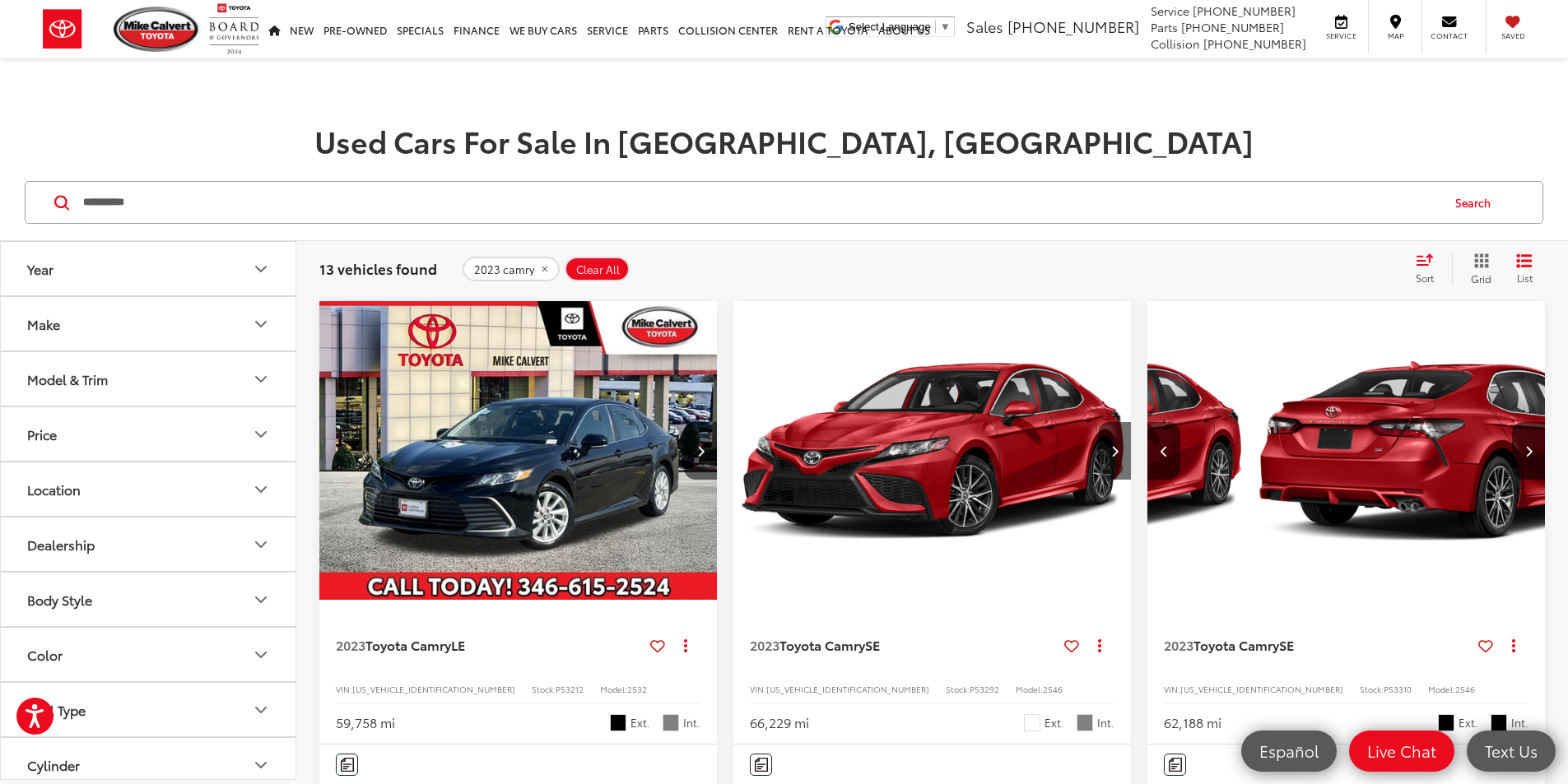
click at [1147, 422] on button "Previous image" at bounding box center [1163, 450] width 33 height 57
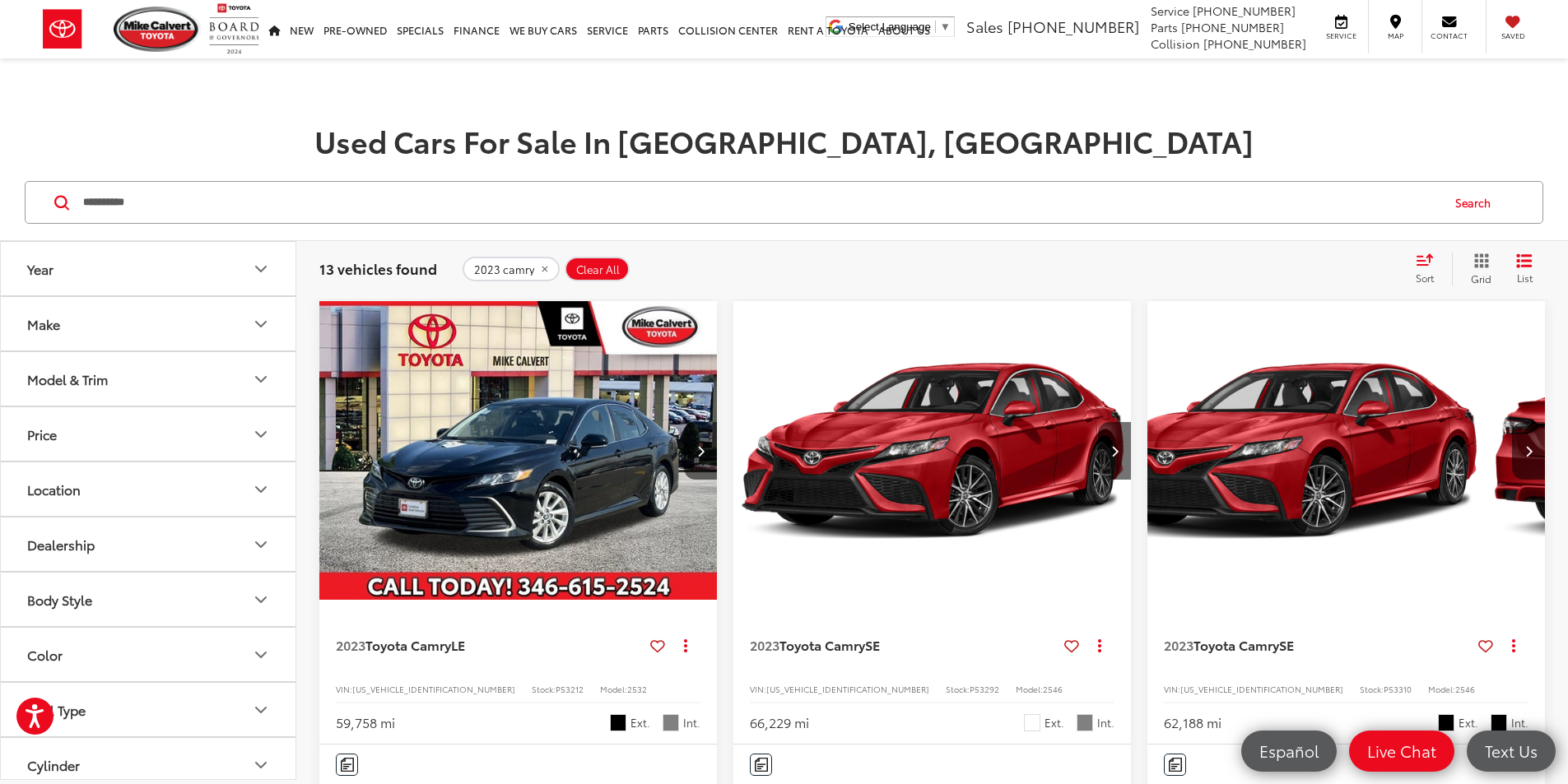
scroll to position [0, 0]
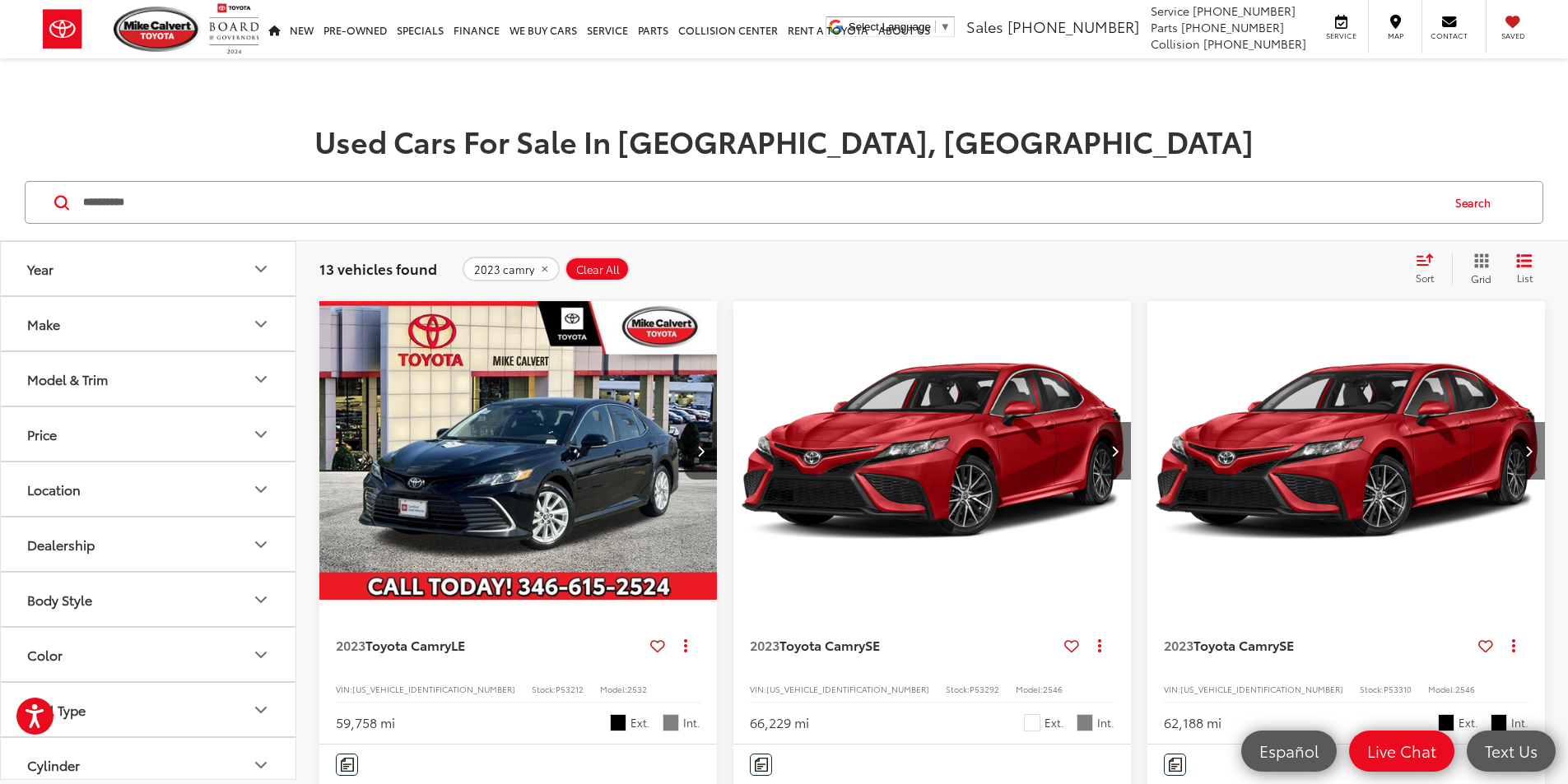
click at [1512, 422] on button "Next image" at bounding box center [1528, 450] width 33 height 57
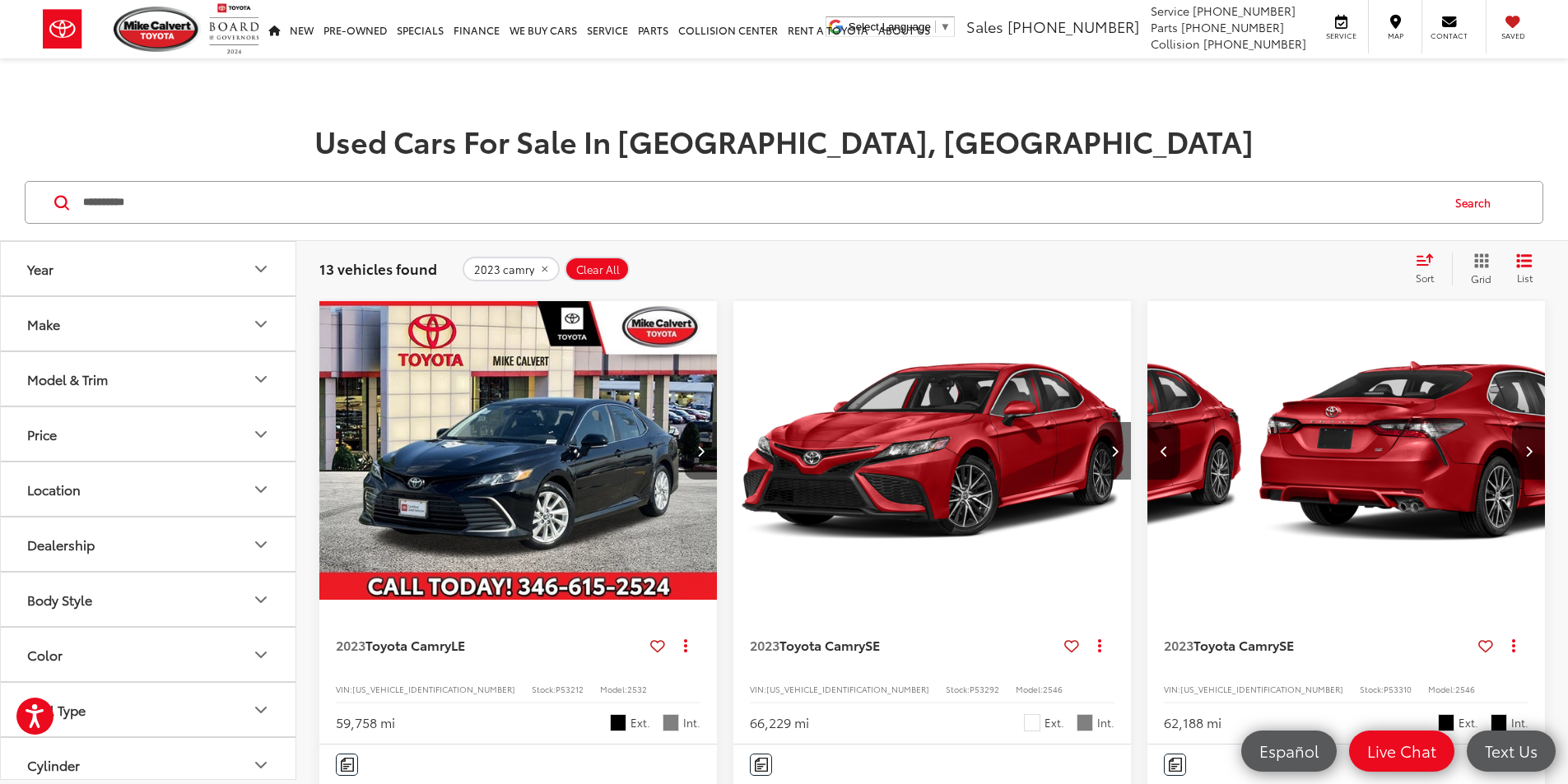
click at [1512, 422] on button "Next image" at bounding box center [1528, 450] width 33 height 57
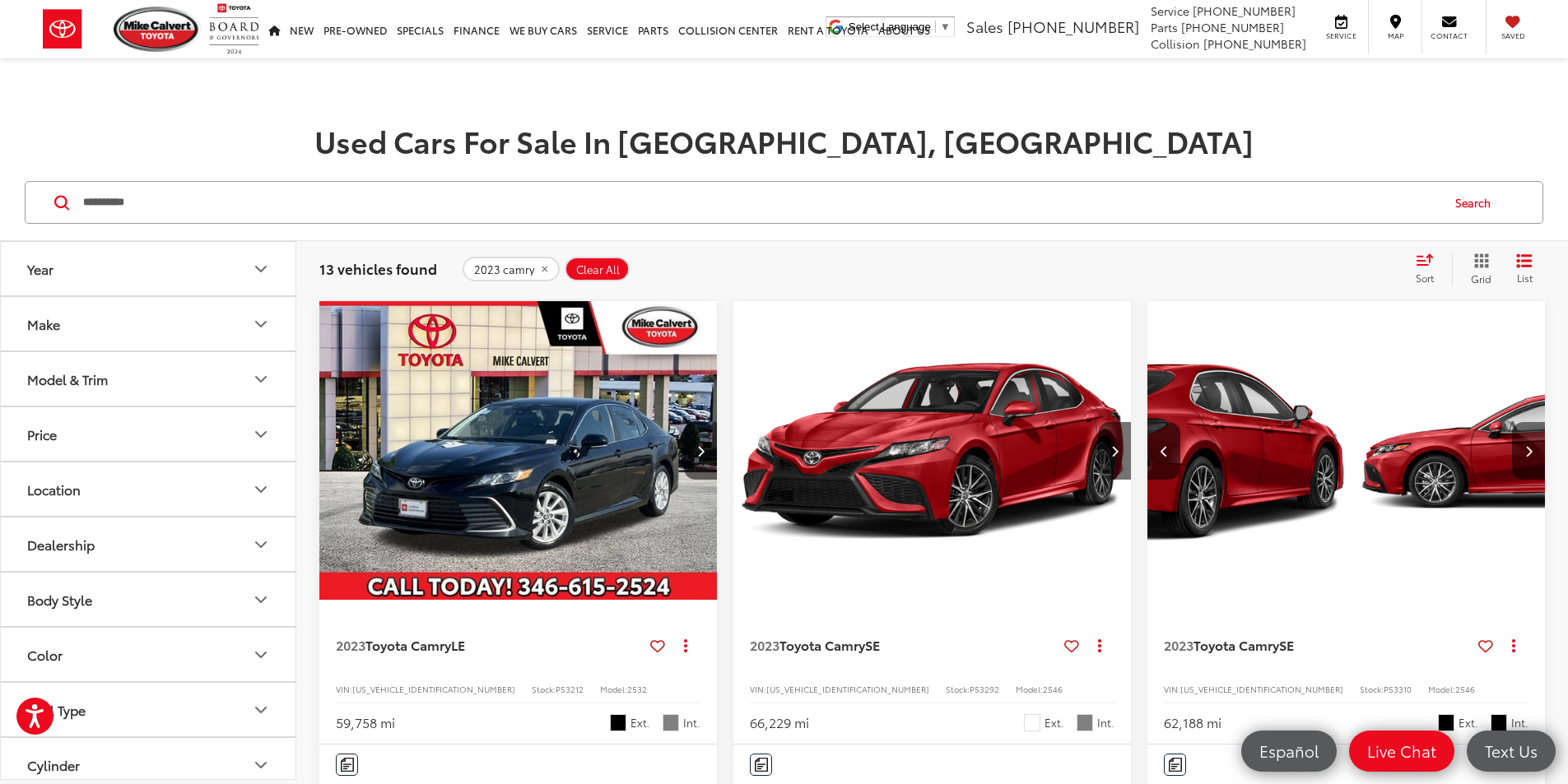
click at [1512, 422] on button "Next image" at bounding box center [1528, 450] width 33 height 57
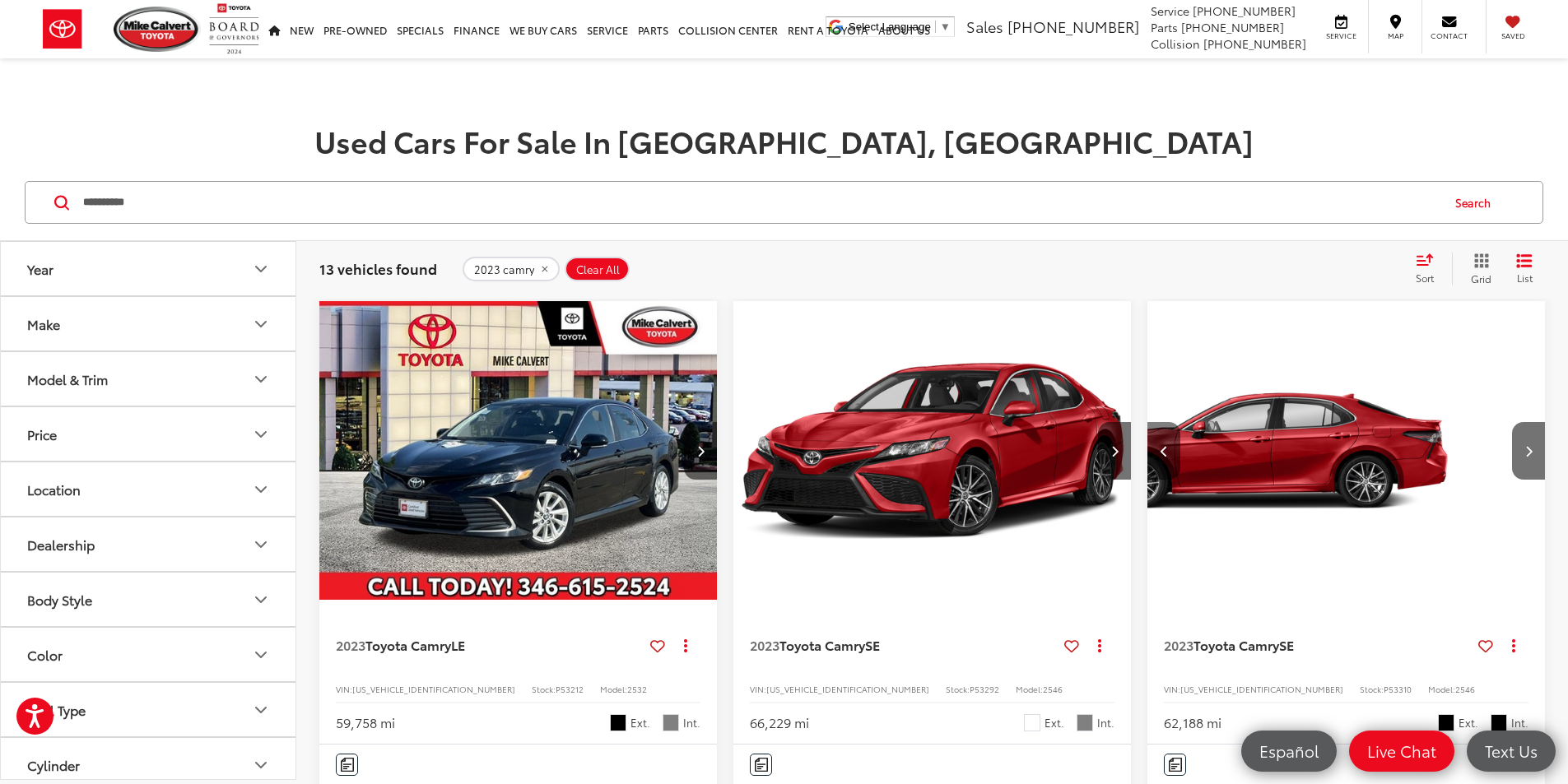
drag, startPoint x: 947, startPoint y: 414, endPoint x: 956, endPoint y: 407, distance: 11.4
click at [1147, 422] on button "Previous image" at bounding box center [1163, 450] width 33 height 57
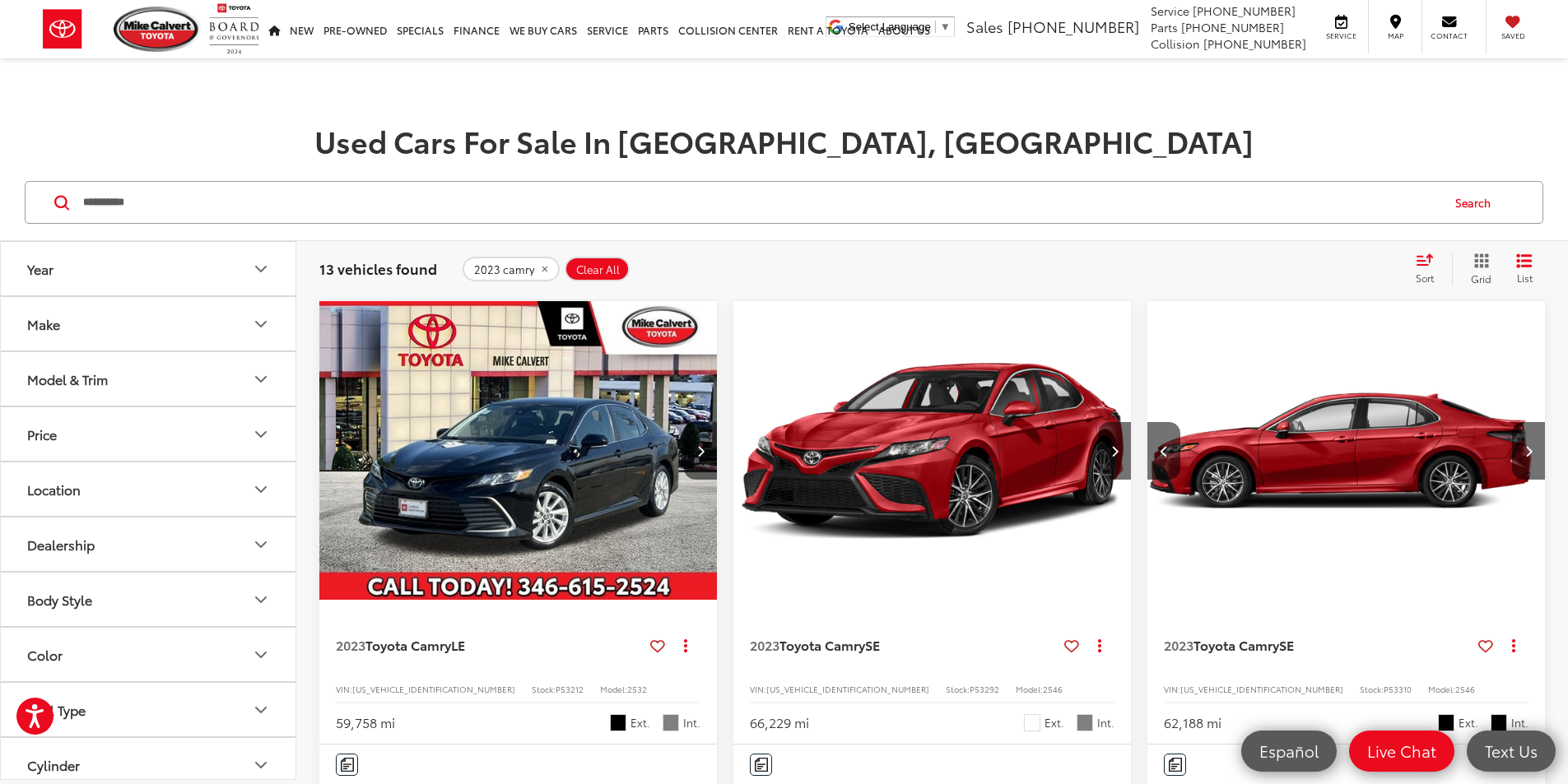
scroll to position [0, 594]
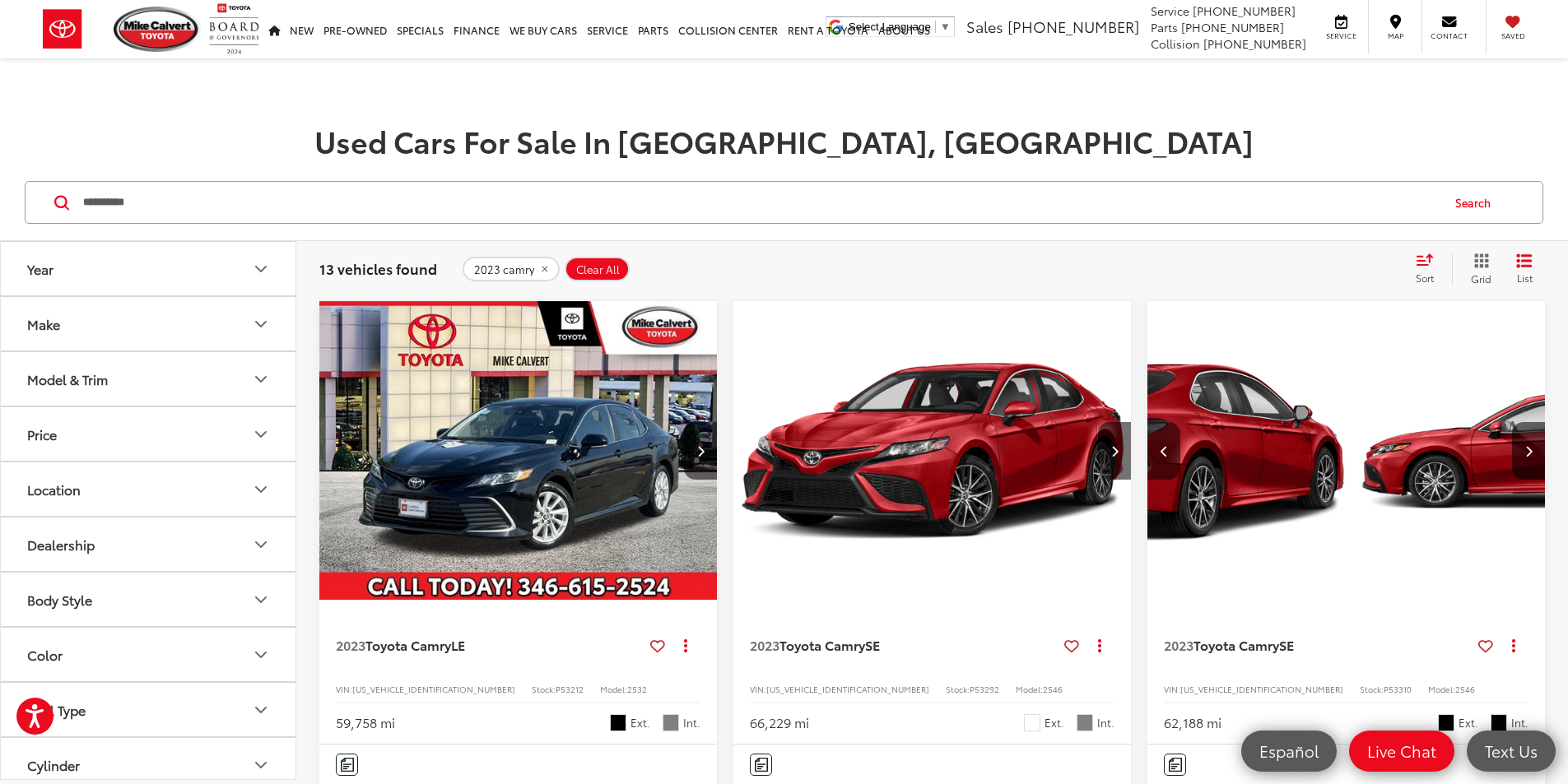
click at [1147, 422] on button "Previous image" at bounding box center [1163, 450] width 33 height 57
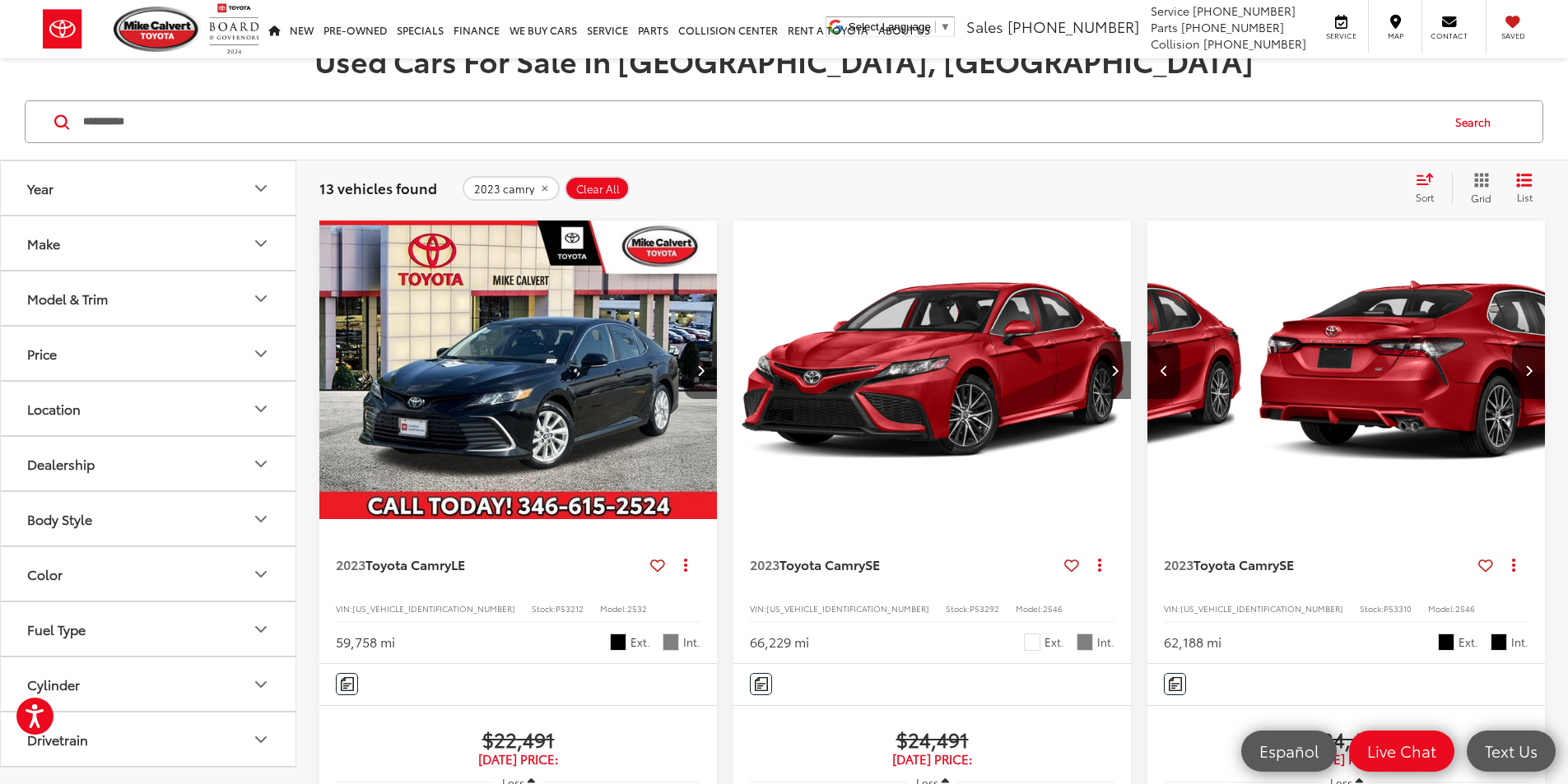
scroll to position [82, 0]
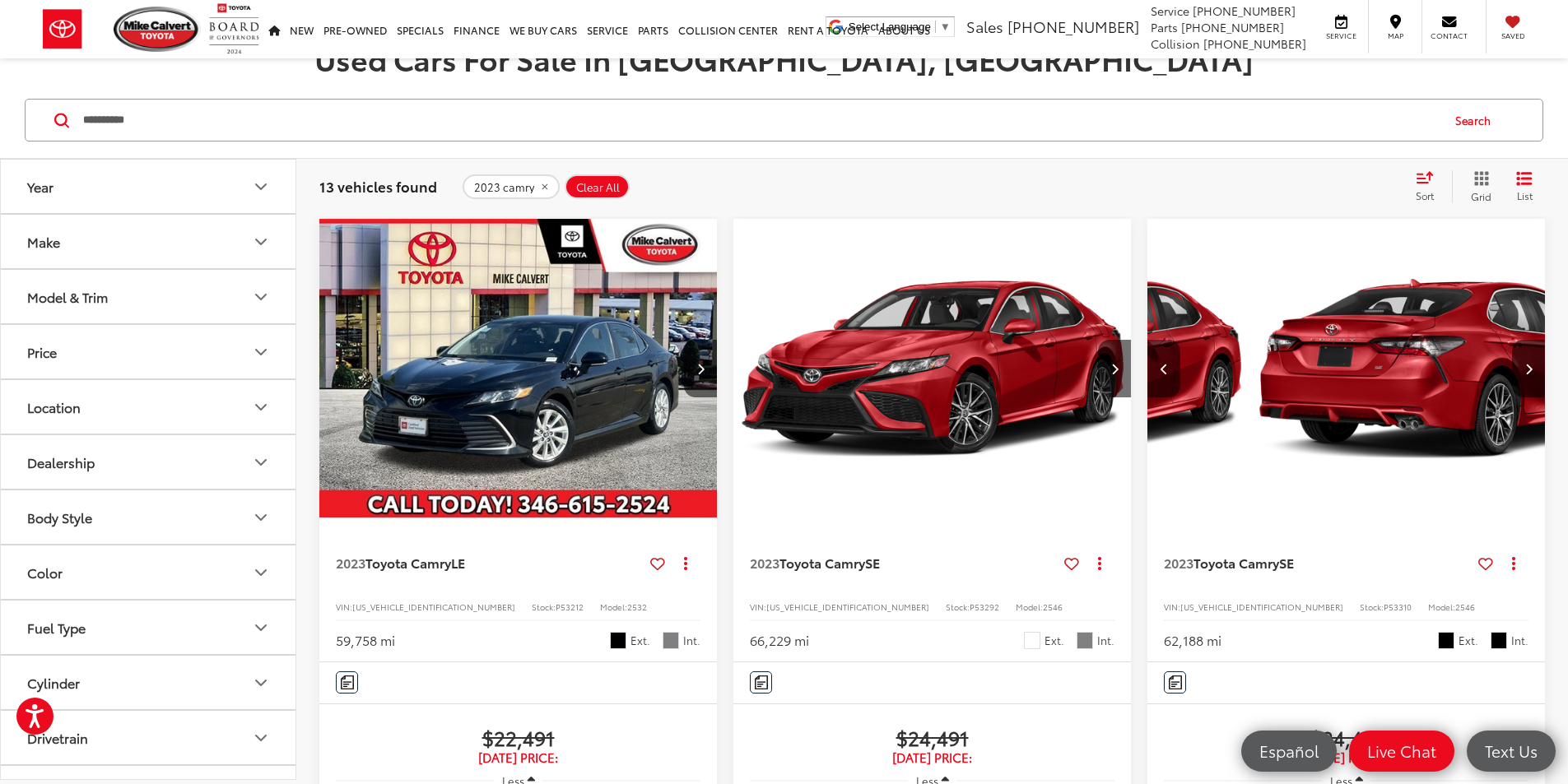
click at [1161, 363] on icon "Previous image" at bounding box center [1164, 368] width 8 height 11
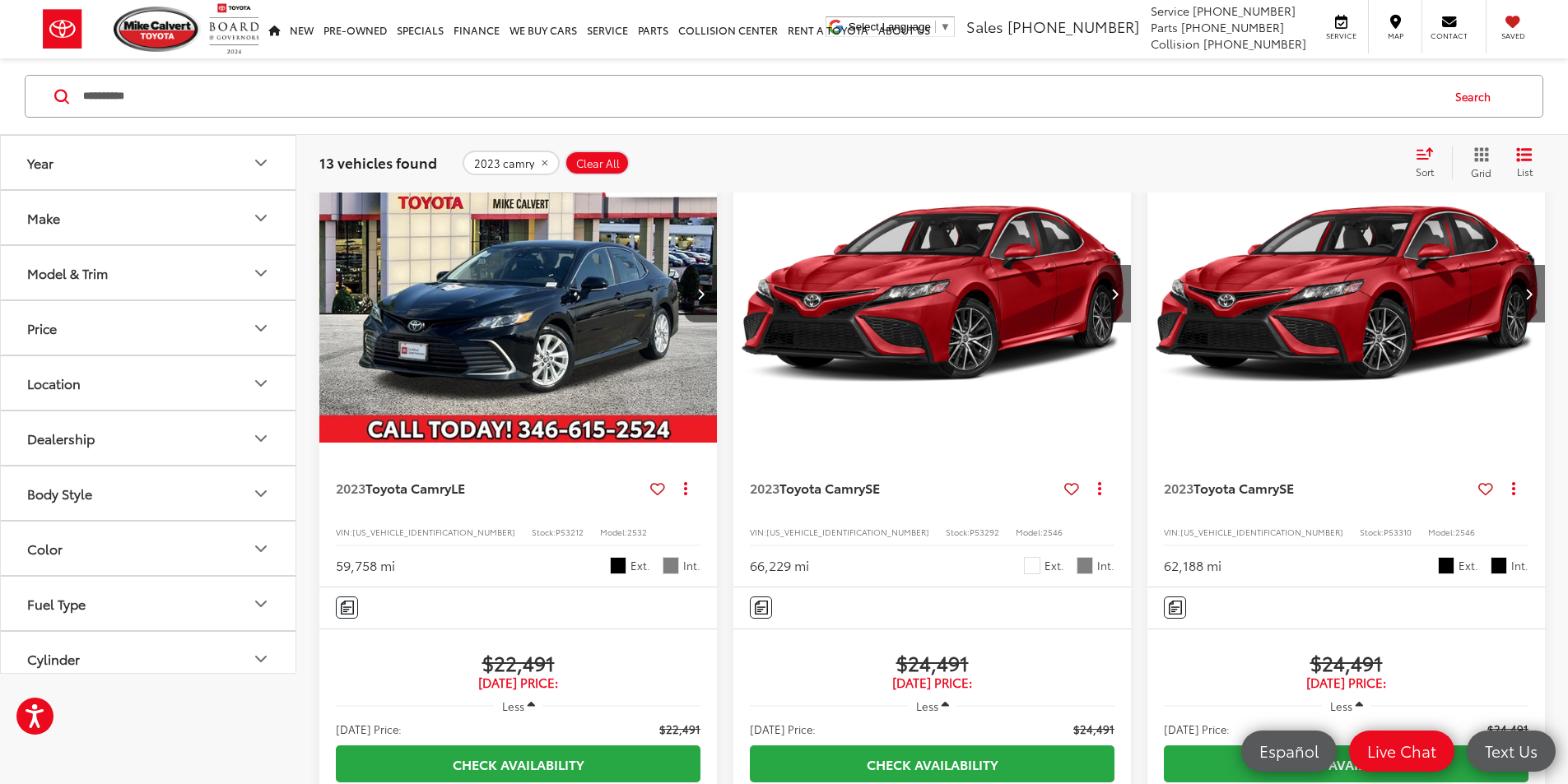
scroll to position [0, 0]
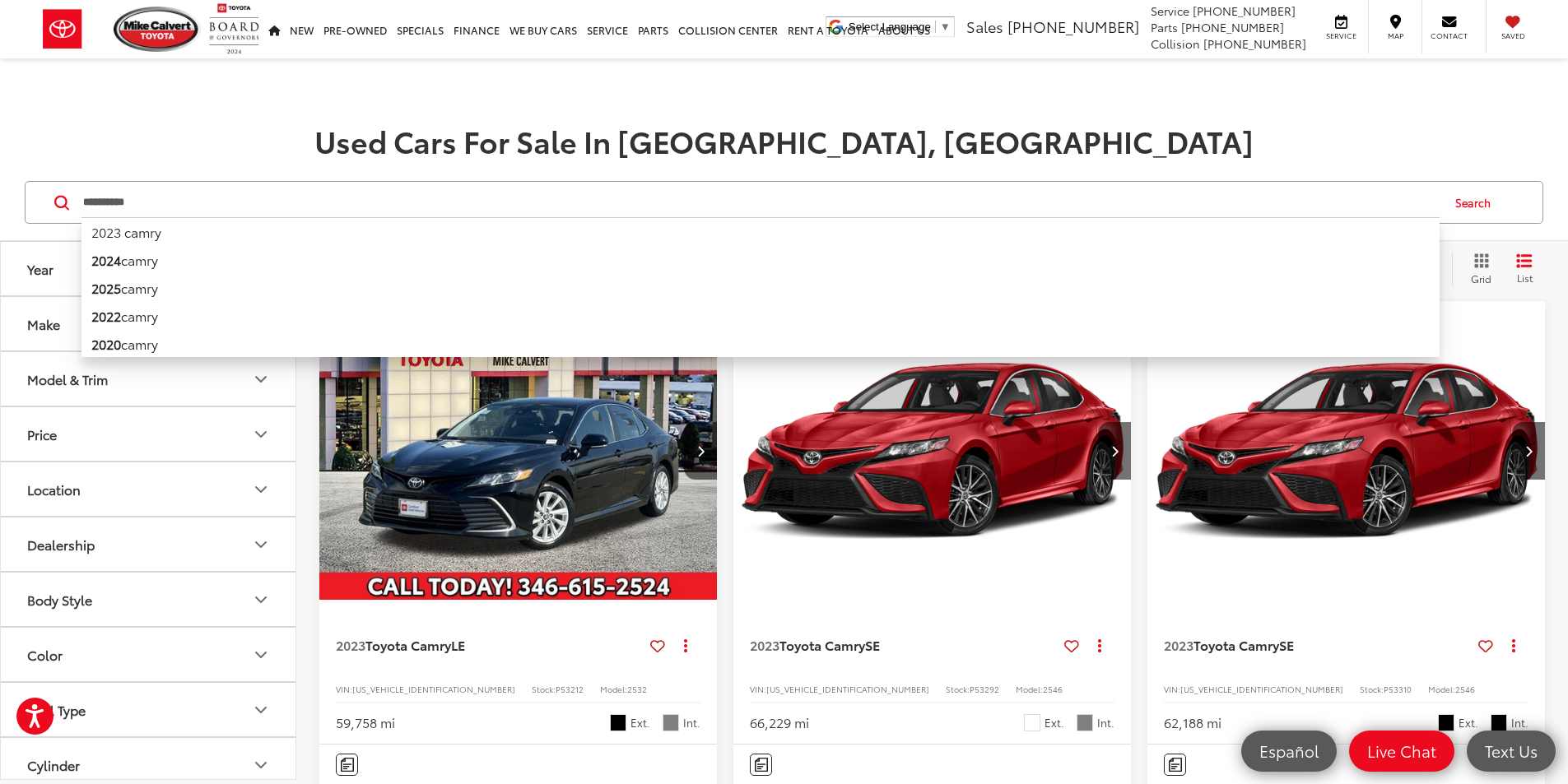
drag, startPoint x: 162, startPoint y: 204, endPoint x: 0, endPoint y: 206, distance: 162.0
click at [0, 206] on div "**********" at bounding box center [784, 203] width 1568 height 77
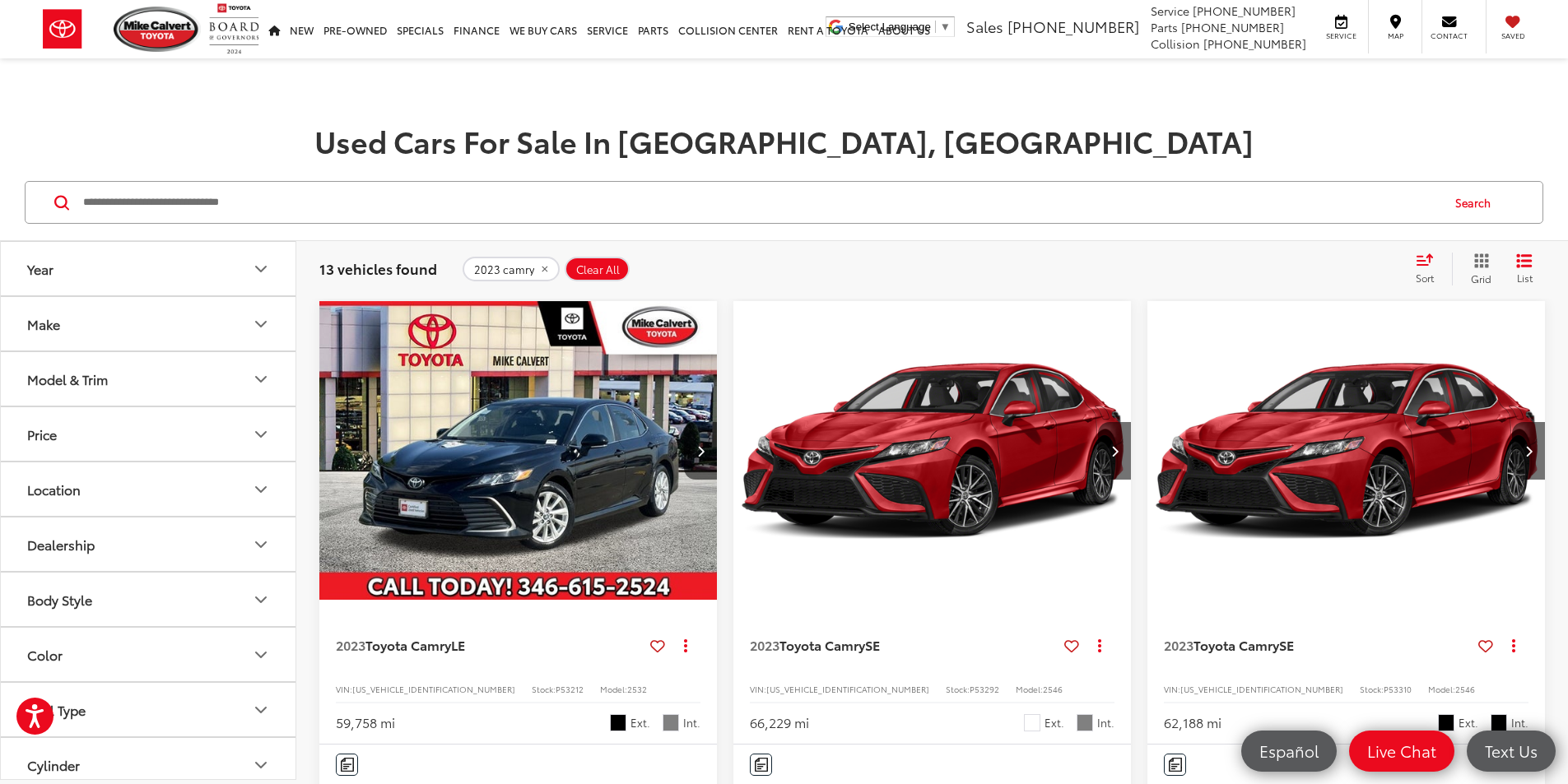
click at [252, 216] on input "Search by Make, Model, or Keyword" at bounding box center [760, 202] width 1358 height 39
type input "******"
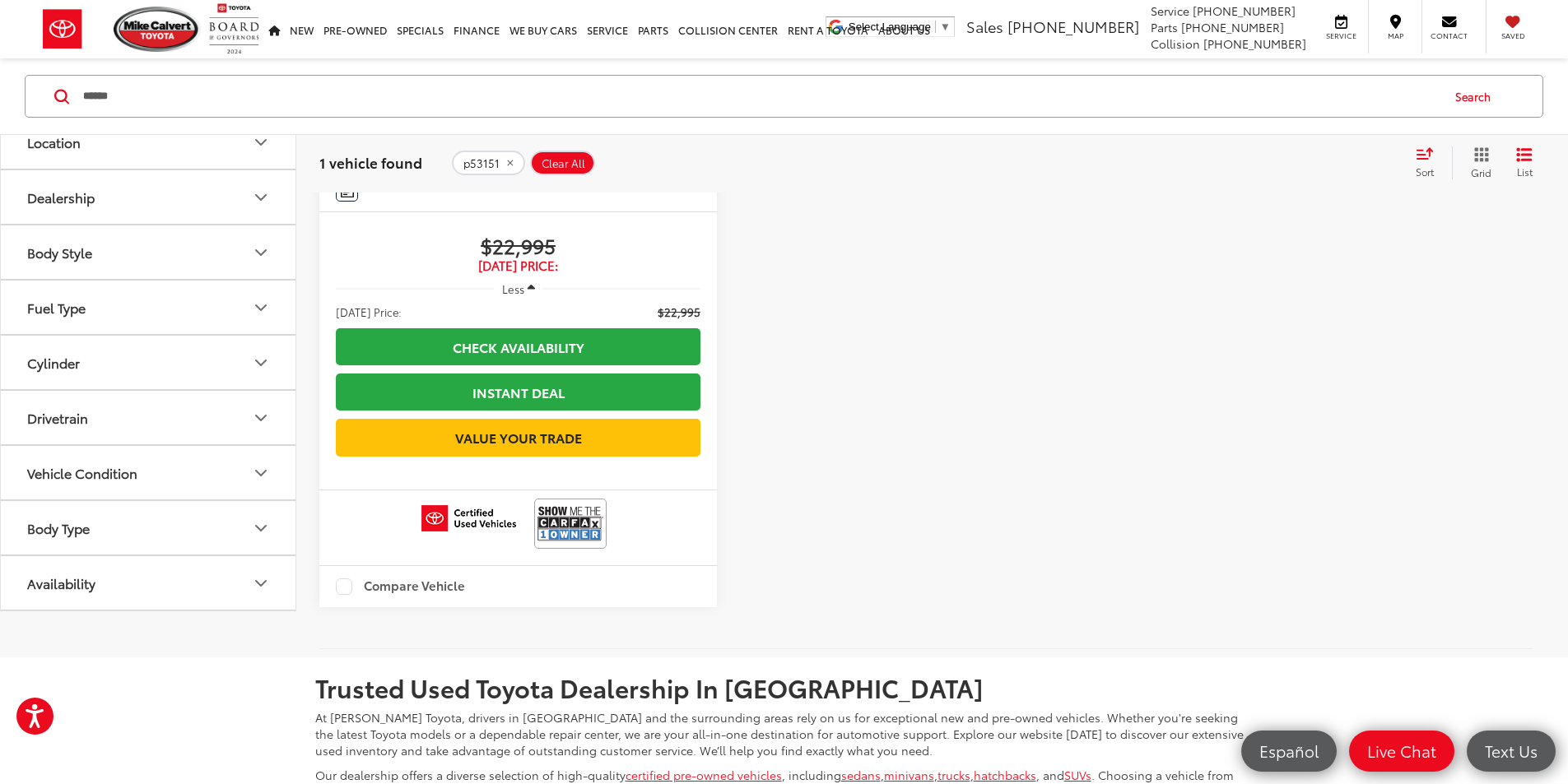
scroll to position [576, 0]
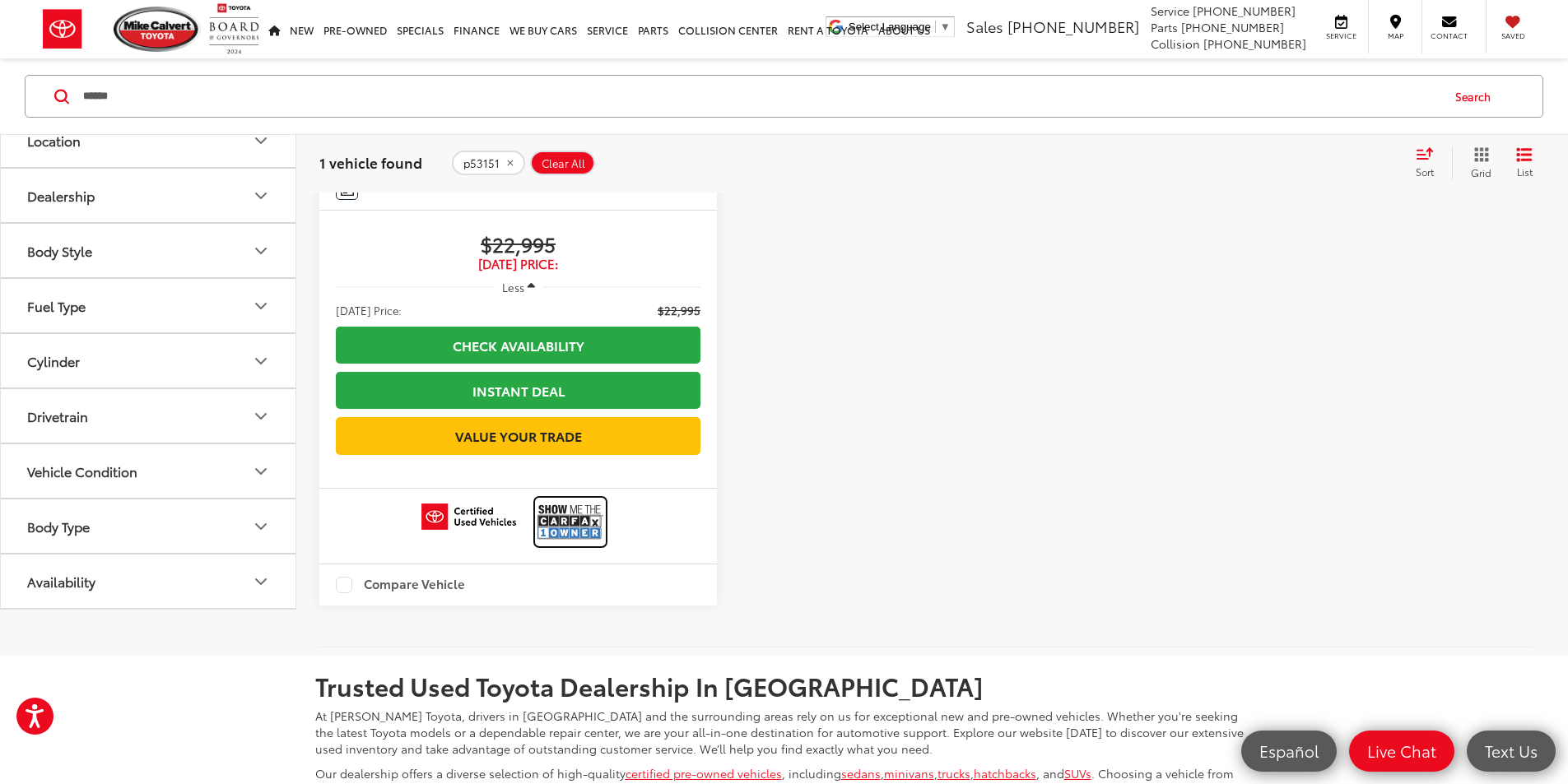
click at [537, 512] on img at bounding box center [570, 522] width 66 height 44
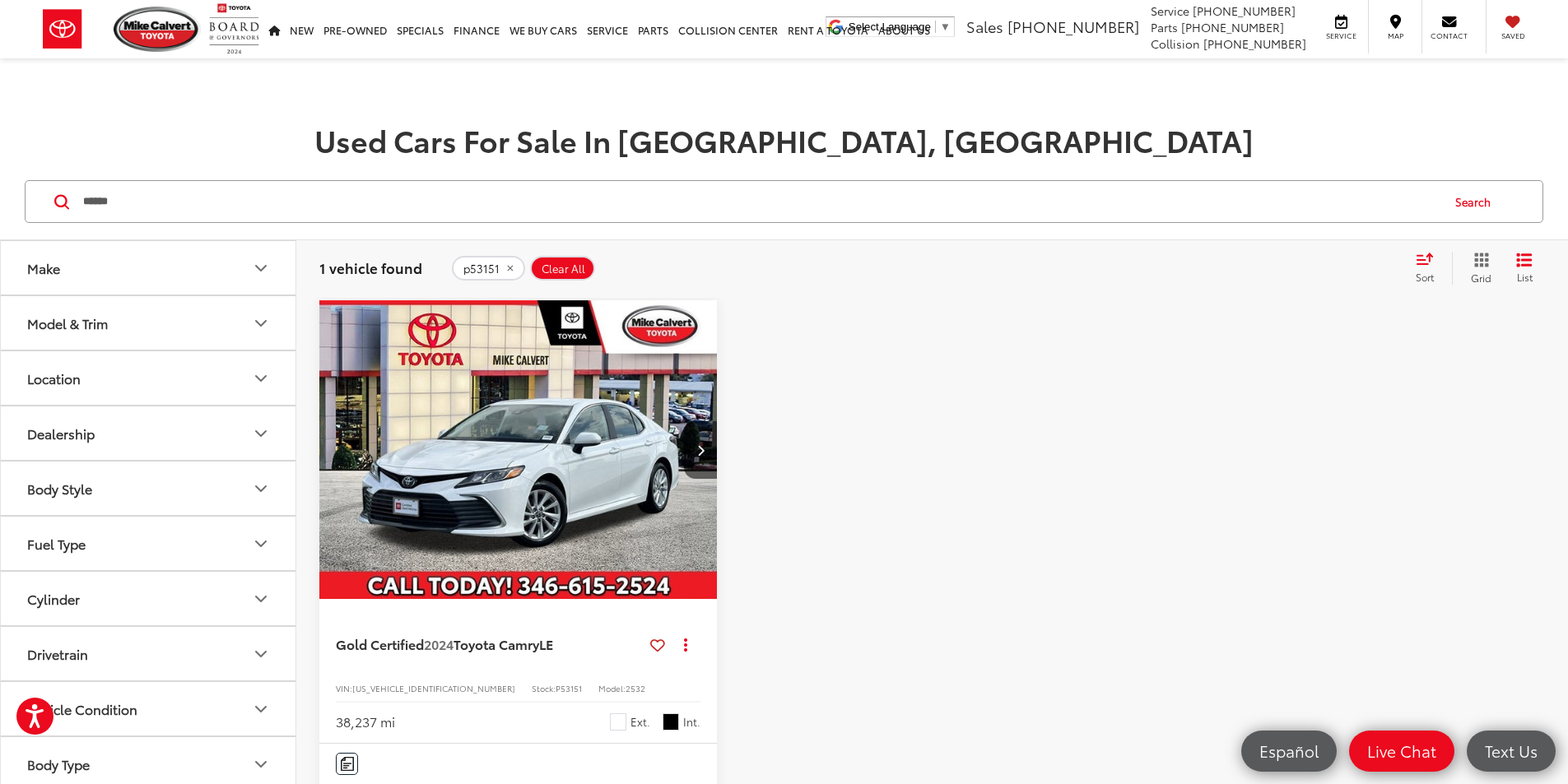
scroll to position [0, 0]
click at [697, 445] on icon "Next image" at bounding box center [700, 450] width 8 height 11
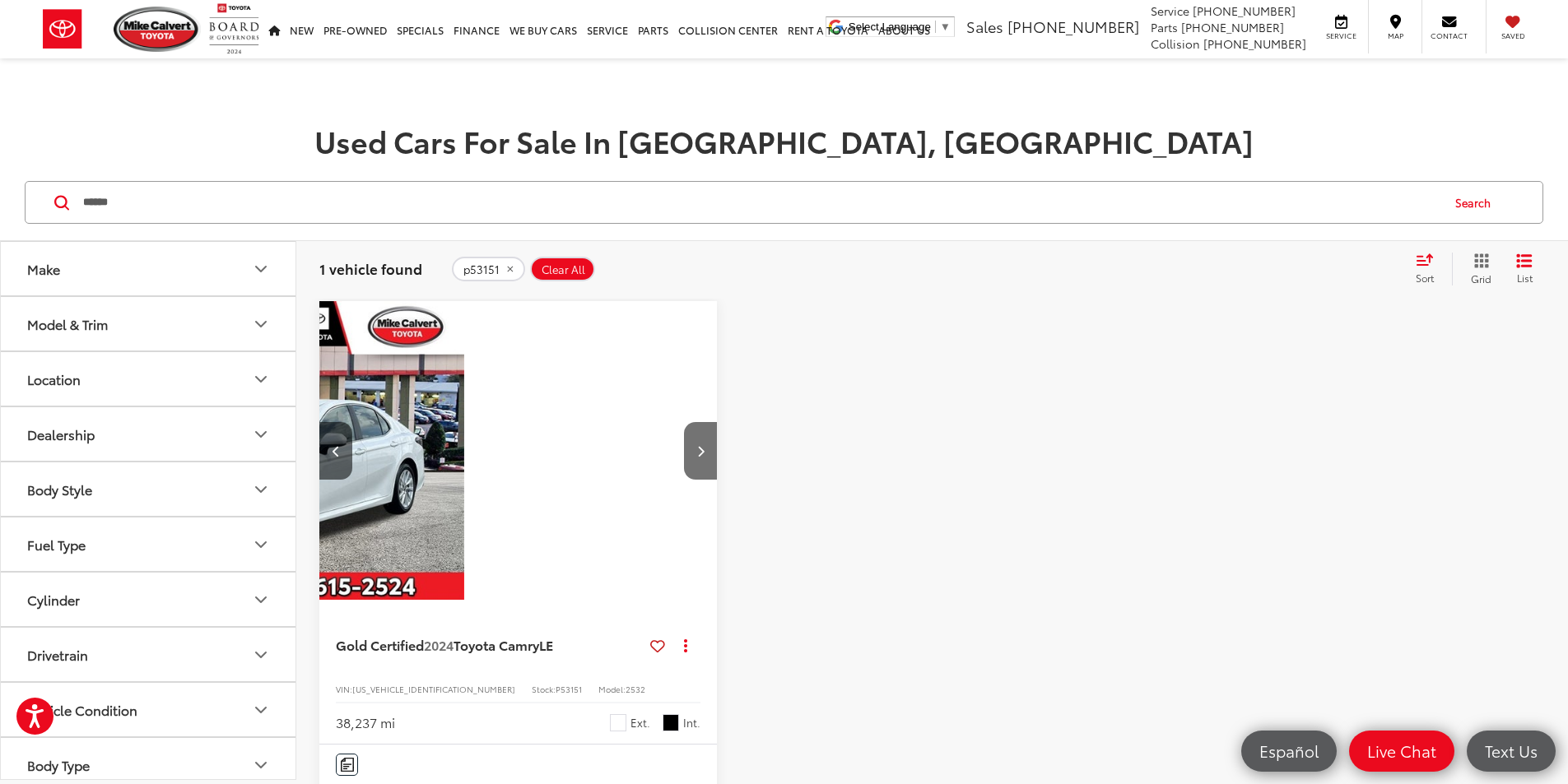
scroll to position [0, 296]
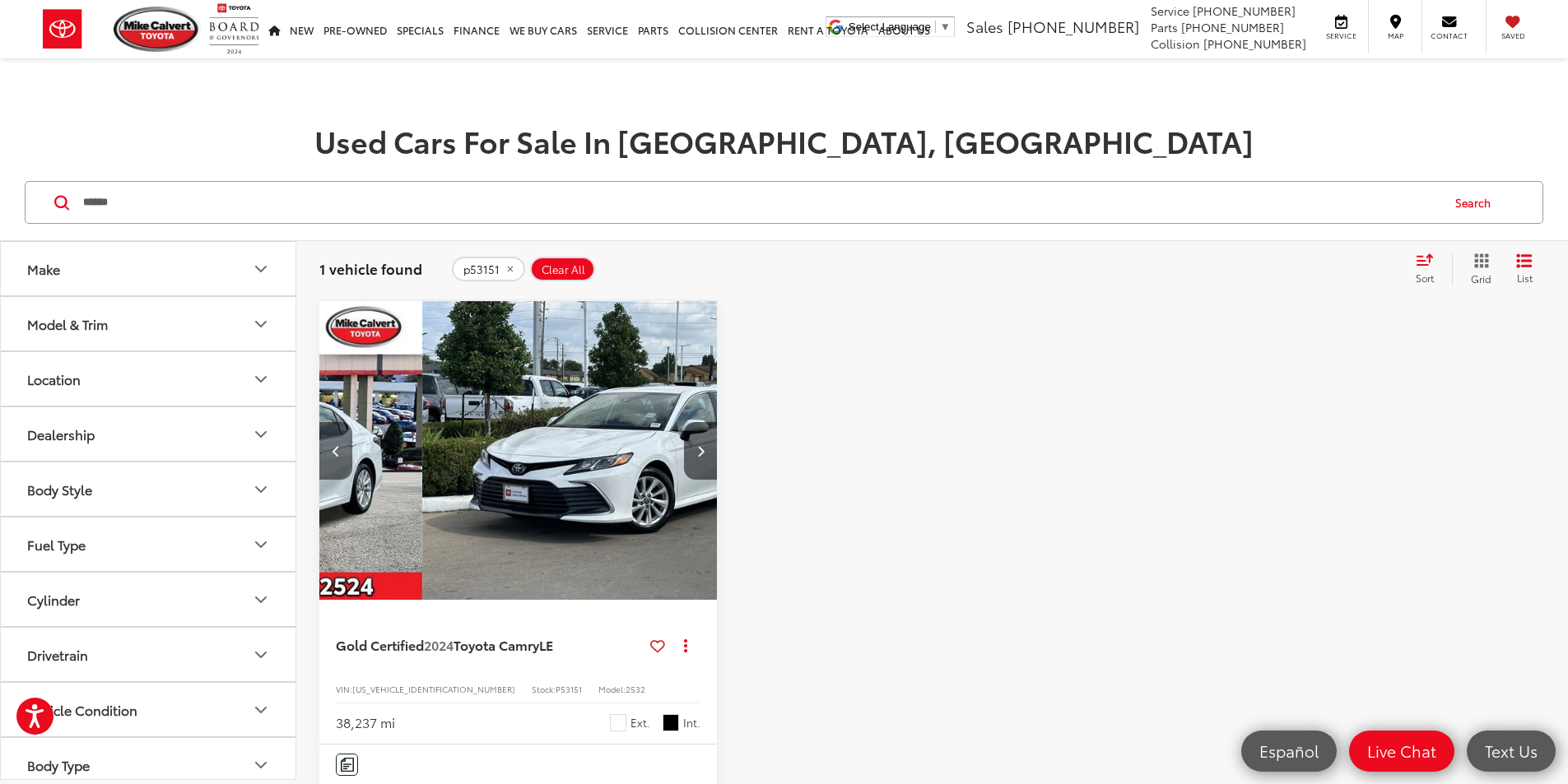
click at [336, 445] on icon "Previous image" at bounding box center [336, 450] width 8 height 11
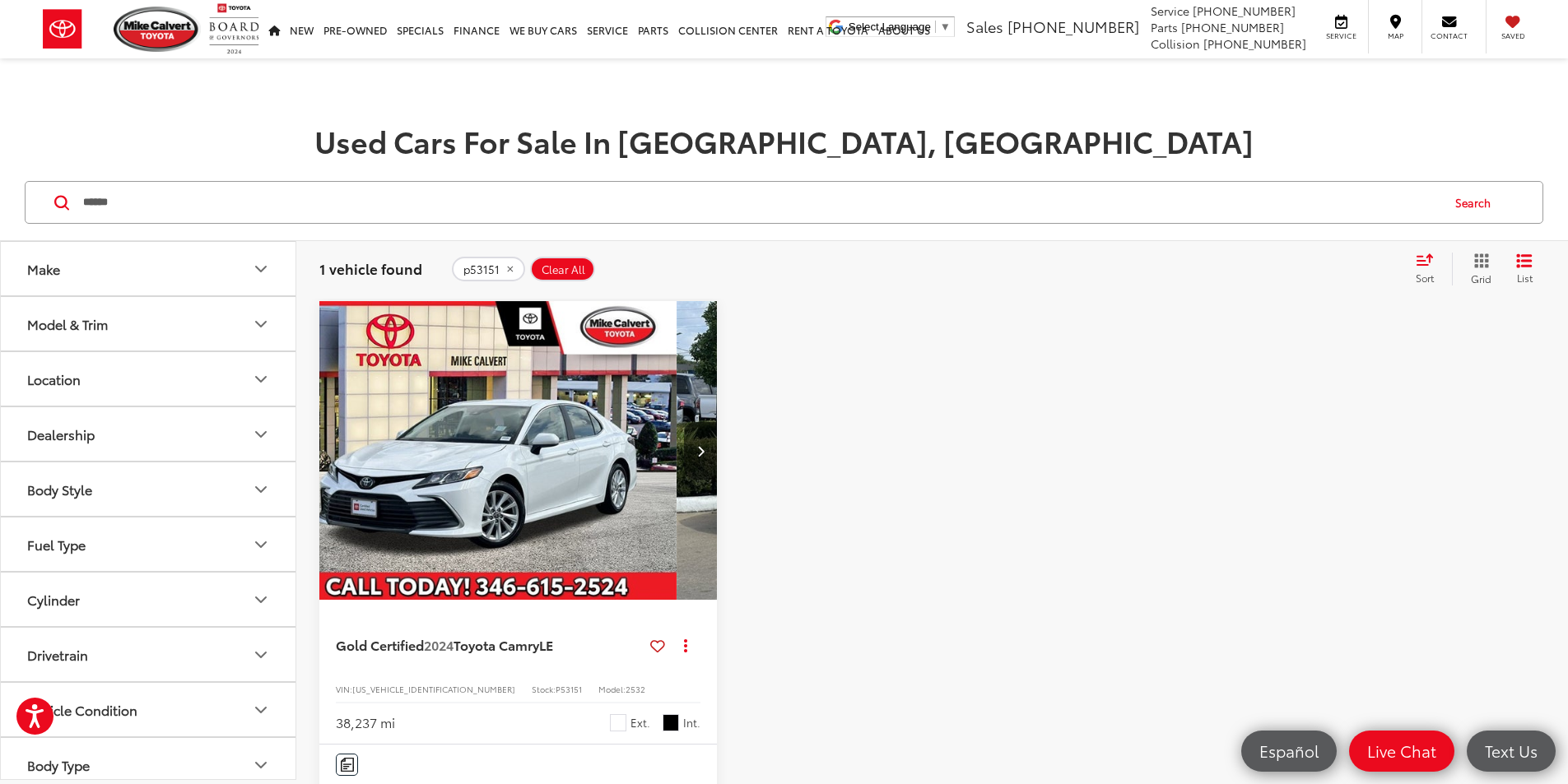
scroll to position [0, 0]
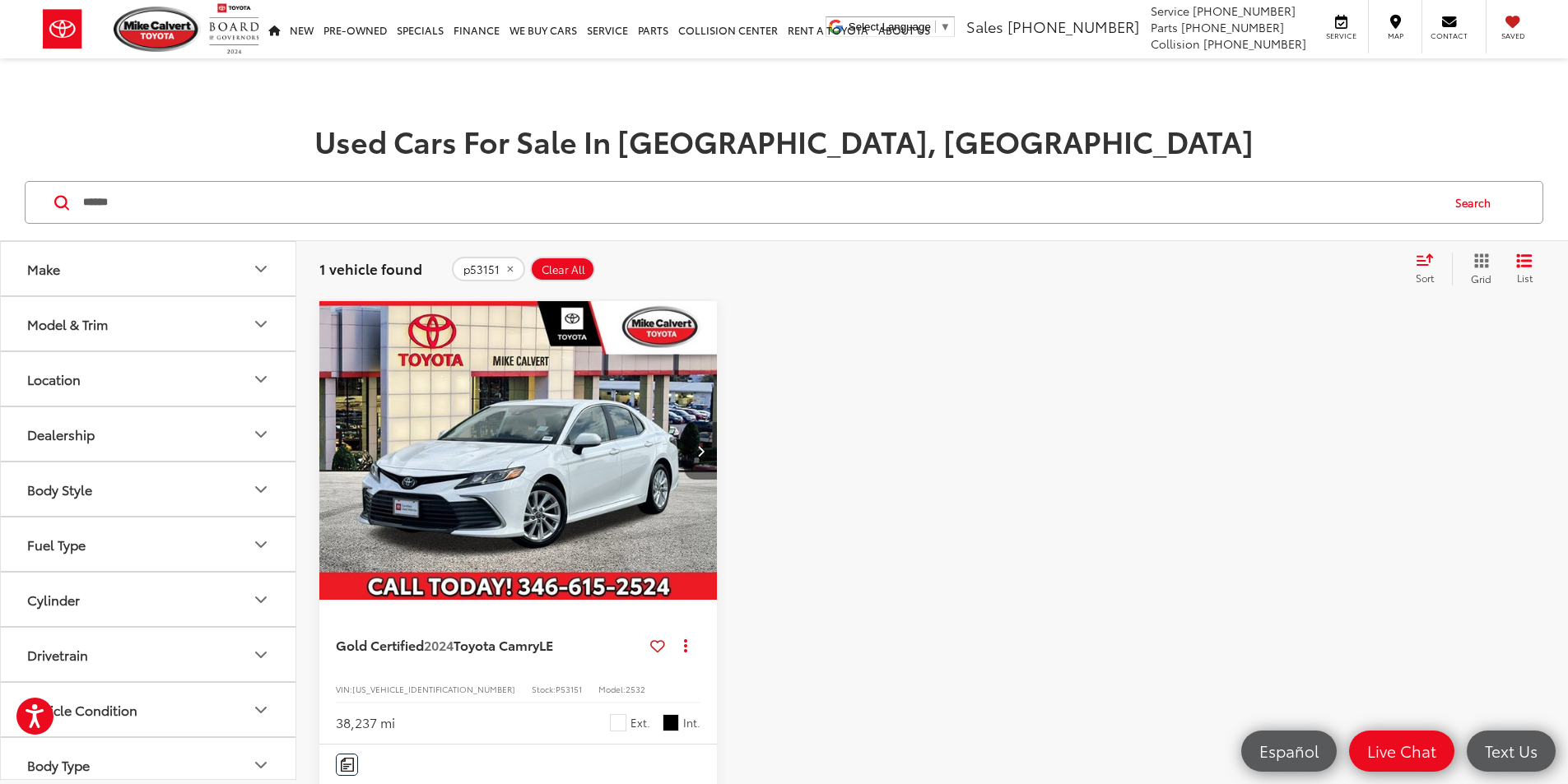
click at [684, 422] on button "Next image" at bounding box center [700, 450] width 33 height 57
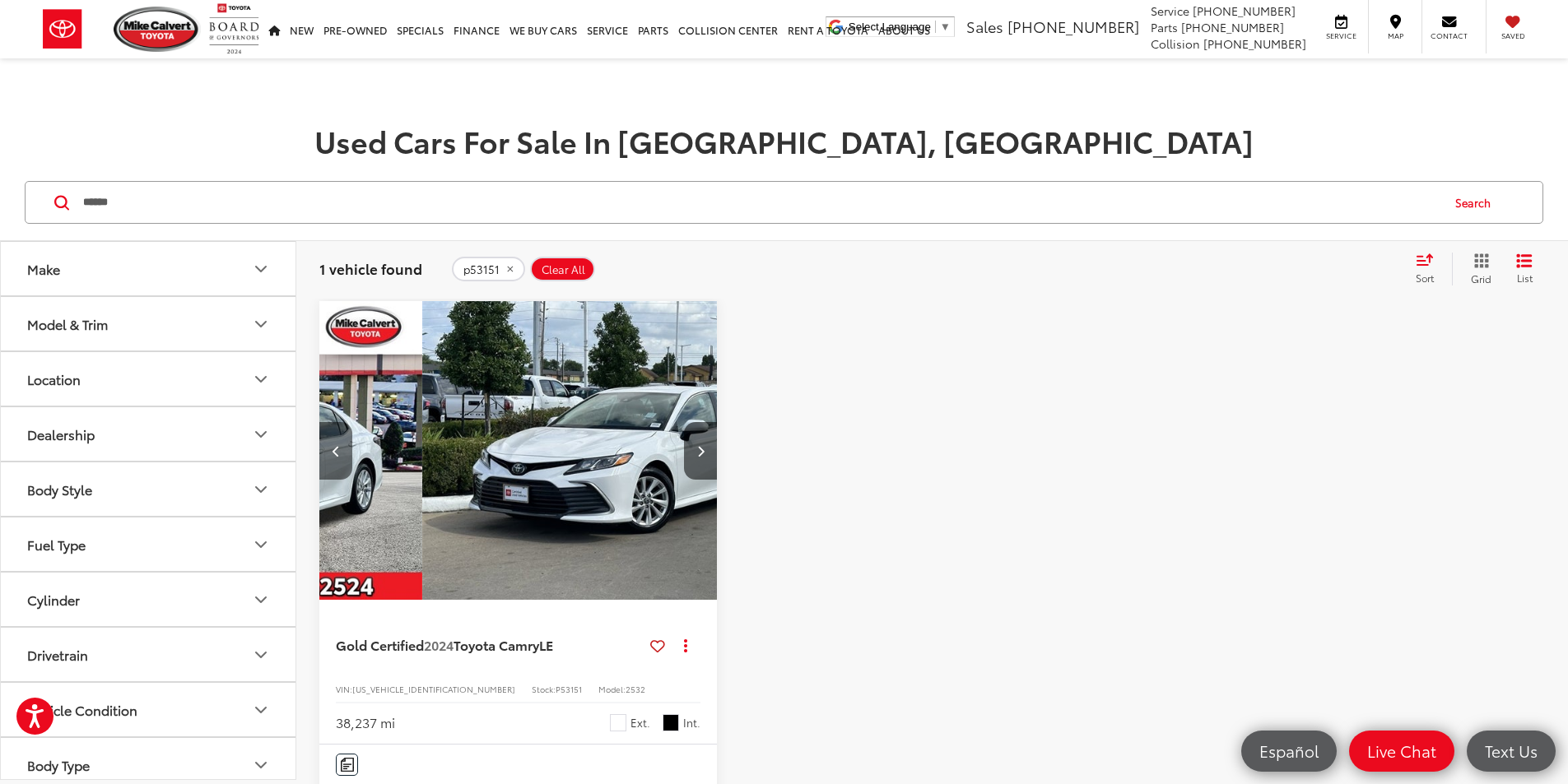
click at [337, 445] on icon "Previous image" at bounding box center [336, 450] width 8 height 11
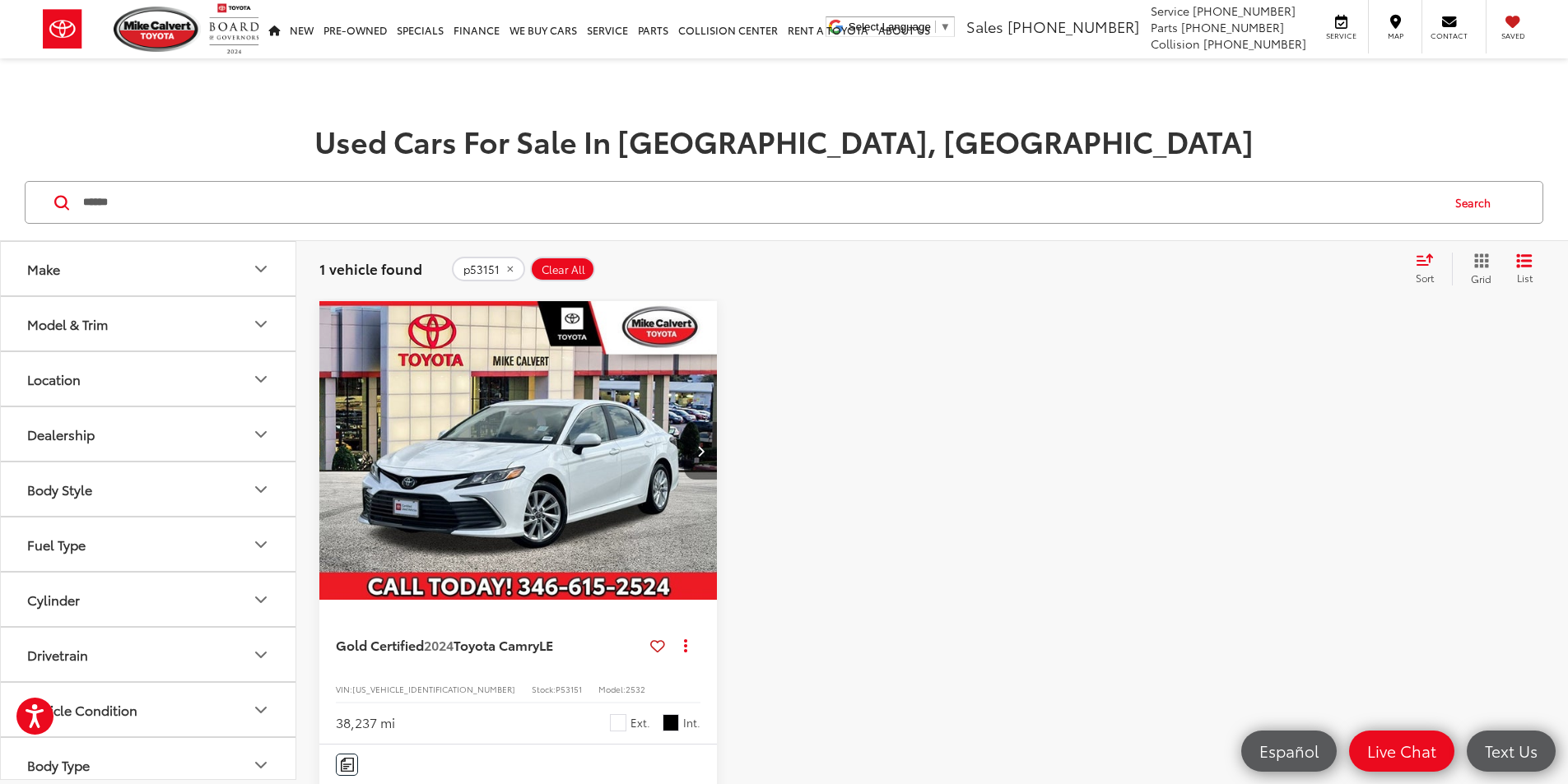
click at [684, 422] on button "Next image" at bounding box center [700, 450] width 33 height 57
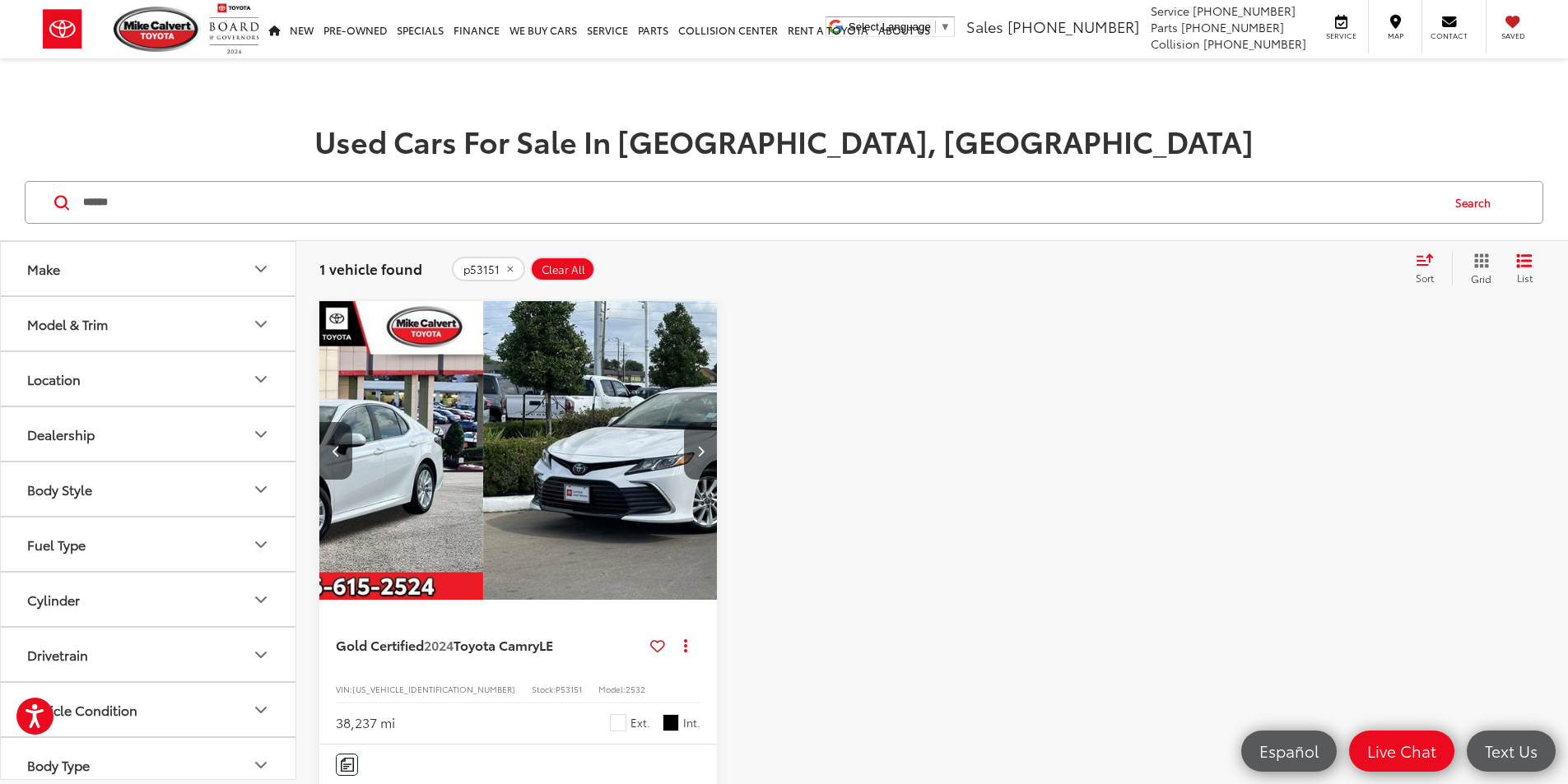
scroll to position [0, 296]
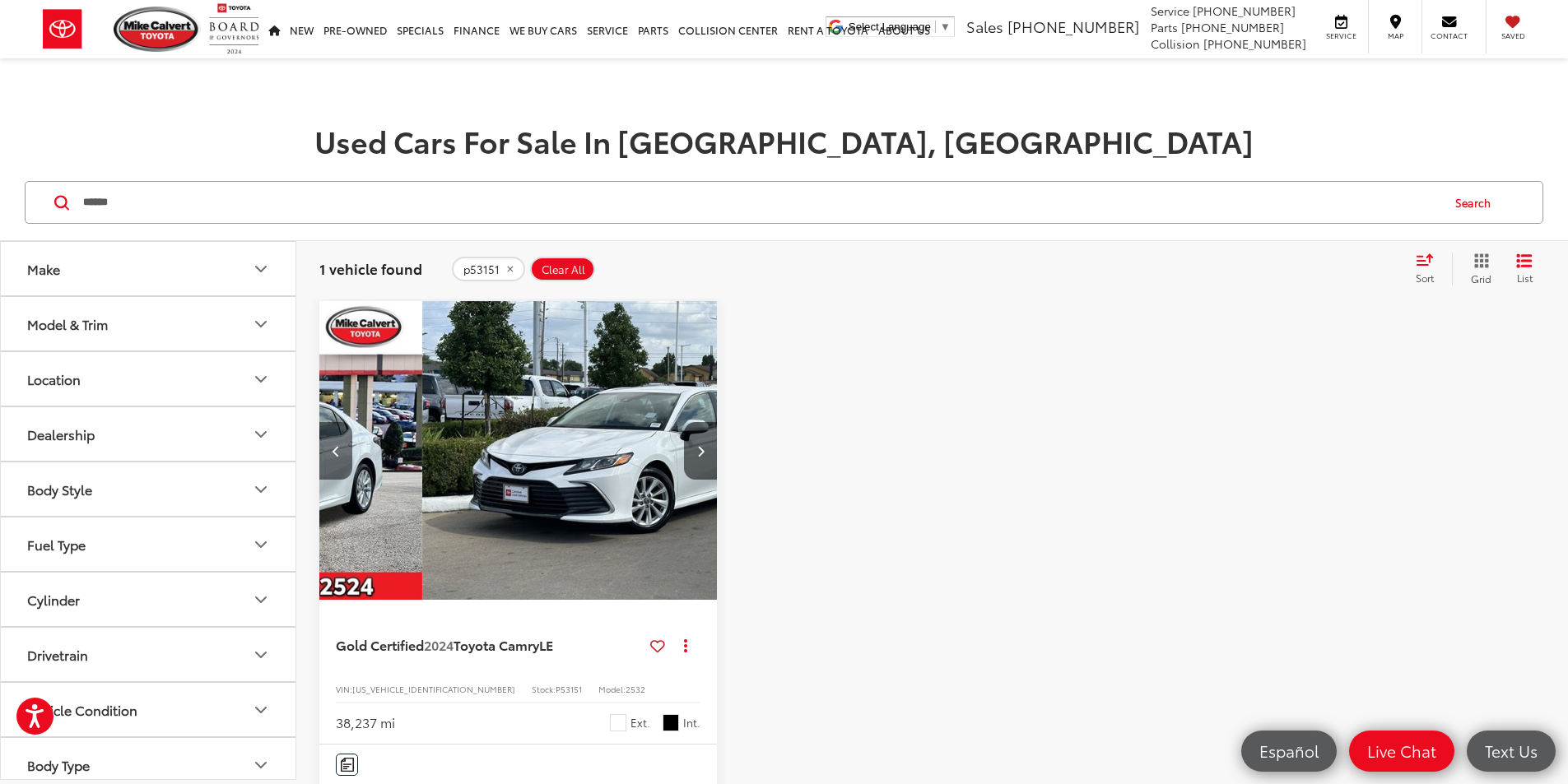
click at [330, 422] on button "Previous image" at bounding box center [336, 450] width 33 height 57
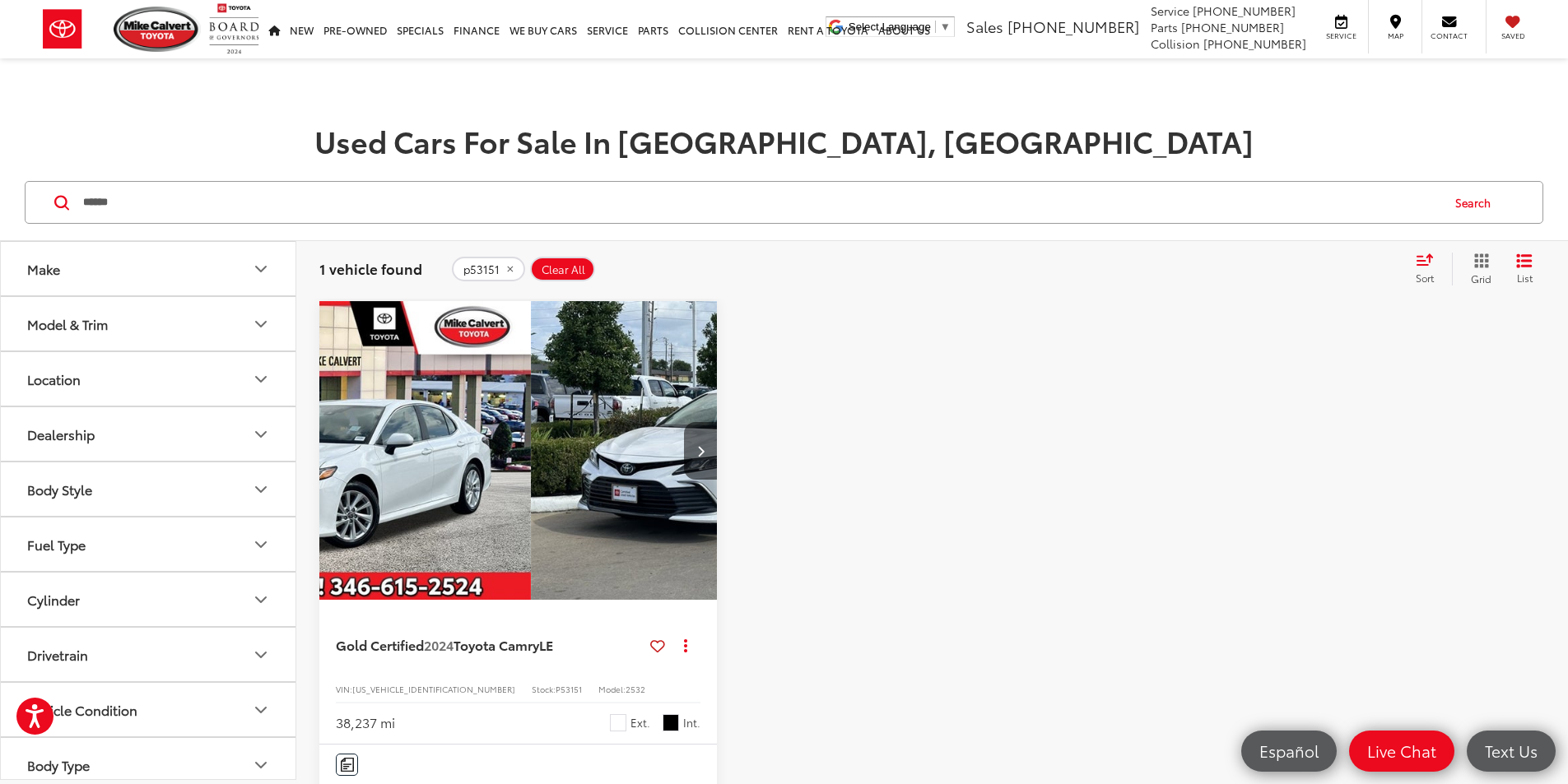
scroll to position [0, 0]
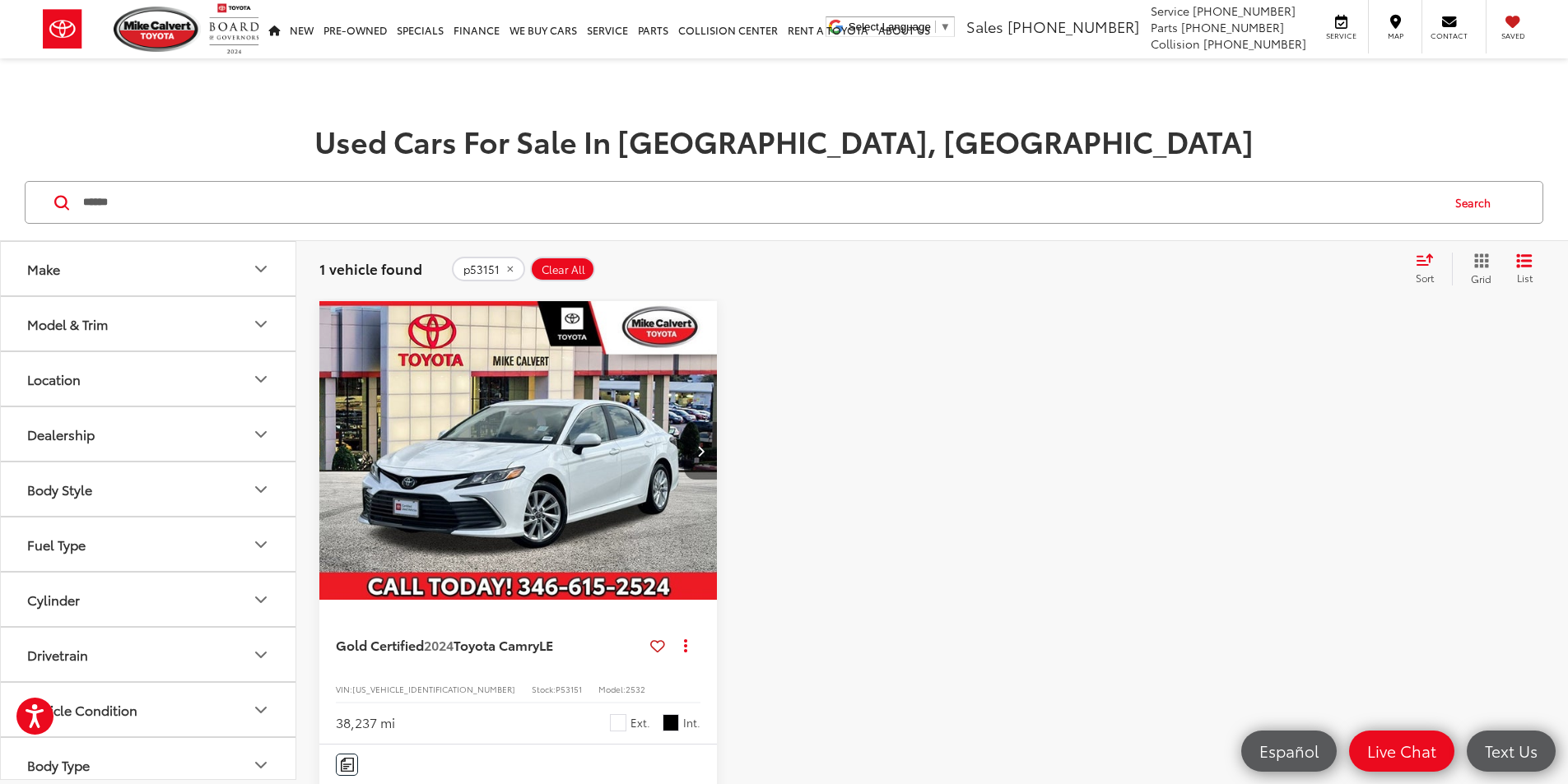
click at [684, 422] on button "Next image" at bounding box center [700, 450] width 33 height 57
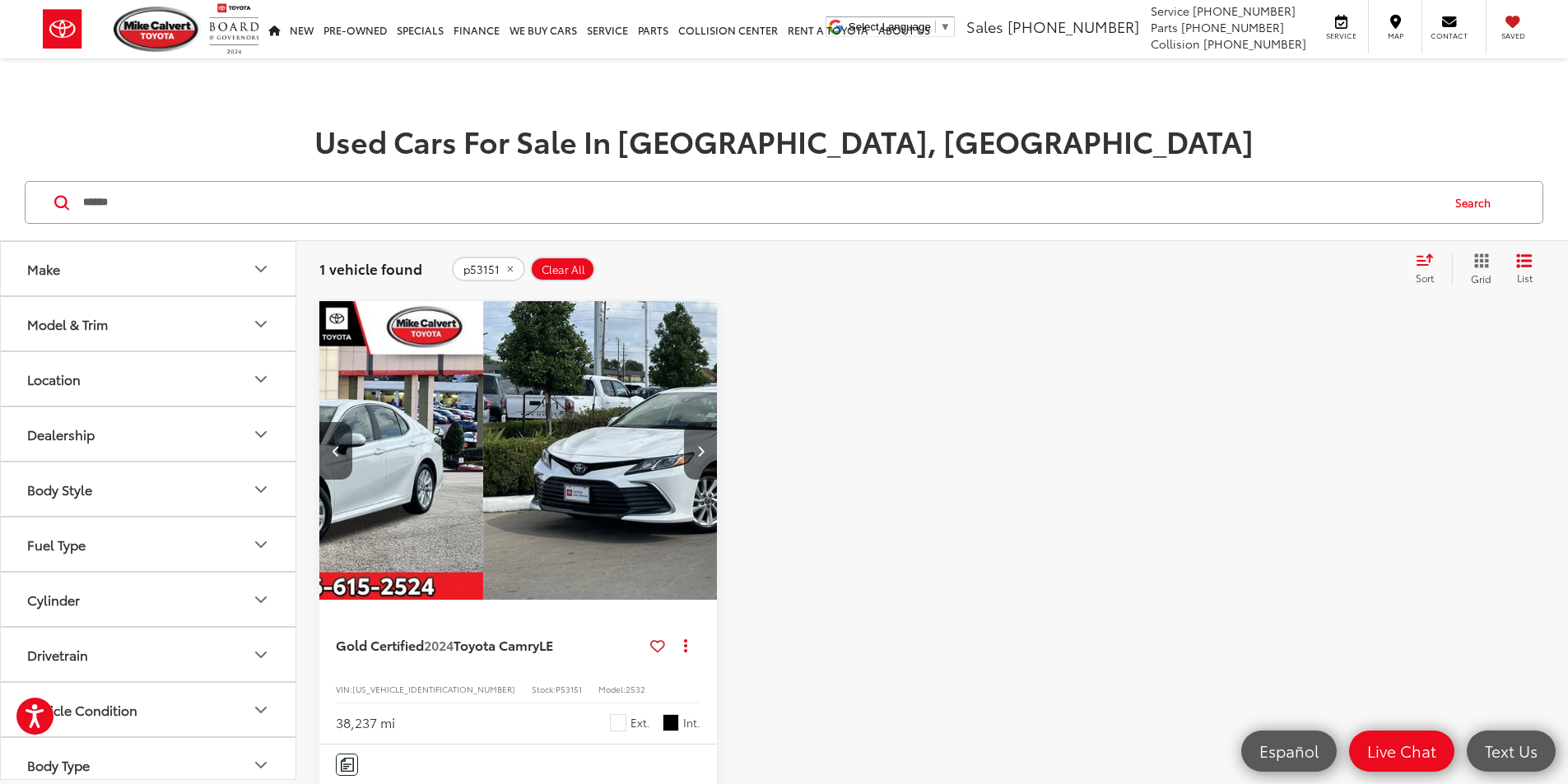
scroll to position [0, 296]
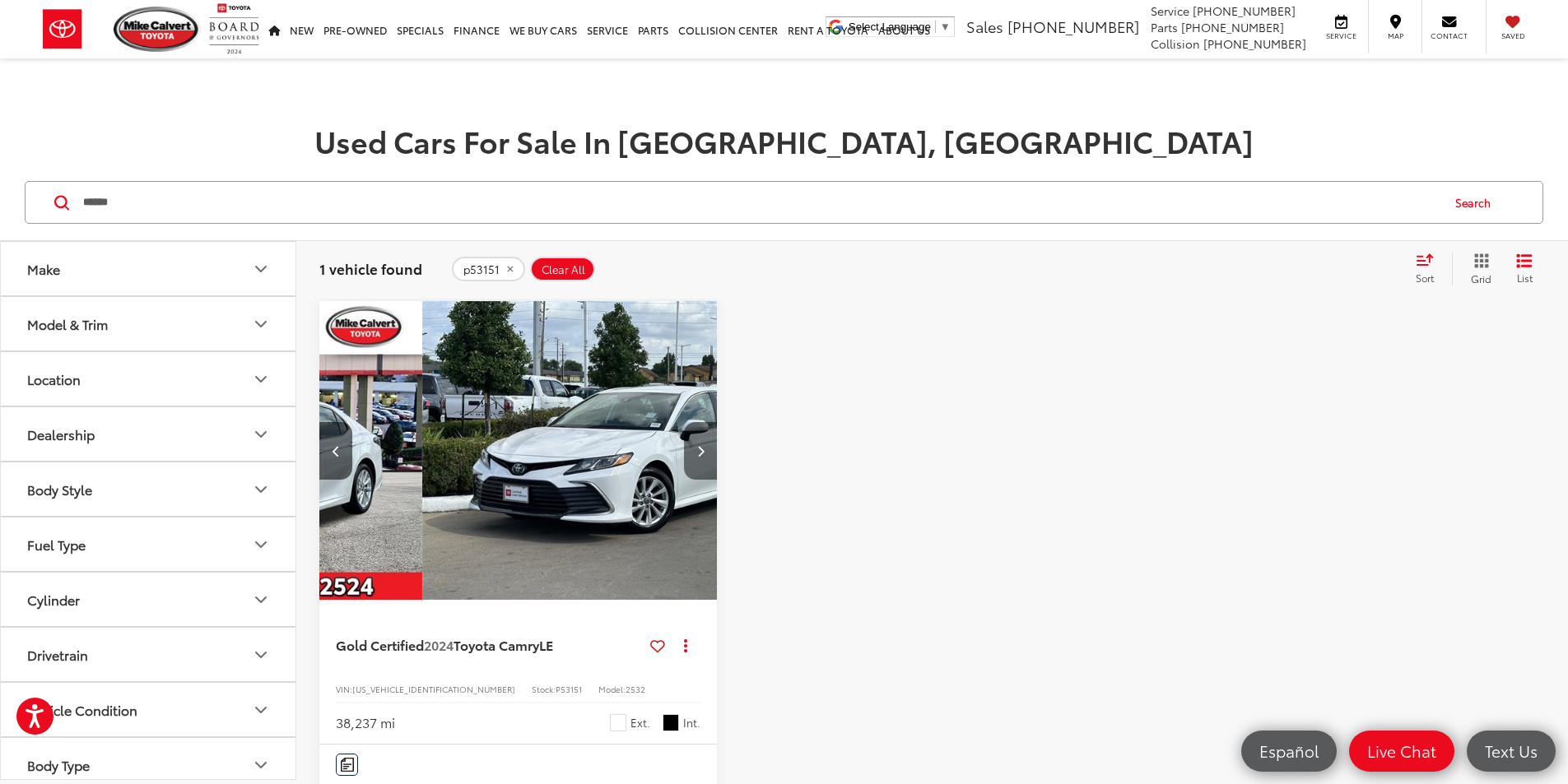
click at [684, 422] on button "Next image" at bounding box center [700, 450] width 33 height 57
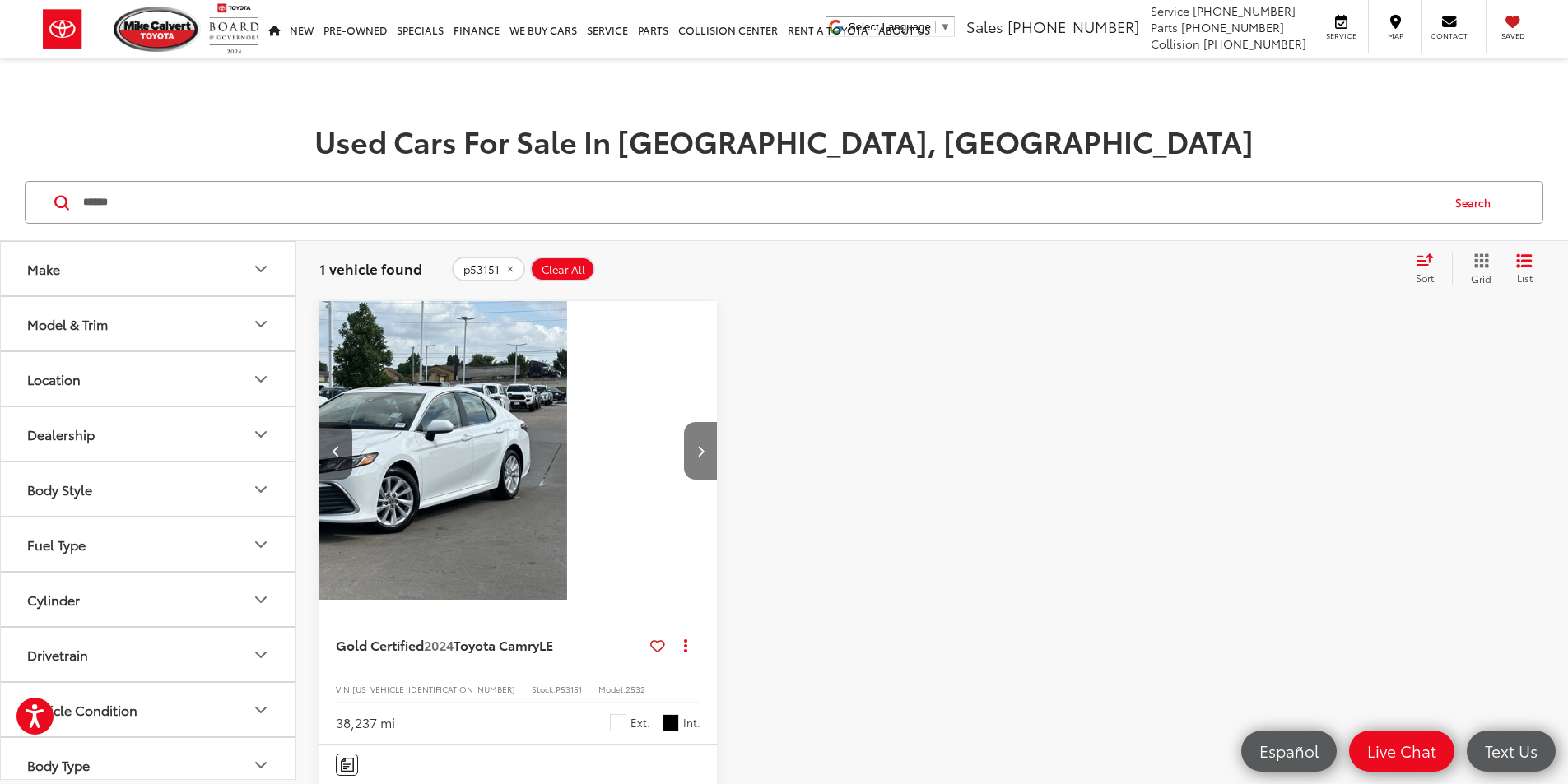
scroll to position [0, 594]
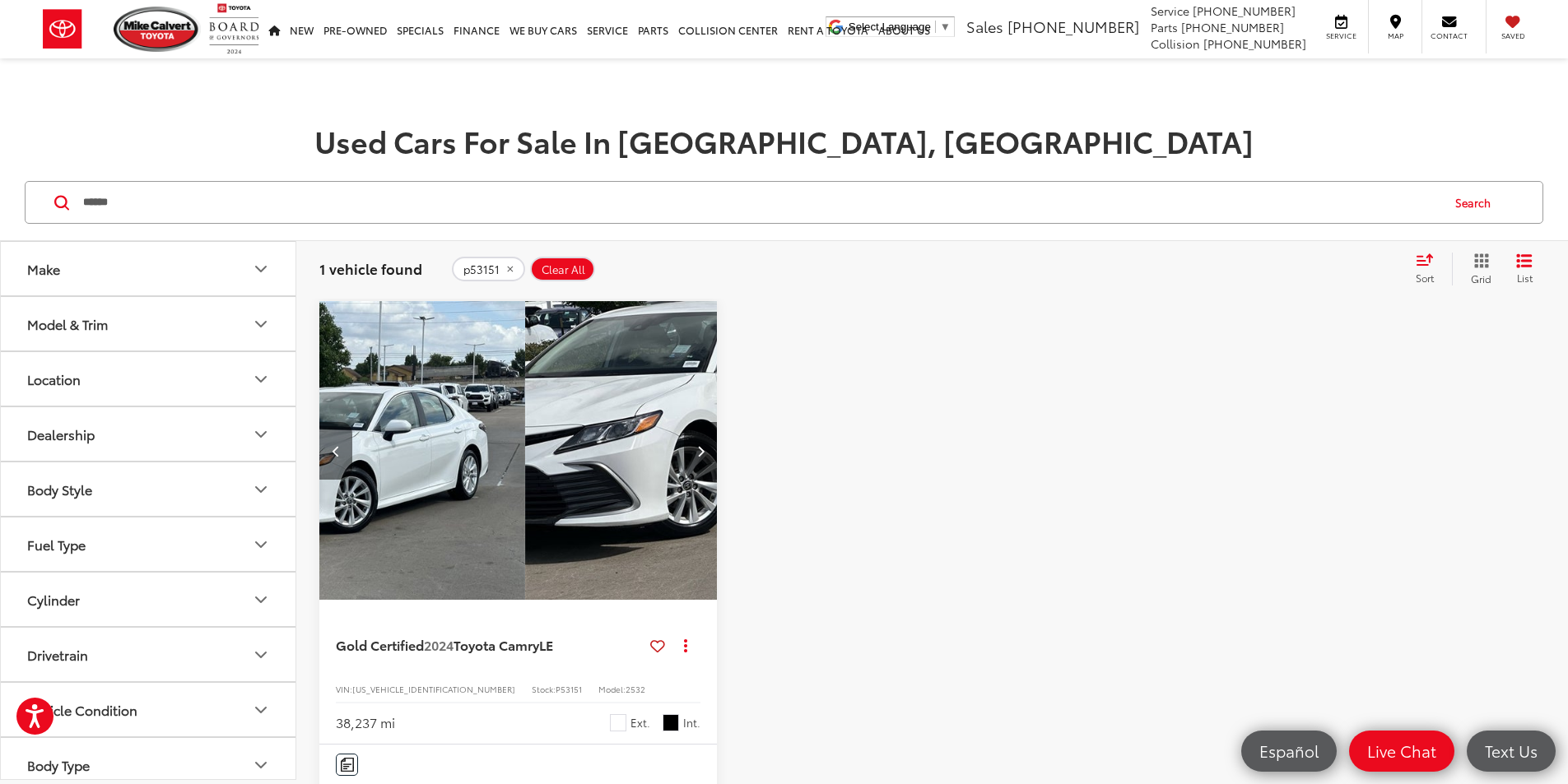
click at [339, 445] on icon "Previous image" at bounding box center [336, 450] width 8 height 11
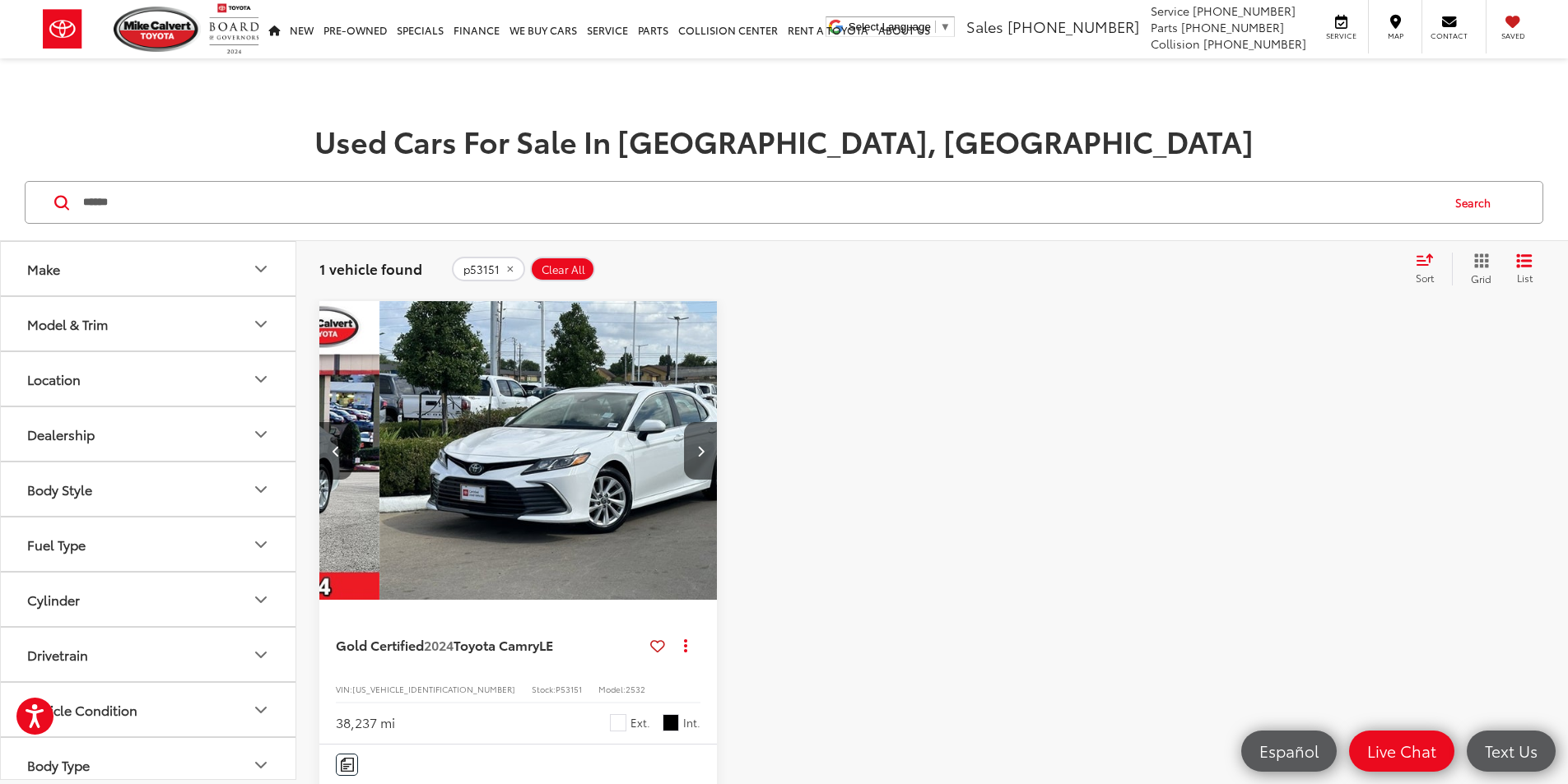
scroll to position [0, 296]
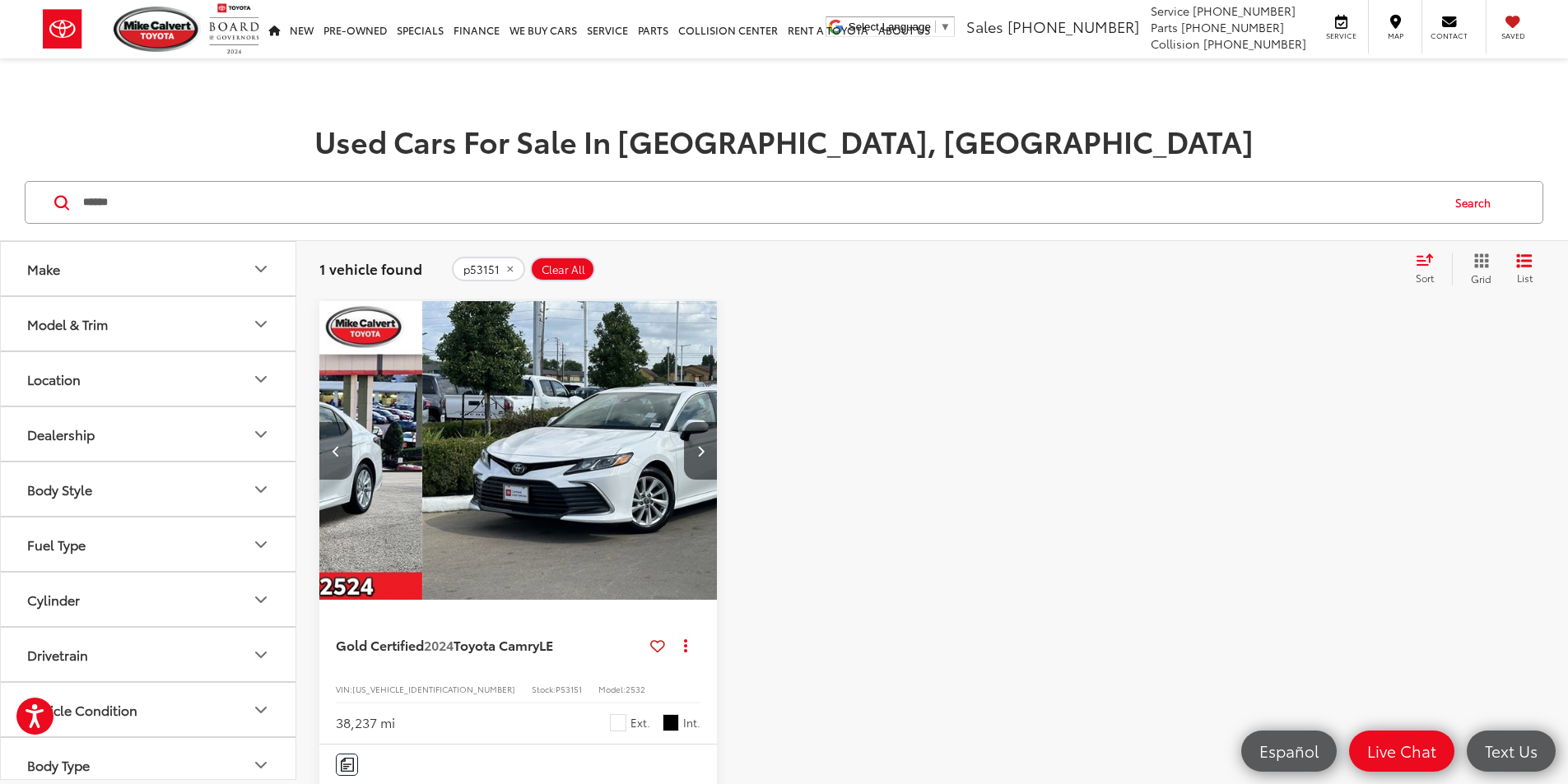
click at [345, 422] on button "Previous image" at bounding box center [336, 450] width 33 height 57
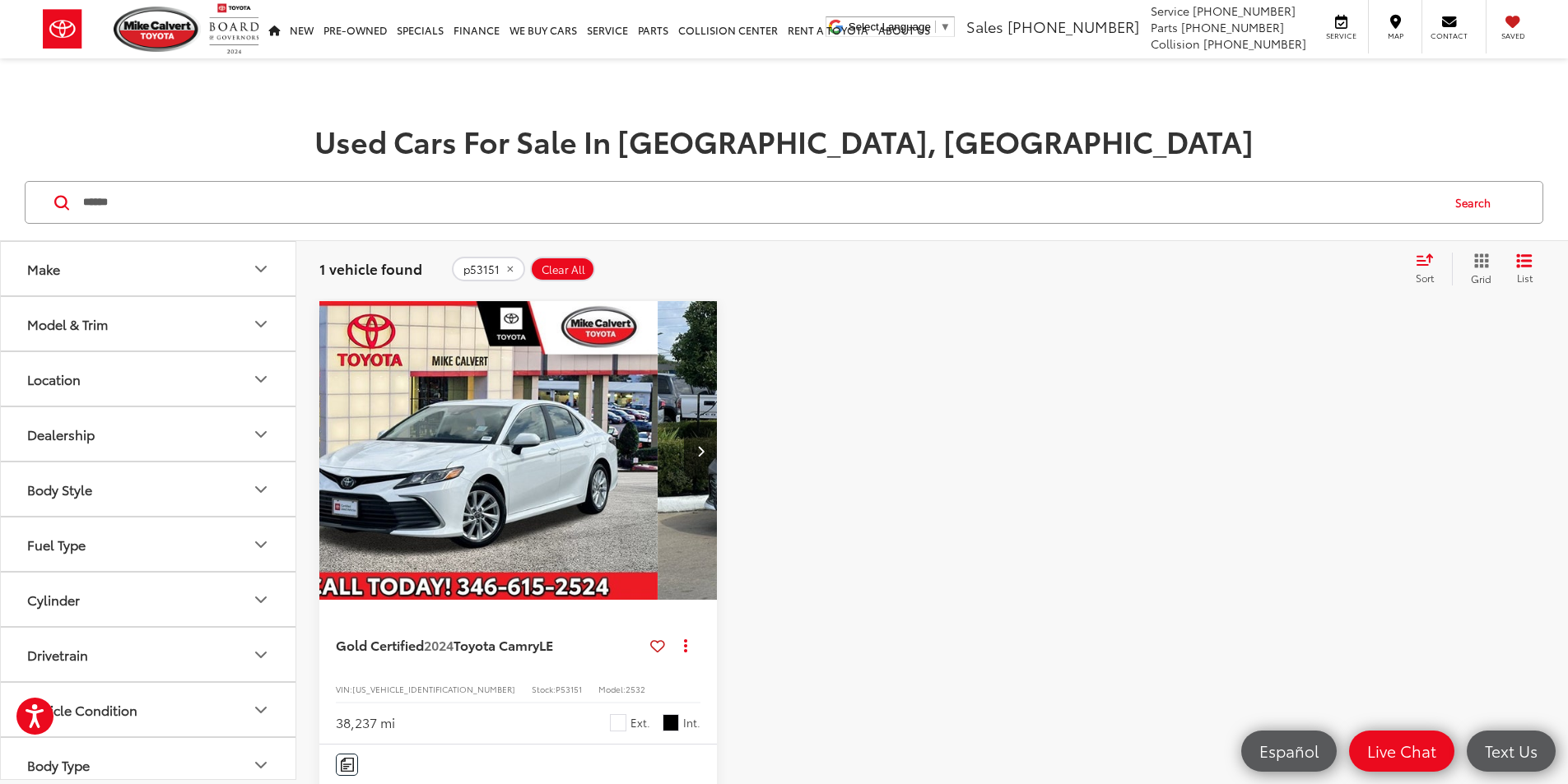
scroll to position [0, 0]
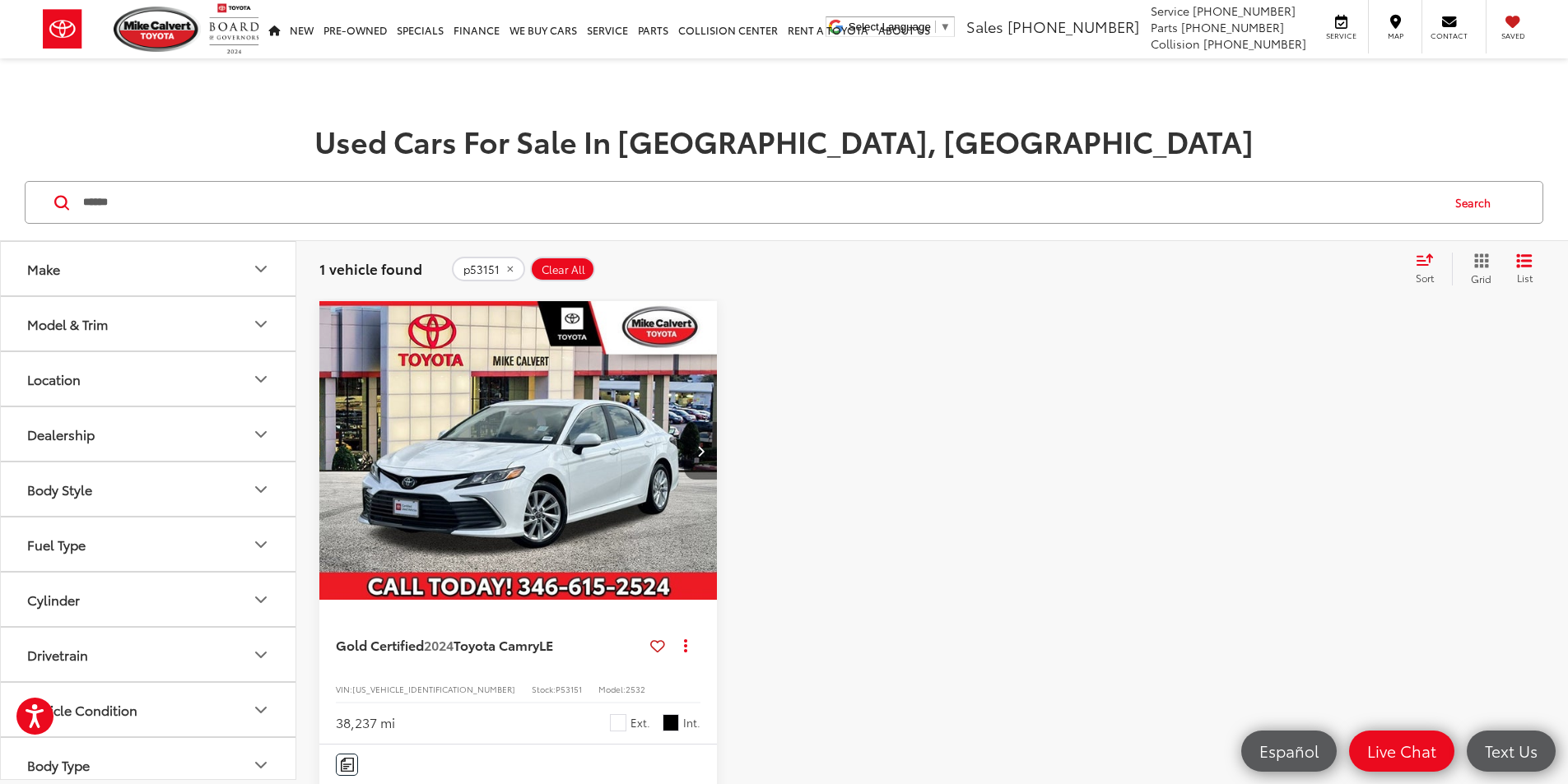
click at [684, 422] on button "Next image" at bounding box center [700, 450] width 33 height 57
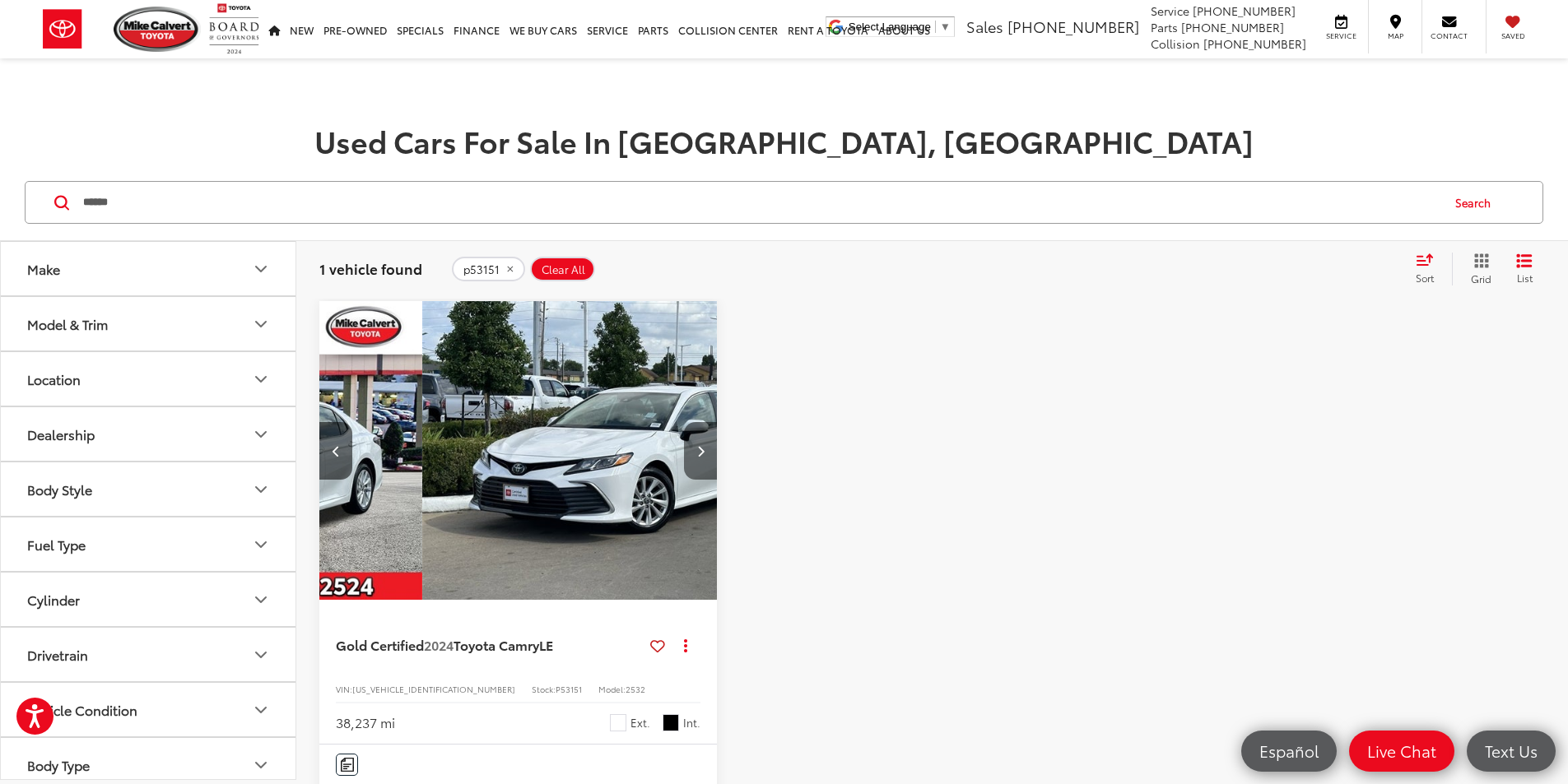
click at [684, 422] on button "Next image" at bounding box center [700, 450] width 33 height 57
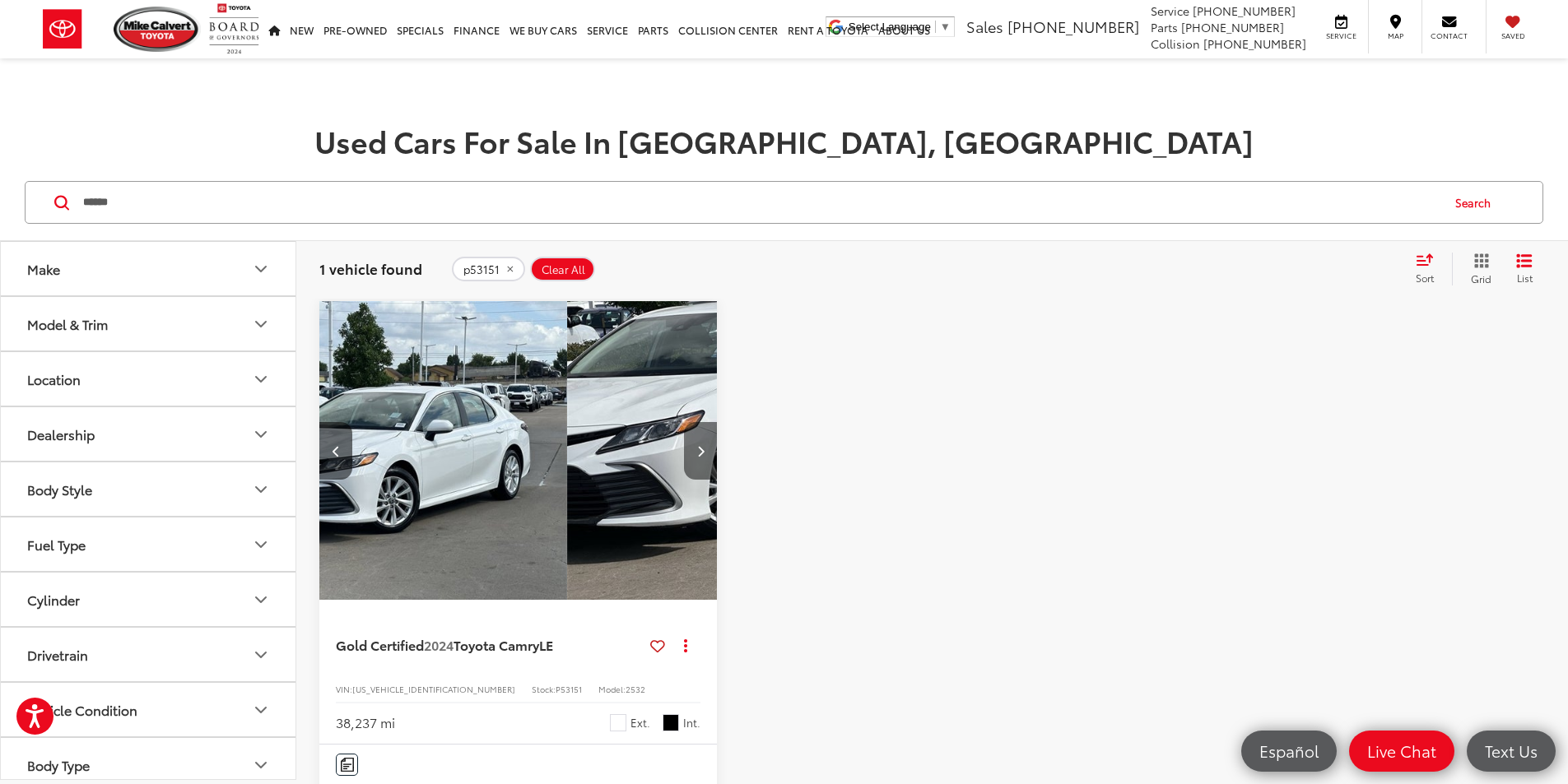
scroll to position [0, 594]
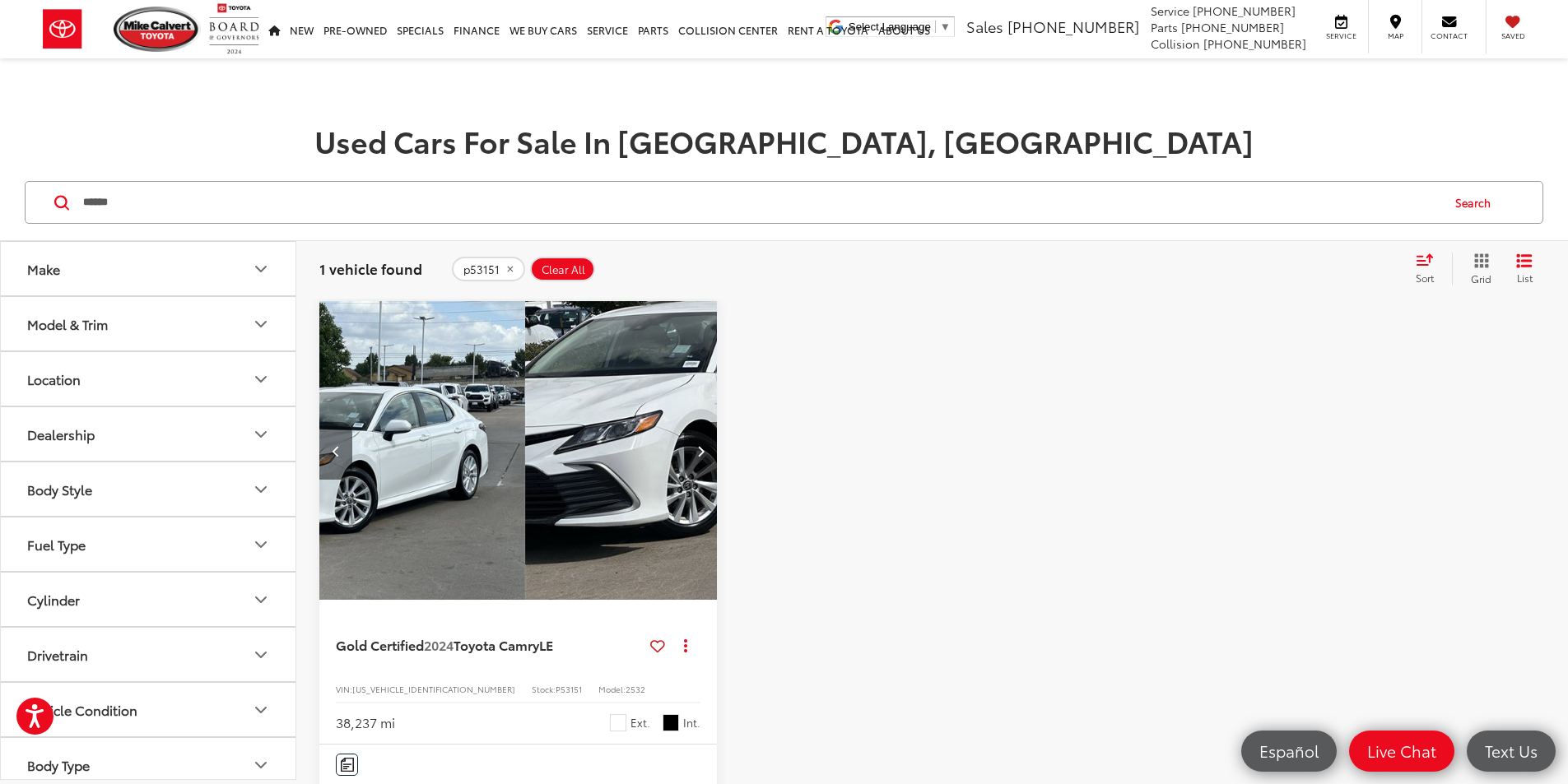
click at [325, 422] on button "Previous image" at bounding box center [336, 450] width 33 height 57
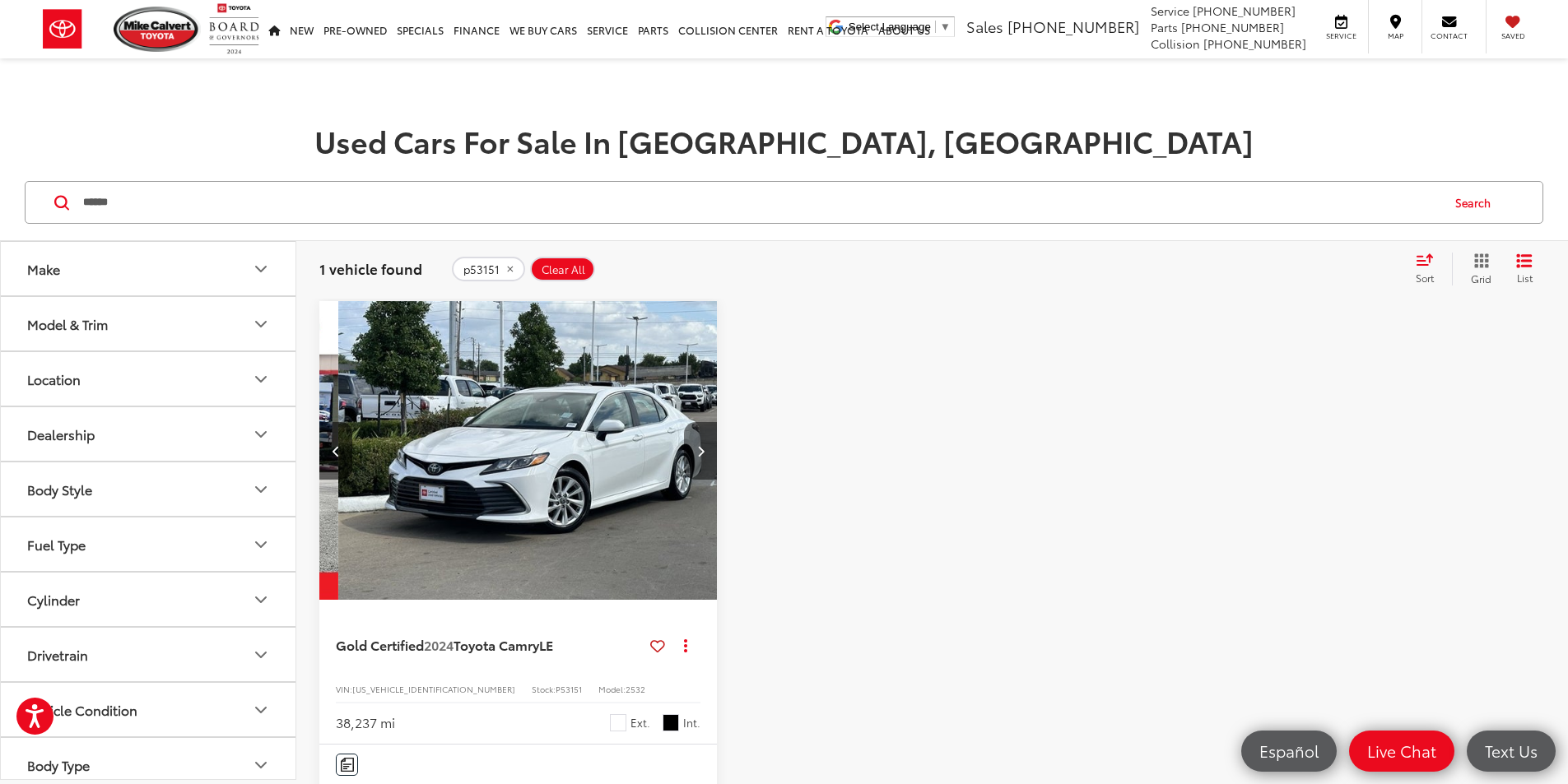
scroll to position [0, 296]
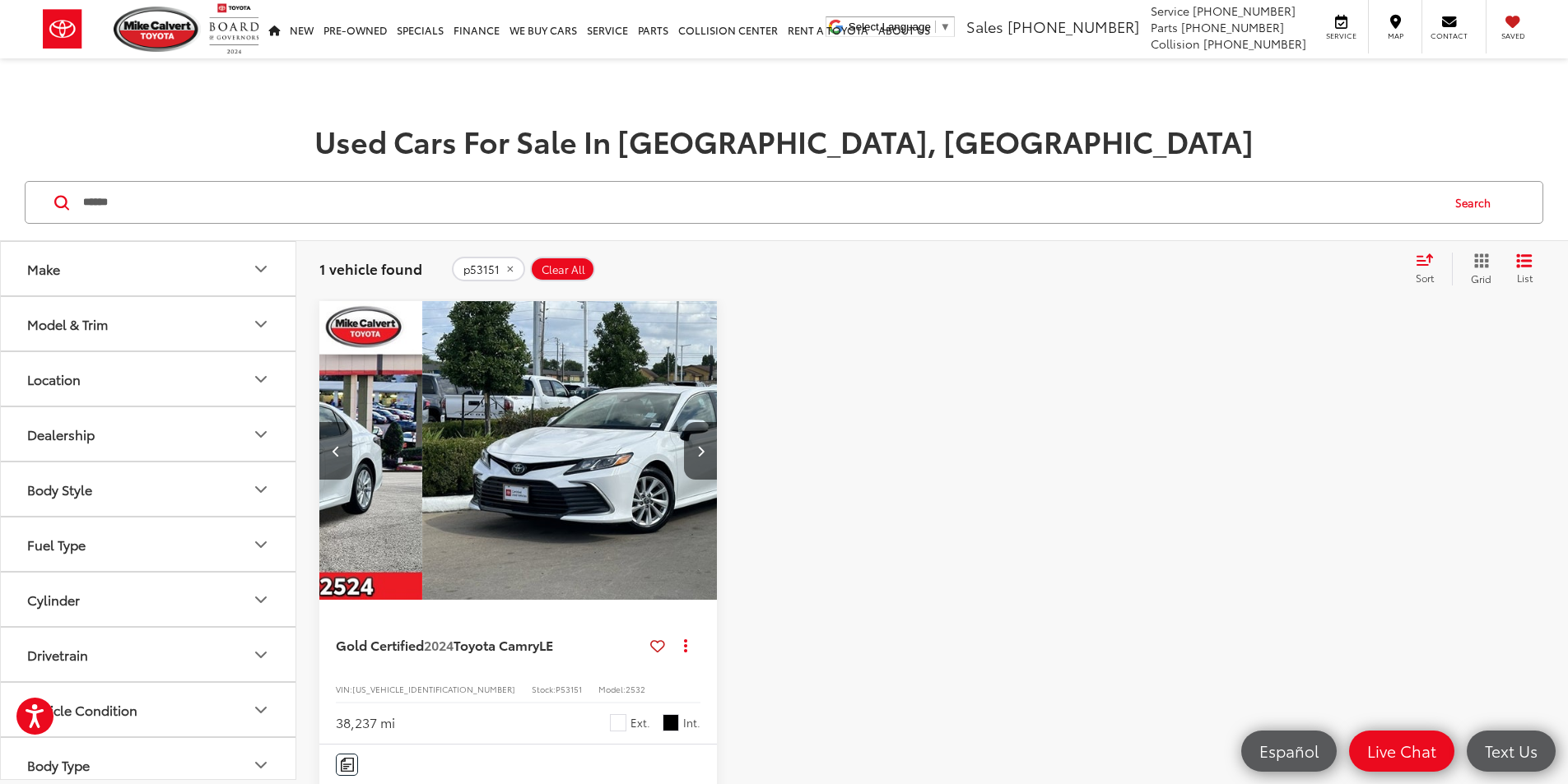
click at [616, 411] on div "Gold Certified 2024 Toyota Camry LE Copy Link Share Print View Details VIN: [US…" at bounding box center [932, 758] width 1226 height 914
click at [684, 422] on button "Next image" at bounding box center [700, 450] width 33 height 57
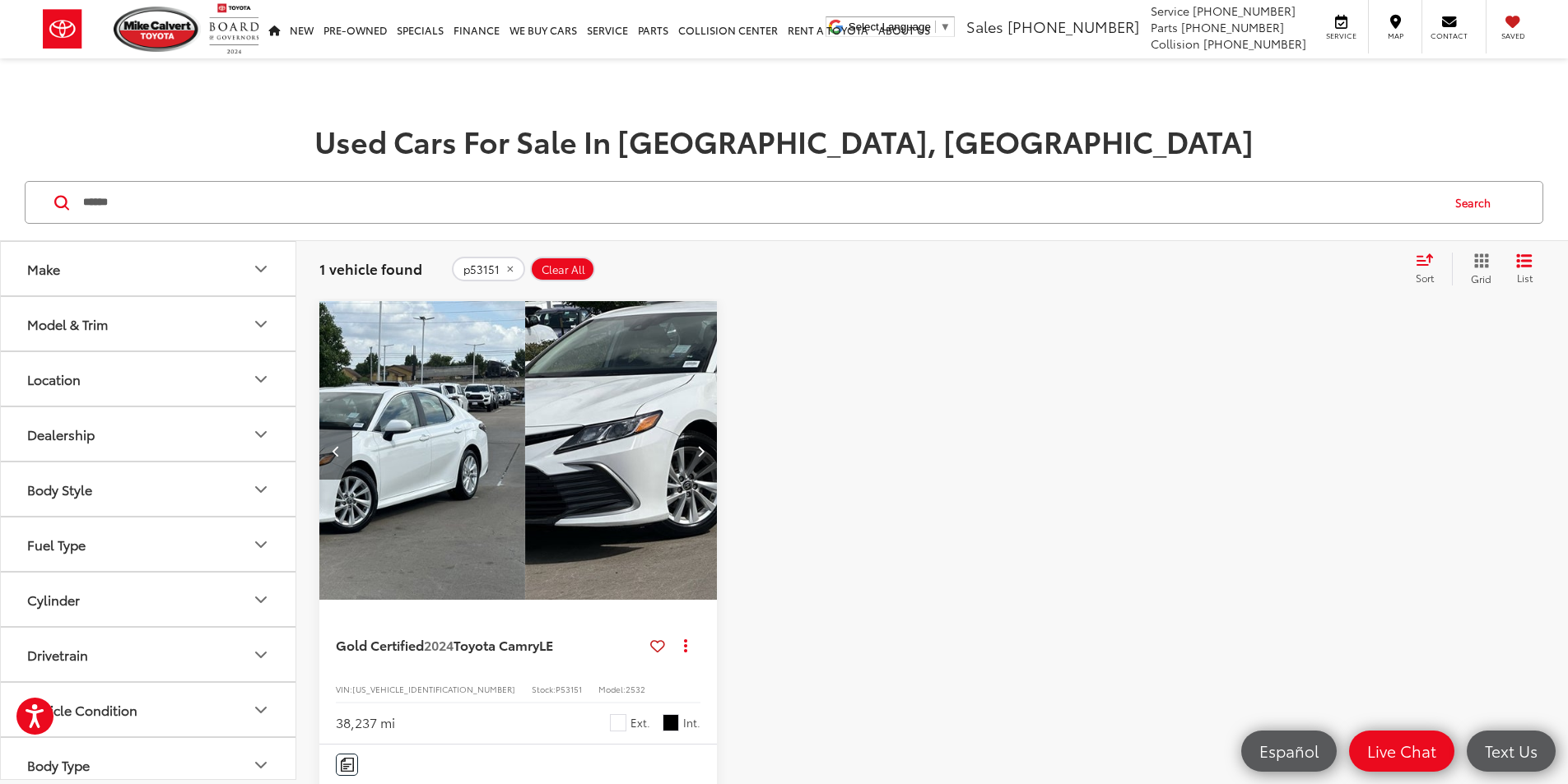
click at [336, 445] on icon "Previous image" at bounding box center [336, 450] width 8 height 11
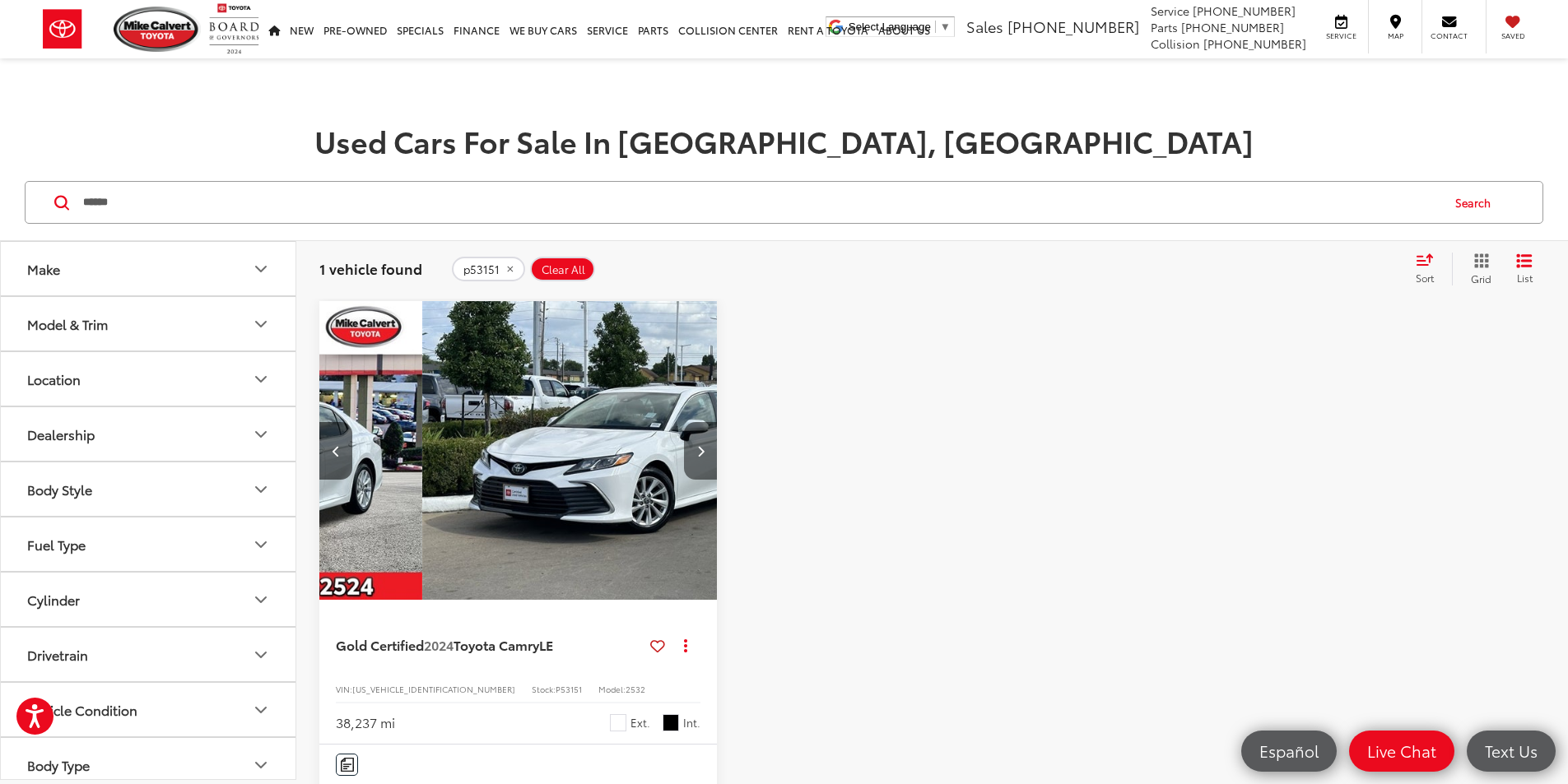
click at [684, 422] on button "Next image" at bounding box center [700, 450] width 33 height 57
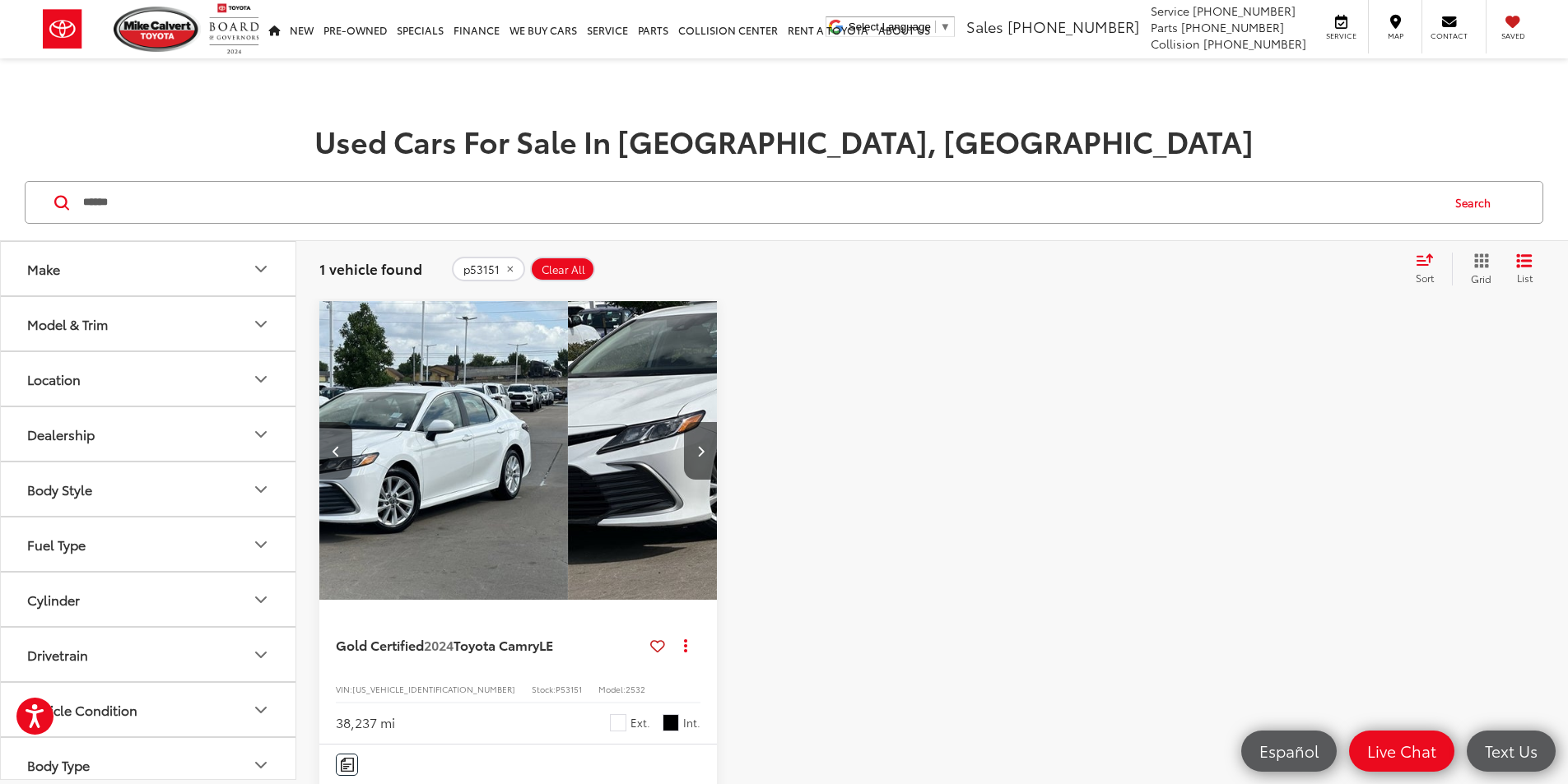
scroll to position [0, 594]
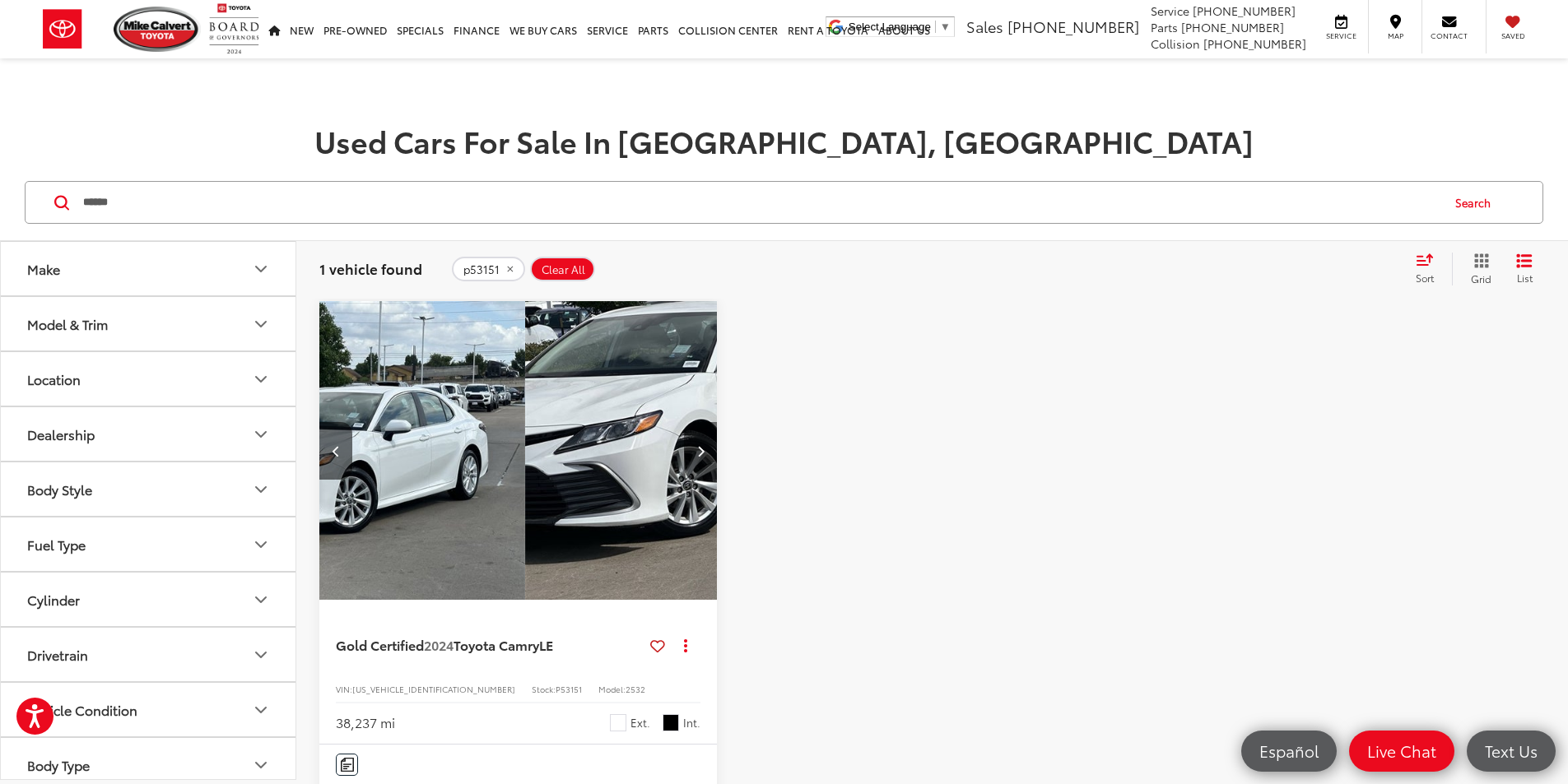
click at [684, 422] on button "Next image" at bounding box center [700, 450] width 33 height 57
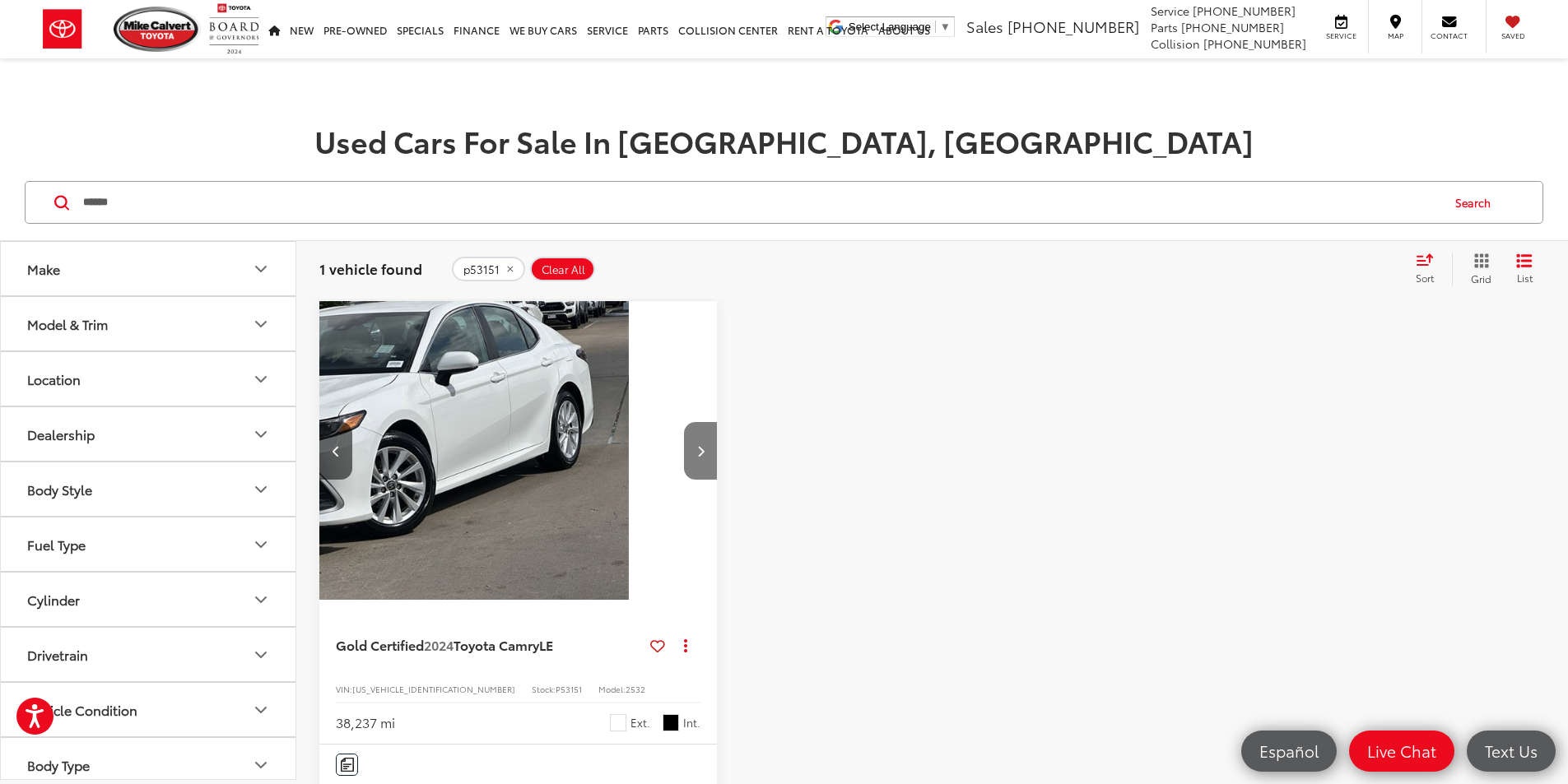
click at [684, 422] on button "Next image" at bounding box center [700, 450] width 33 height 57
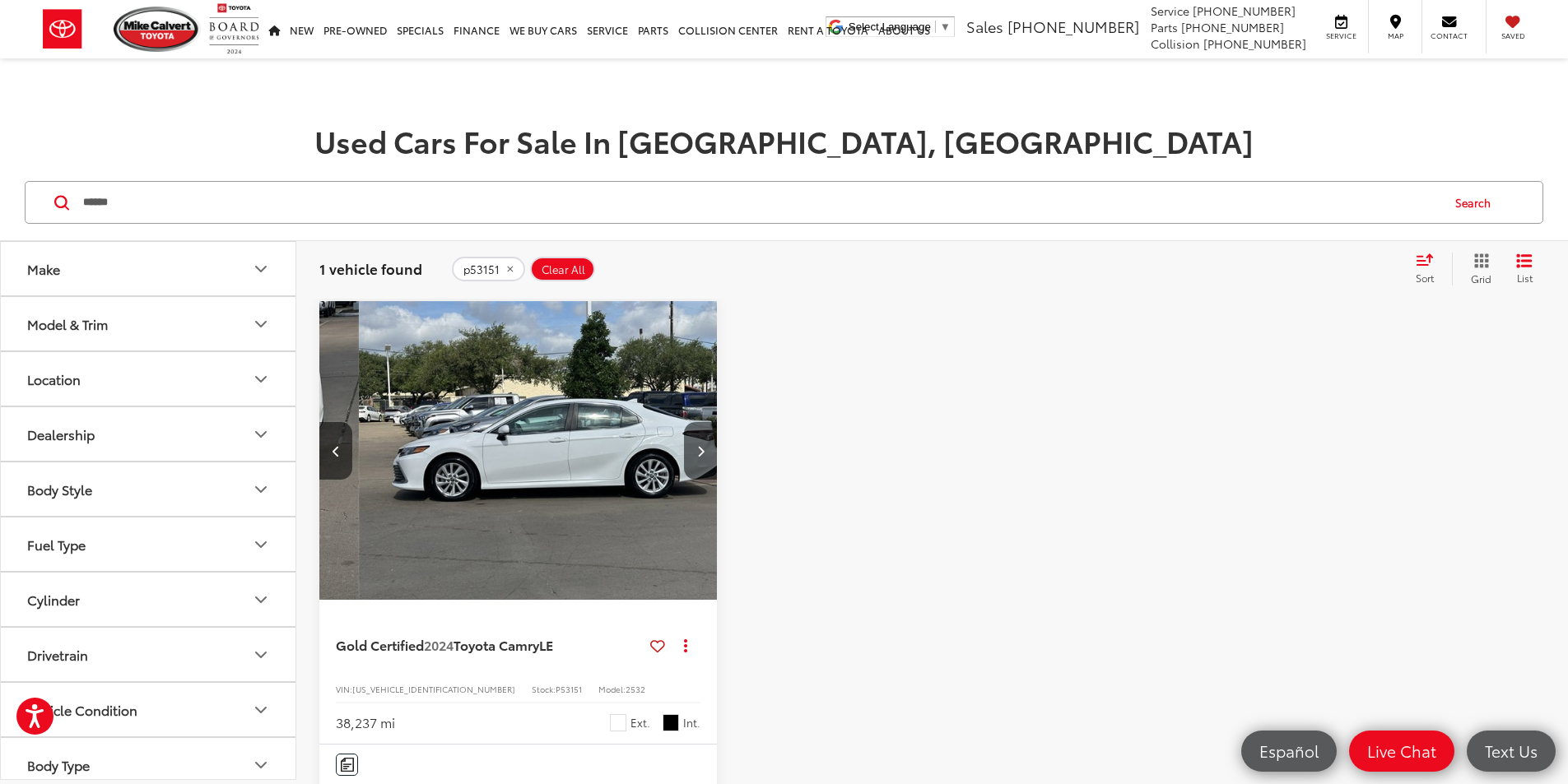
scroll to position [0, 1186]
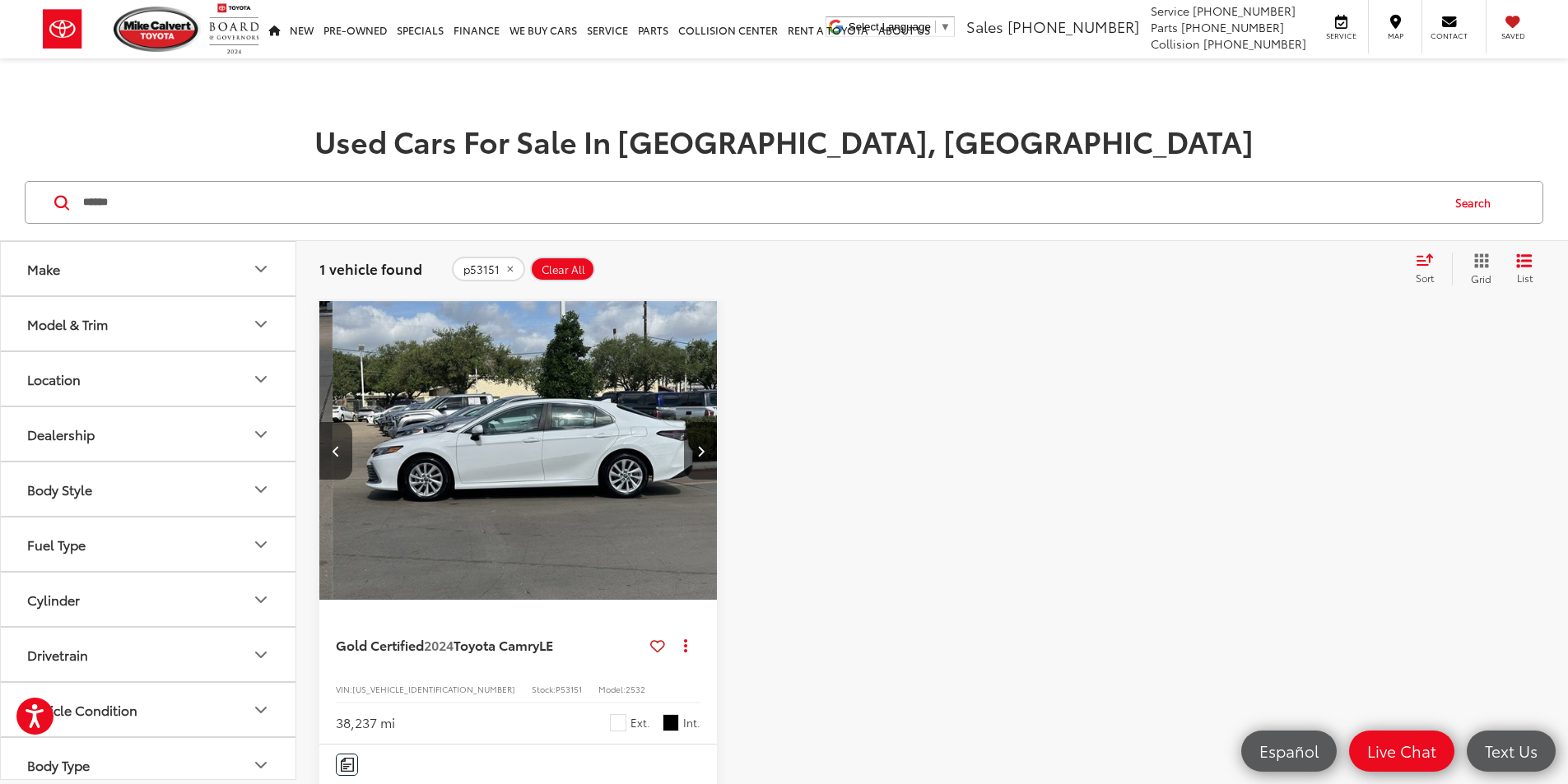
click at [614, 413] on div "Gold Certified 2024 Toyota Camry LE Copy Link Share Print View Details VIN: [US…" at bounding box center [932, 758] width 1226 height 914
drag, startPoint x: 167, startPoint y: 193, endPoint x: 0, endPoint y: 194, distance: 167.0
click at [0, 194] on div "****** ****** Search" at bounding box center [784, 203] width 1568 height 77
type input "******"
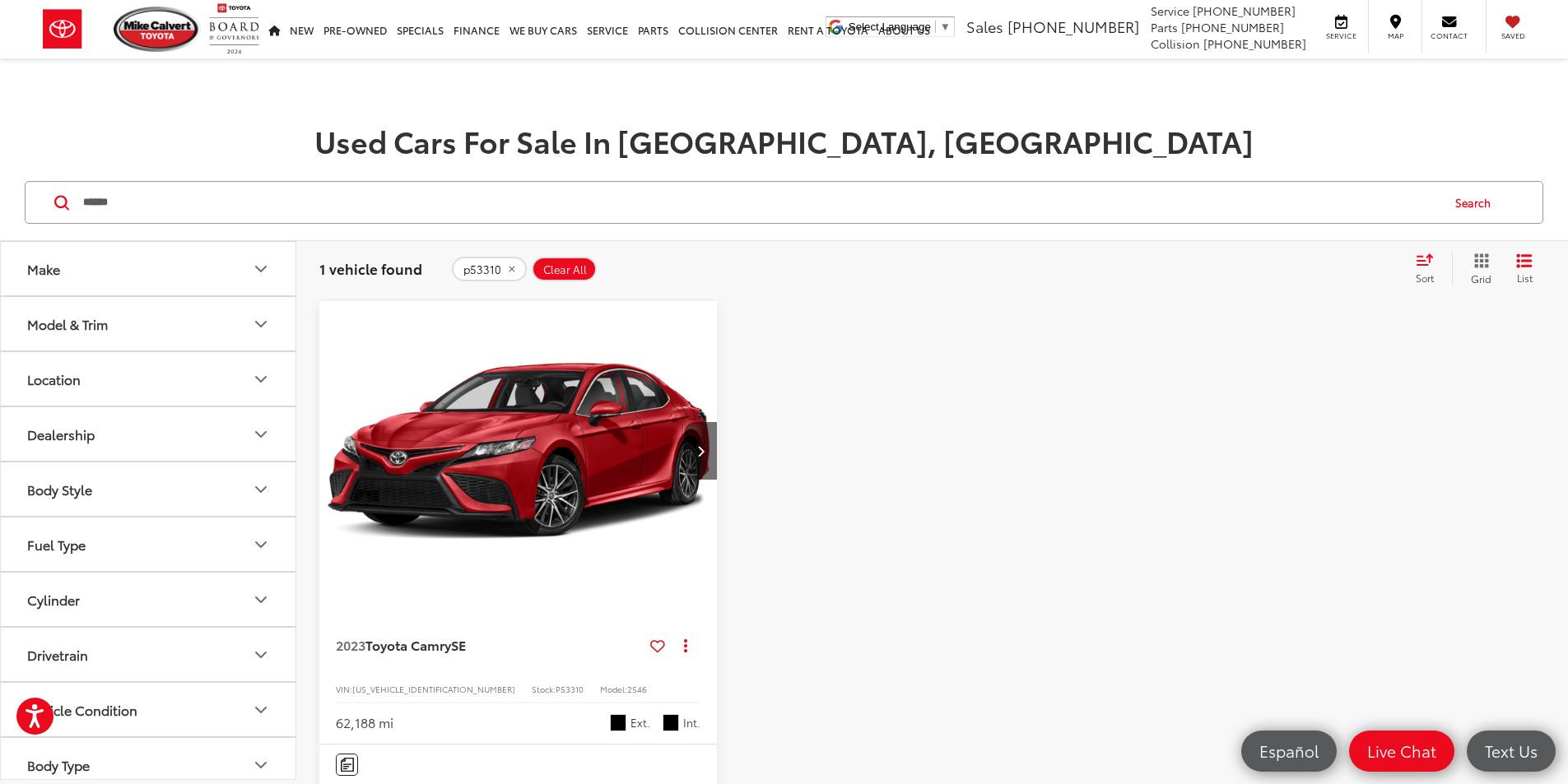
click at [590, 272] on button "Clear All" at bounding box center [564, 269] width 65 height 25
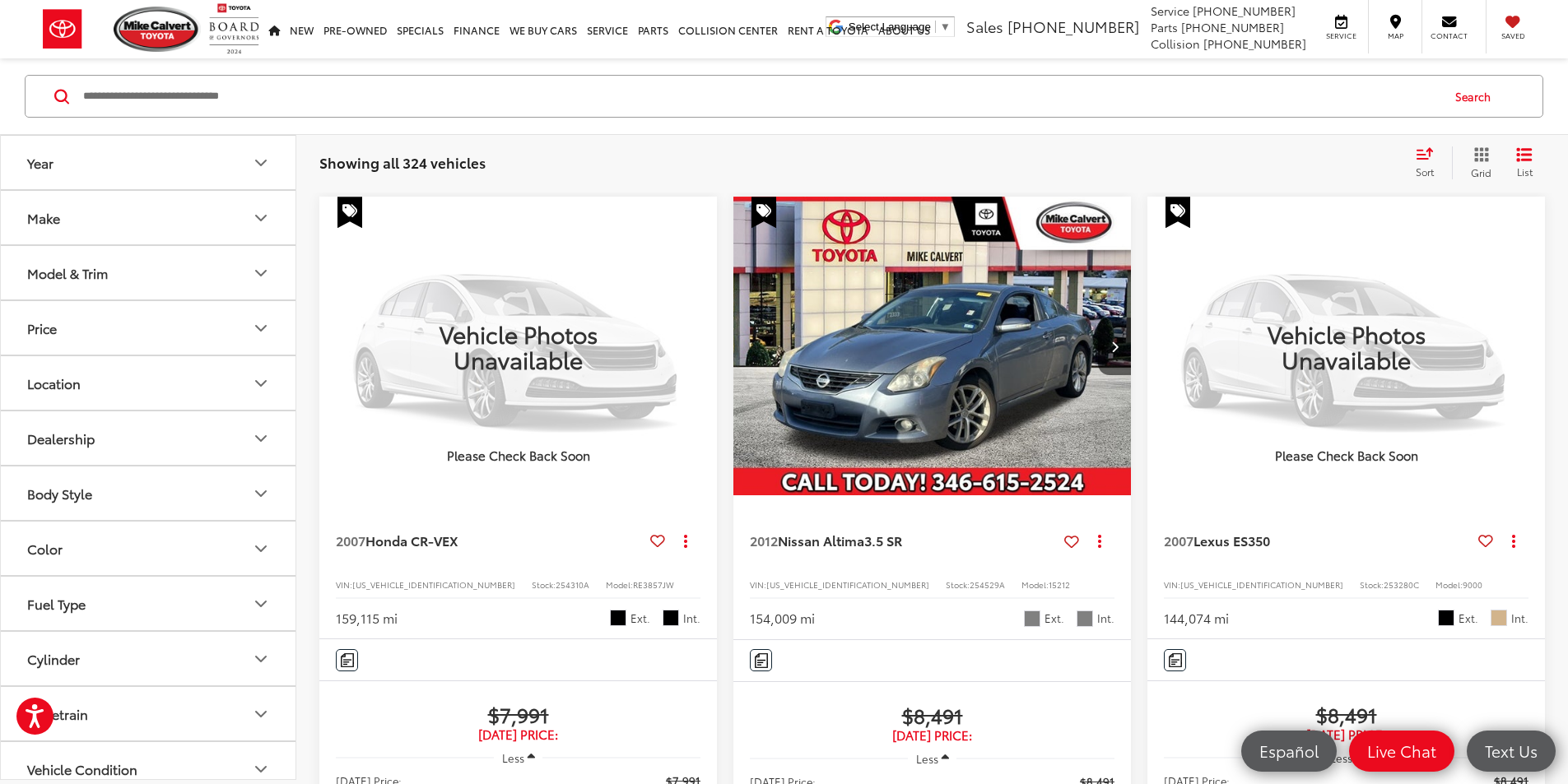
scroll to position [2963, 0]
